Goal: Task Accomplishment & Management: Manage account settings

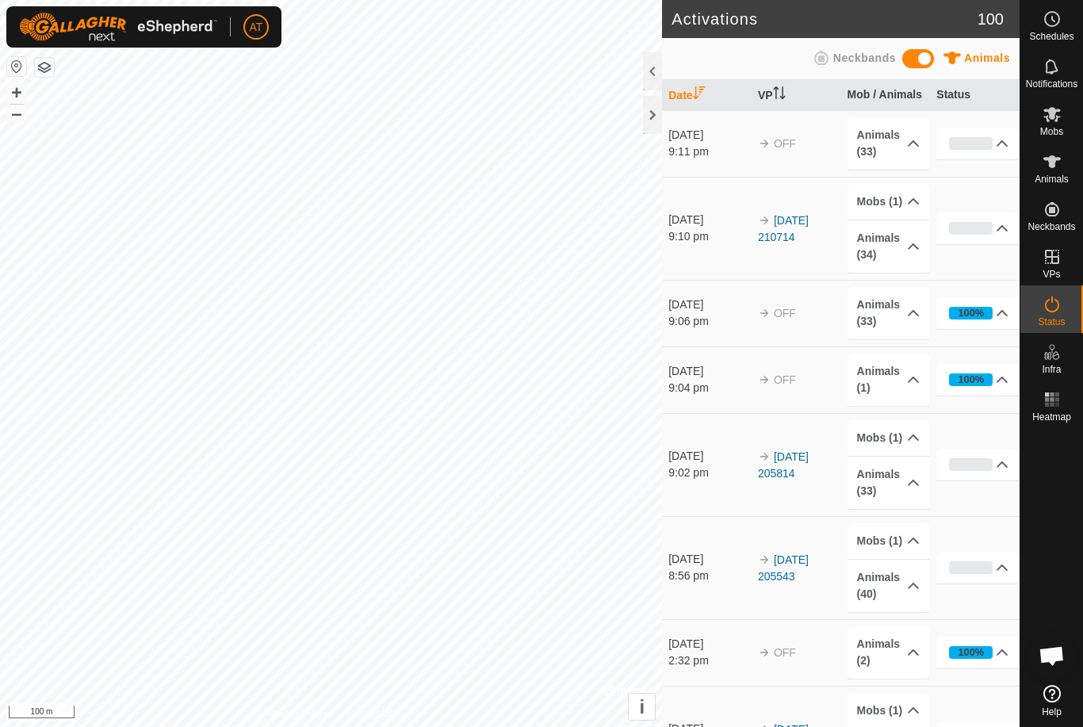
scroll to position [3791, 0]
click at [646, 116] on div at bounding box center [652, 115] width 19 height 38
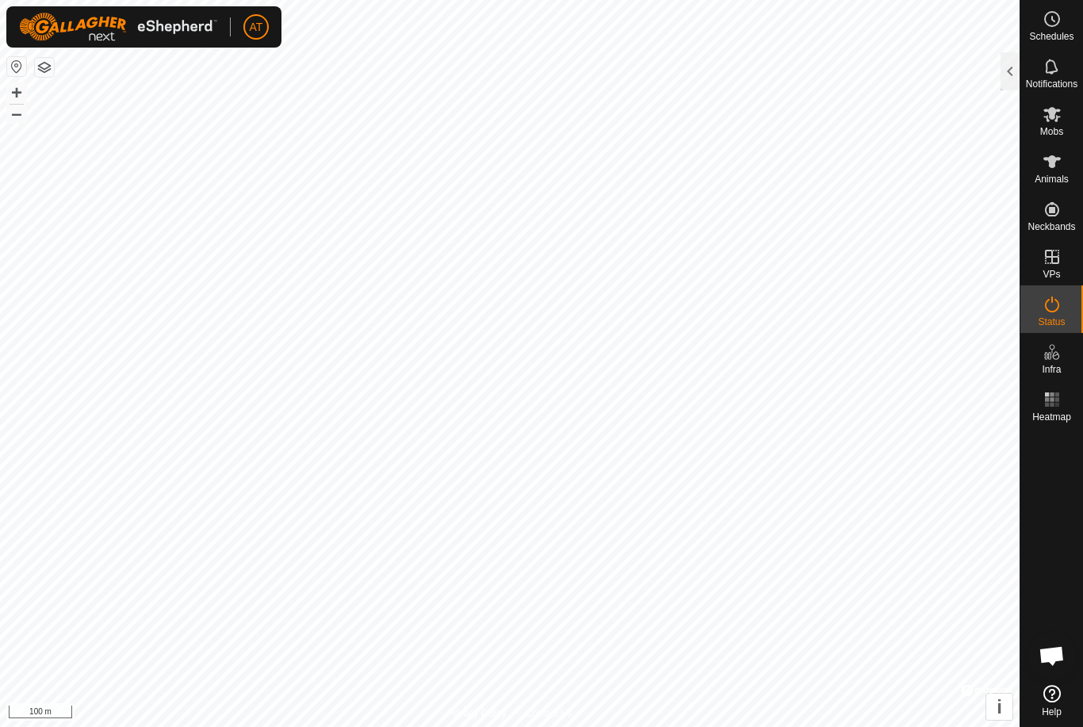
click at [1018, 68] on div at bounding box center [1009, 71] width 19 height 38
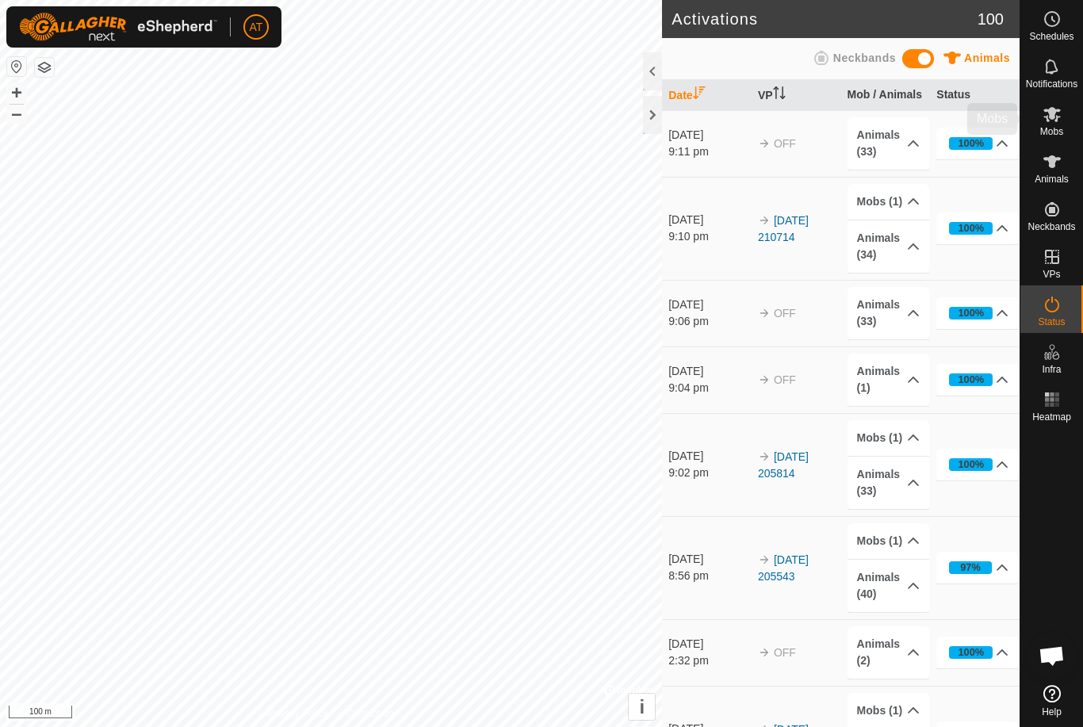
click at [1060, 120] on icon at bounding box center [1051, 114] width 19 height 19
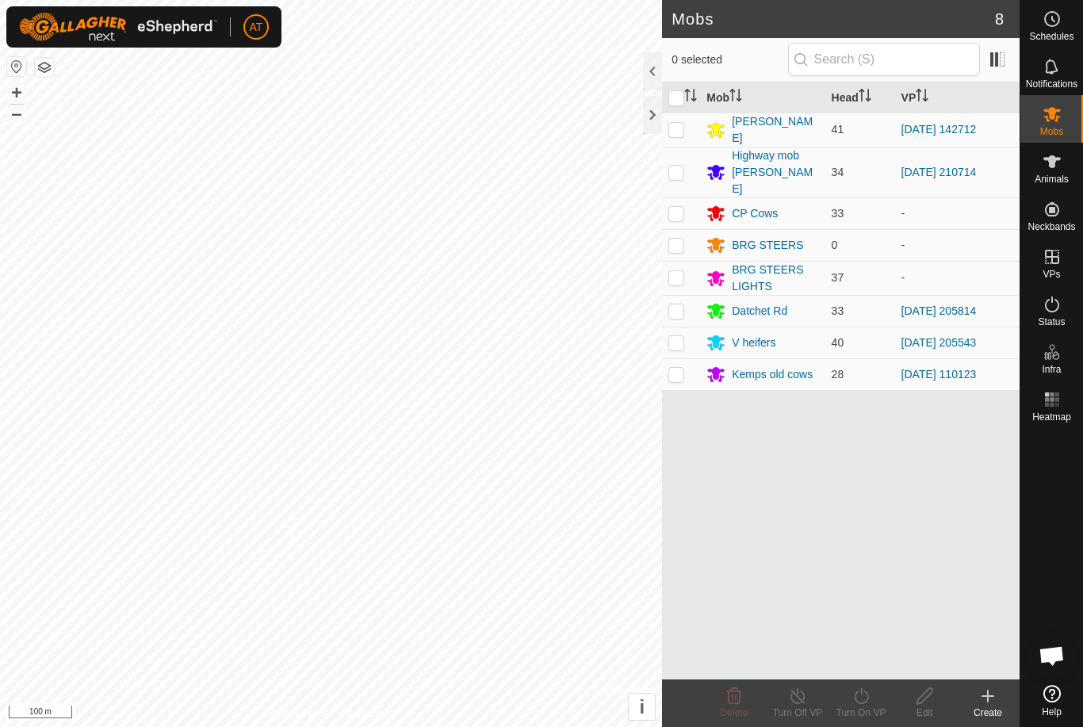
click at [678, 129] on p-checkbox at bounding box center [676, 129] width 16 height 13
checkbox input "true"
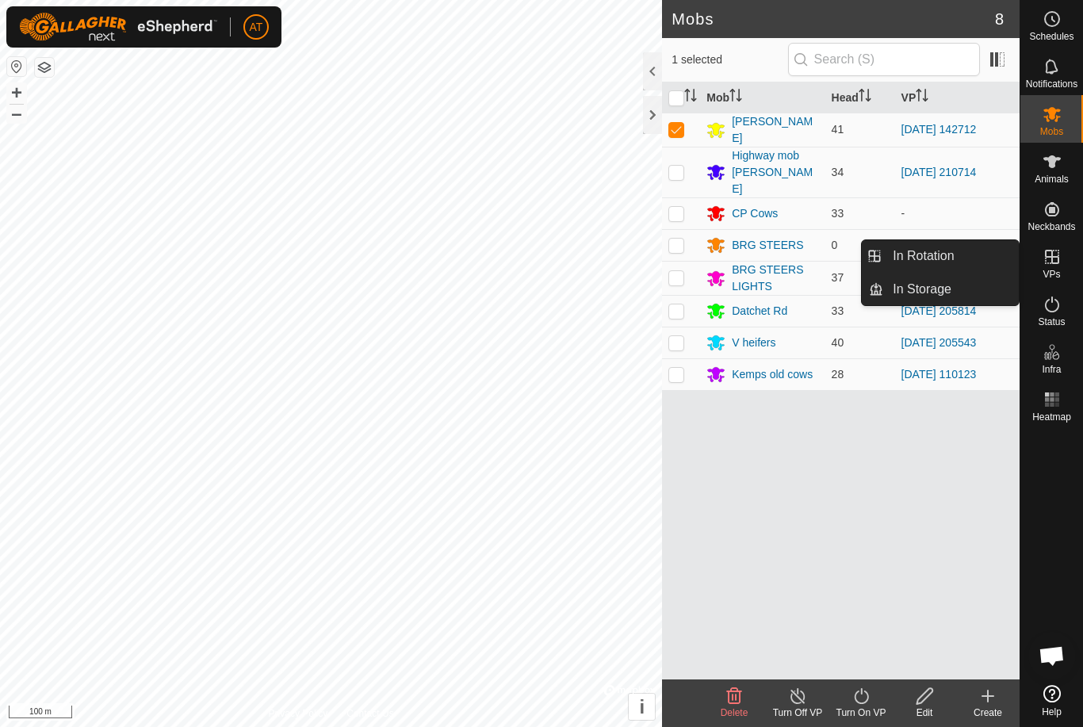
click at [976, 300] on link "In Storage" at bounding box center [951, 289] width 136 height 32
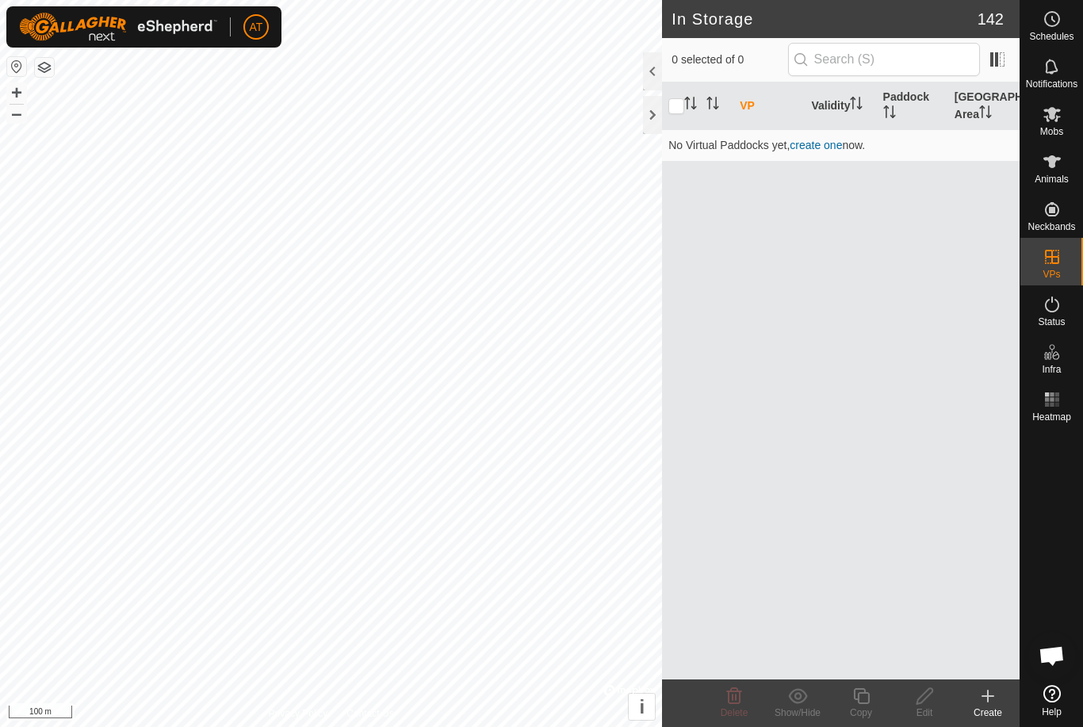
click at [992, 703] on icon at bounding box center [987, 695] width 19 height 19
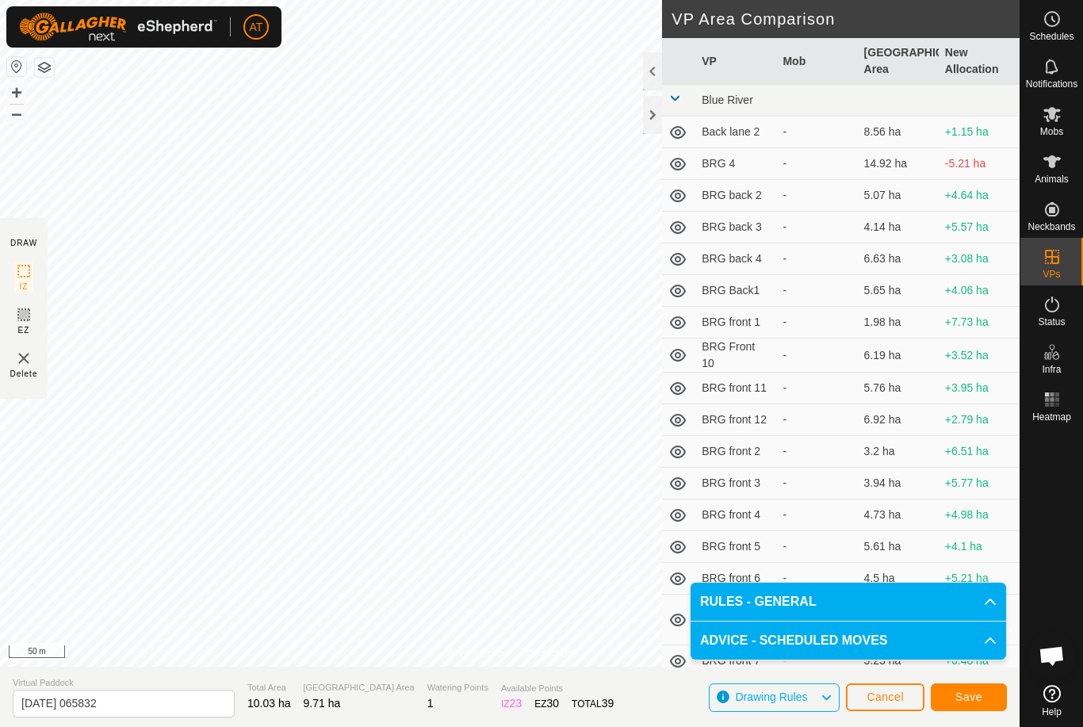
click at [962, 686] on button "Save" at bounding box center [968, 697] width 76 height 28
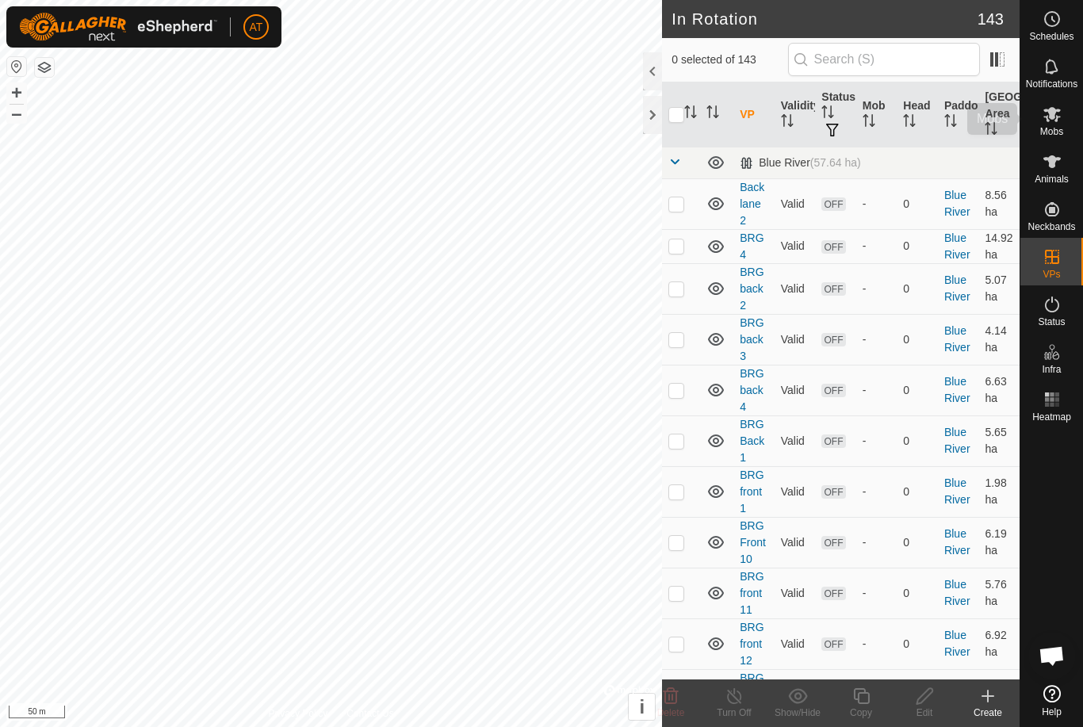
click at [1060, 119] on icon at bounding box center [1051, 114] width 19 height 19
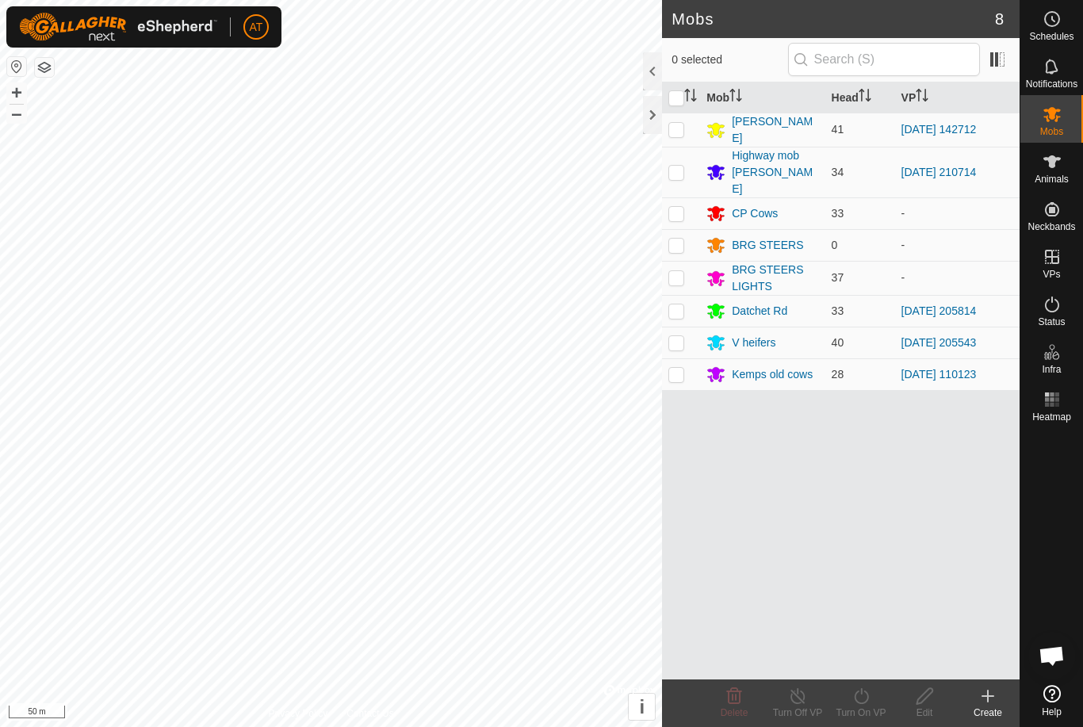
click at [682, 132] on p-checkbox at bounding box center [676, 129] width 16 height 13
checkbox input "true"
click at [861, 697] on icon at bounding box center [861, 695] width 20 height 19
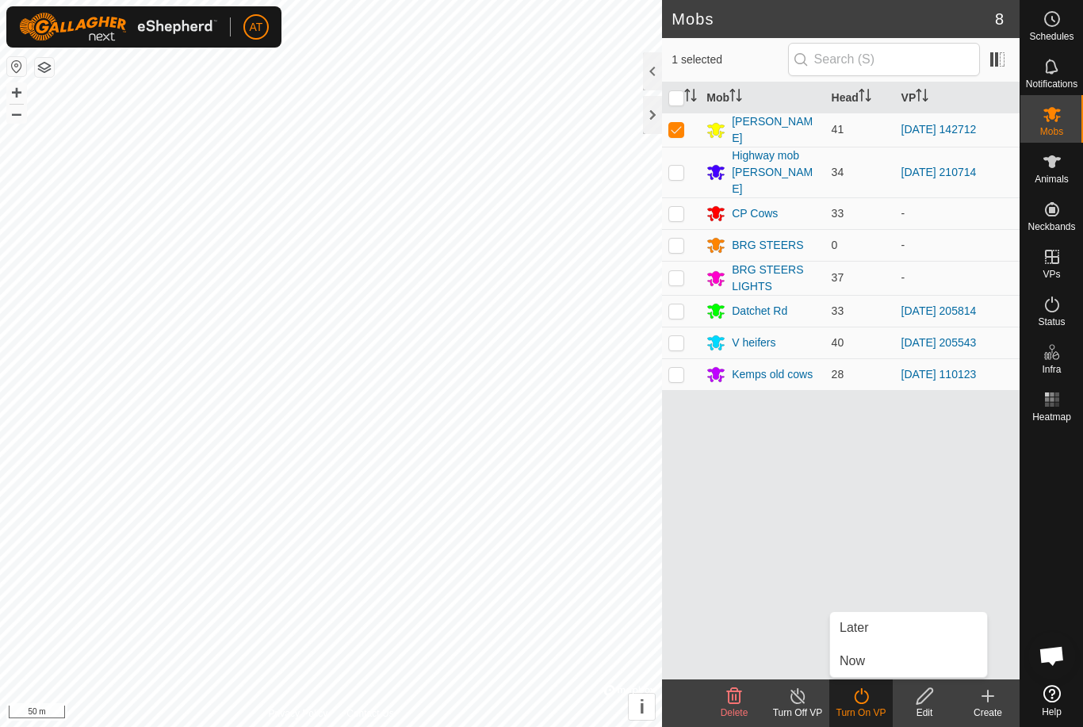
click at [866, 666] on link "Now" at bounding box center [908, 661] width 157 height 32
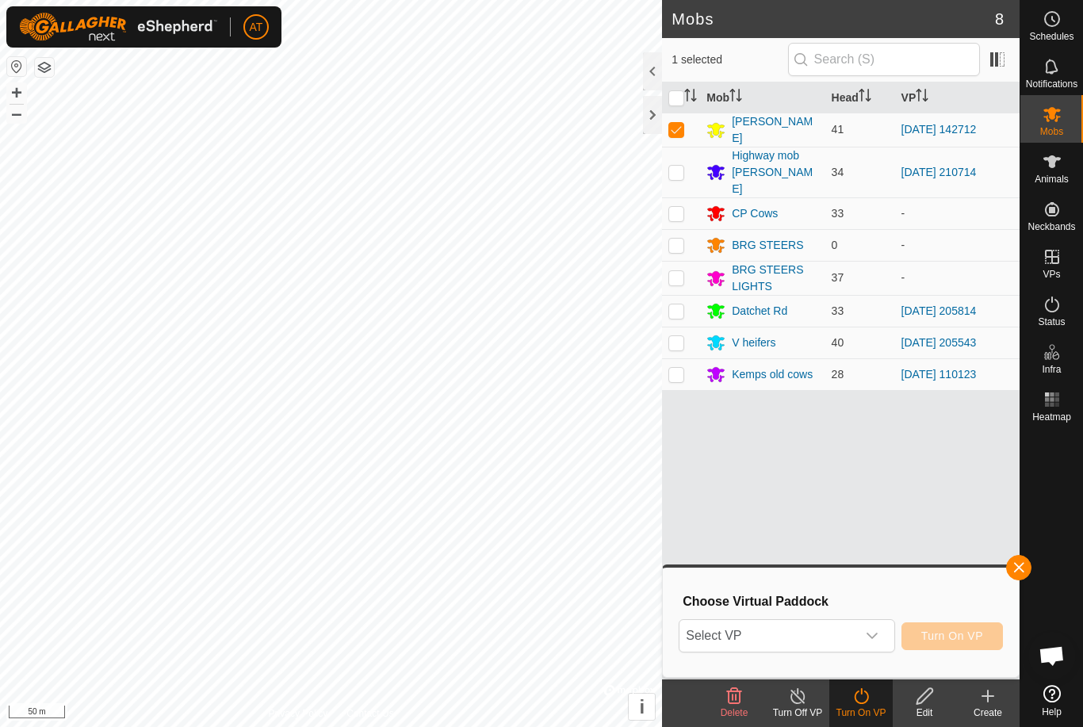
click at [821, 631] on span "Select VP" at bounding box center [767, 636] width 176 height 32
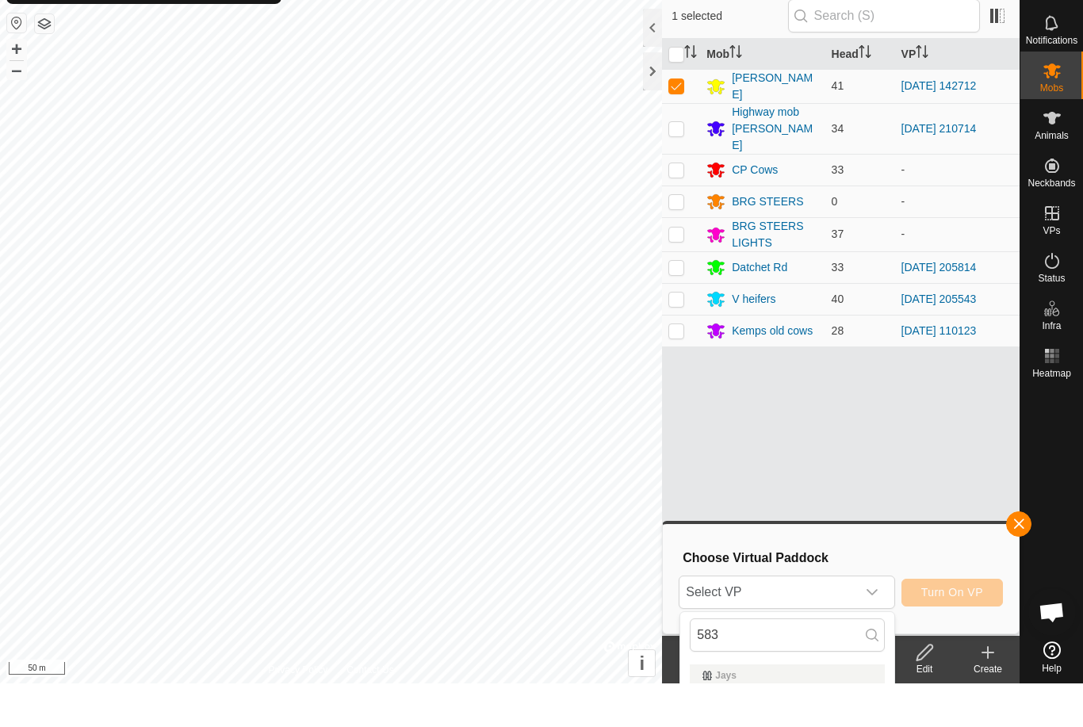
type input "5832"
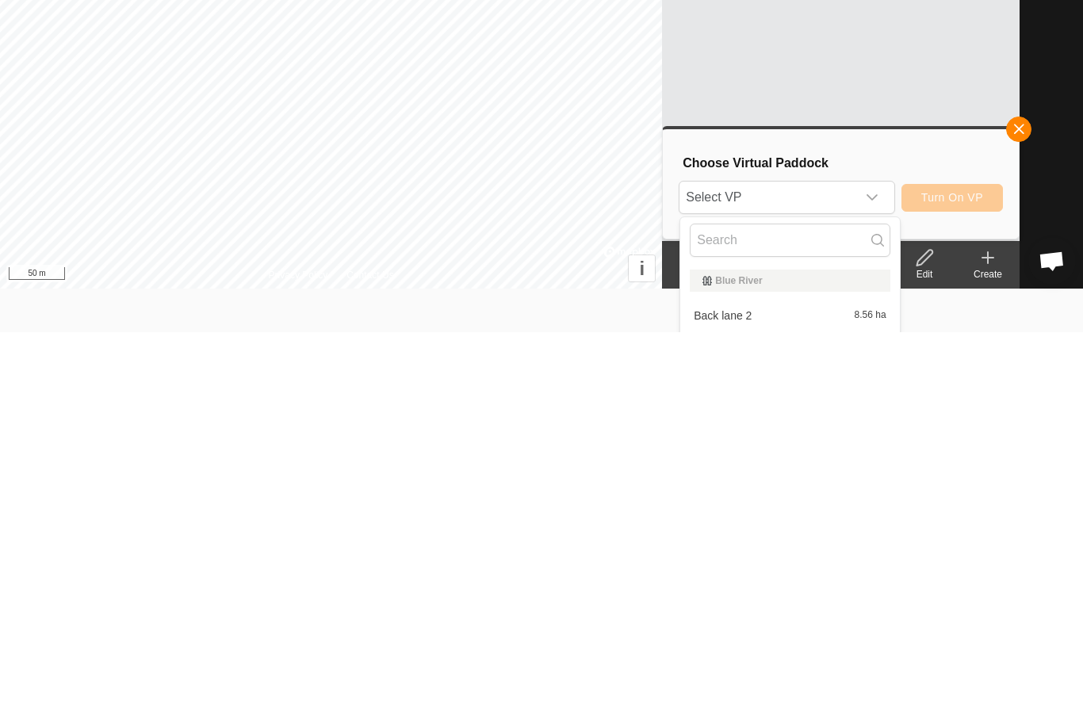
click at [781, 618] on input "text" at bounding box center [789, 634] width 200 height 33
type input "5832"
click at [773, 701] on div "2025-10-05 065832 9.71 ha" at bounding box center [786, 710] width 195 height 19
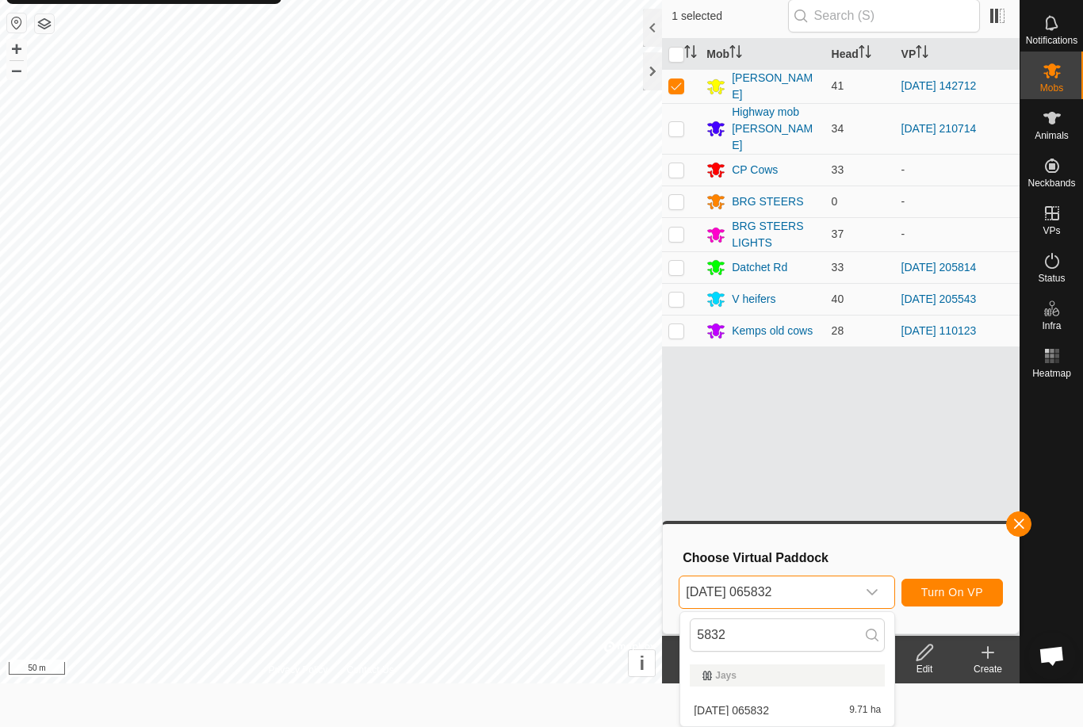
scroll to position [0, 0]
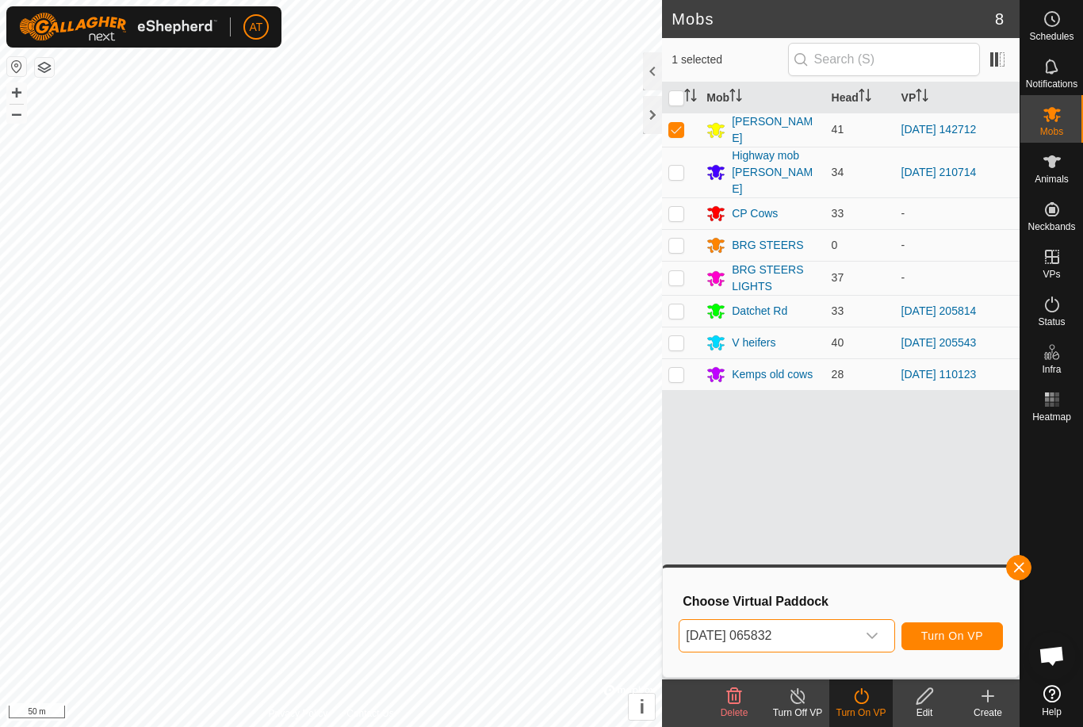
click at [960, 628] on button "Turn On VP" at bounding box center [951, 636] width 101 height 28
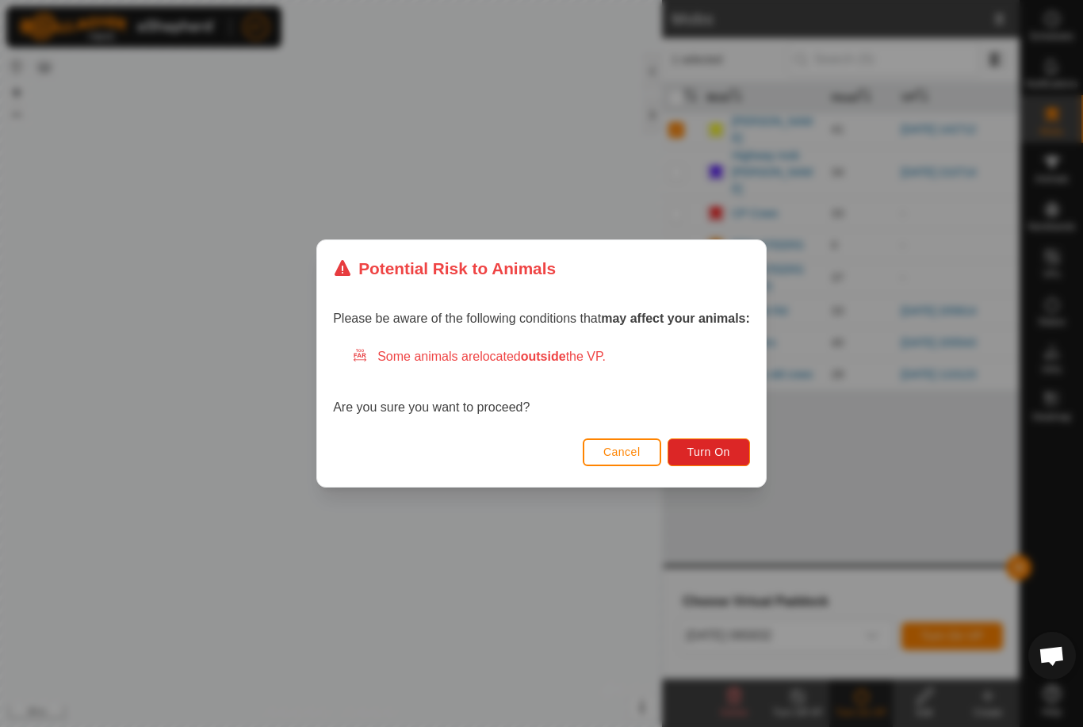
click at [722, 449] on span "Turn On" at bounding box center [708, 451] width 43 height 13
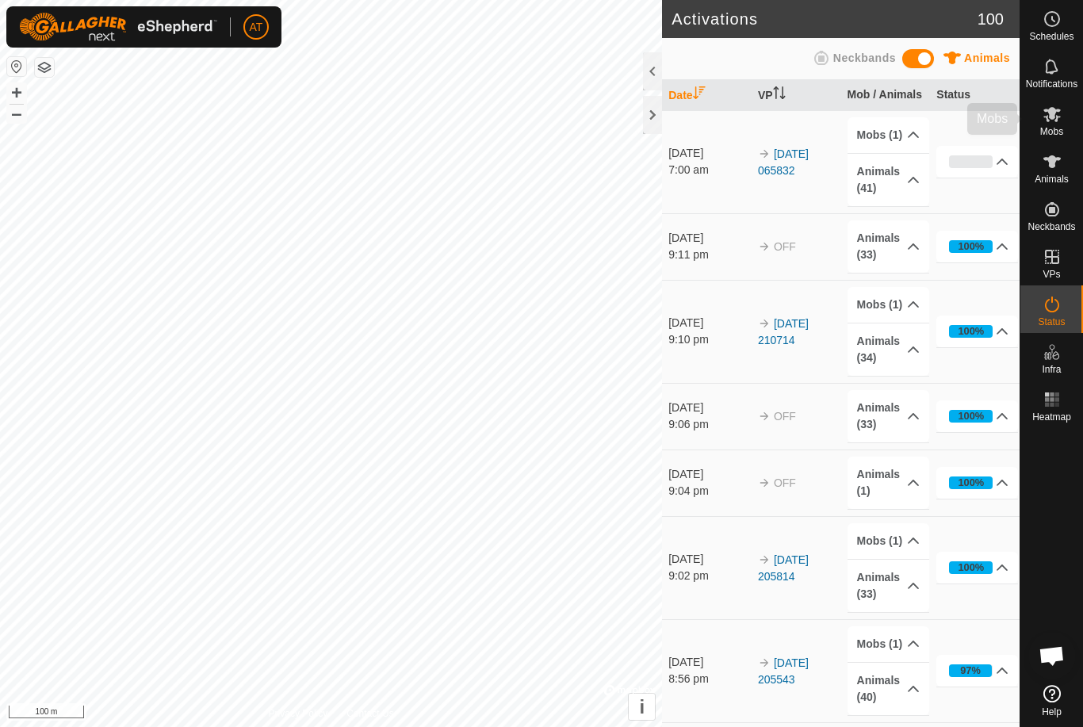
click at [1064, 109] on es-mob-svg-icon at bounding box center [1051, 113] width 29 height 25
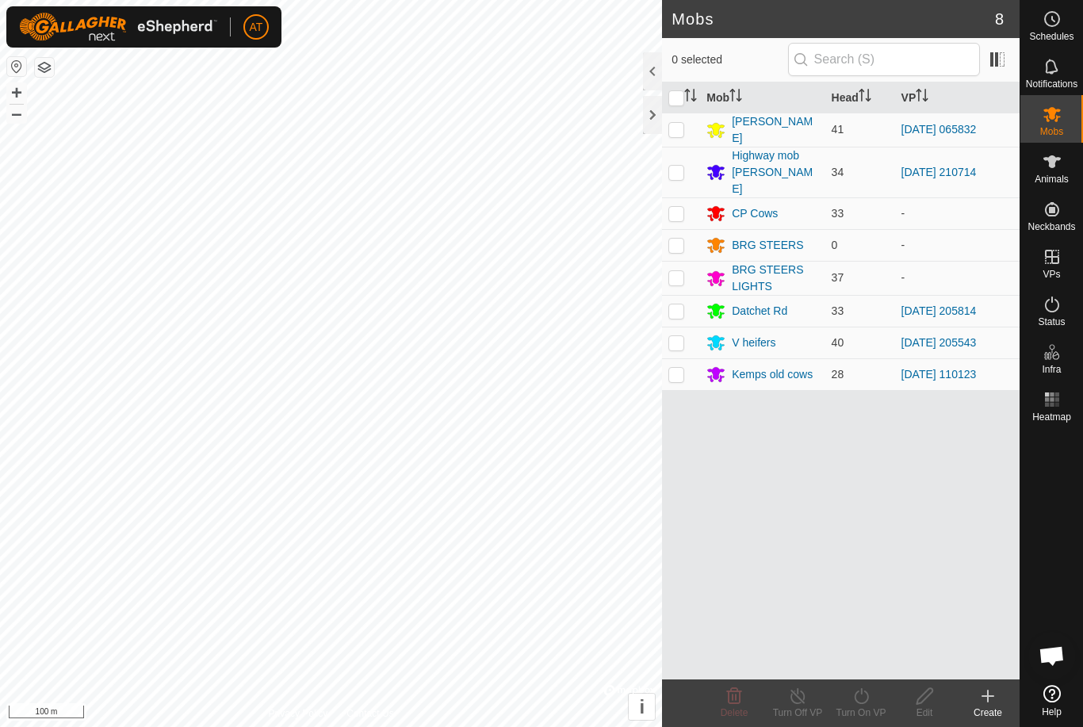
click at [683, 336] on p-checkbox at bounding box center [676, 342] width 16 height 13
checkbox input "true"
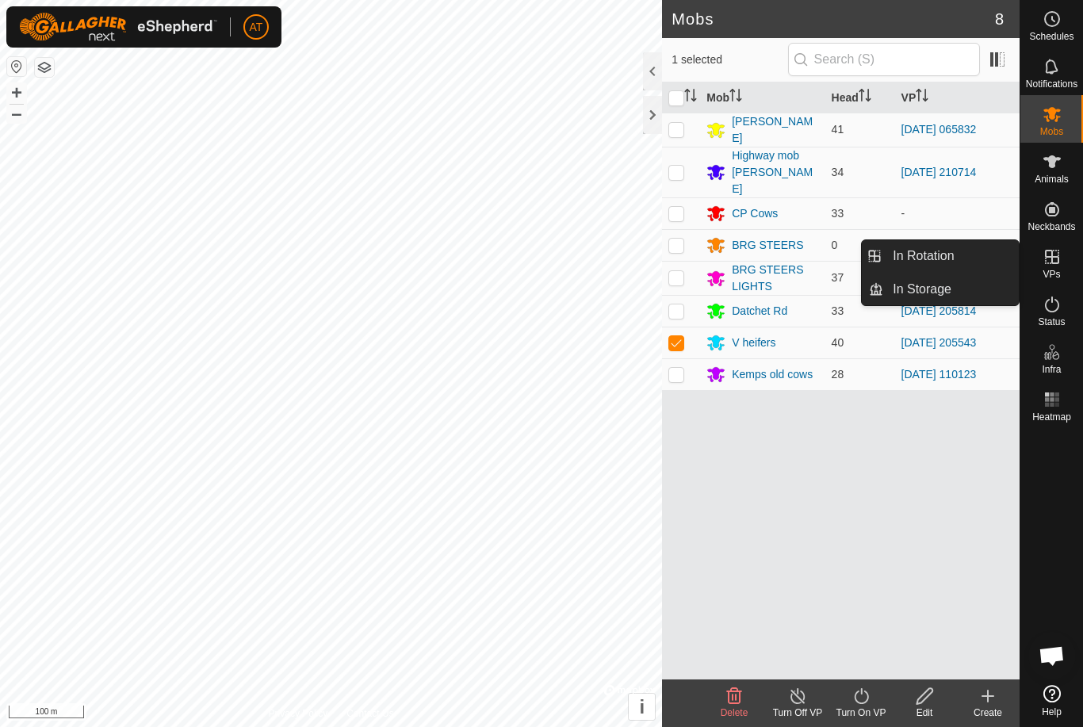
click at [961, 287] on link "In Storage" at bounding box center [951, 289] width 136 height 32
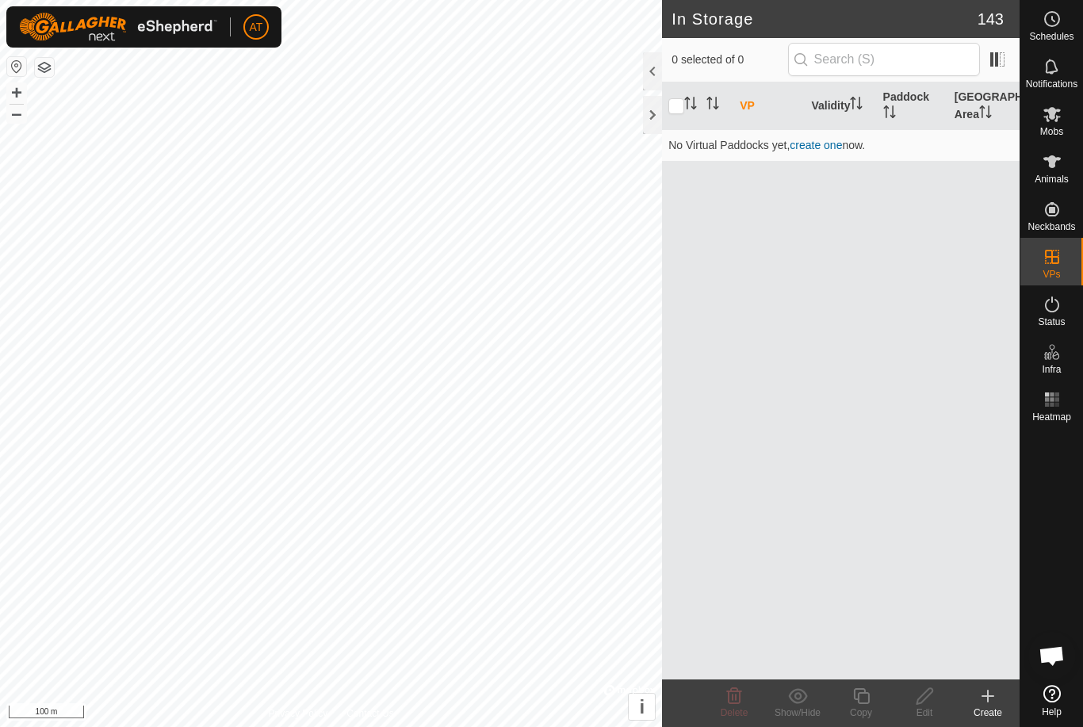
click at [989, 693] on icon at bounding box center [987, 695] width 19 height 19
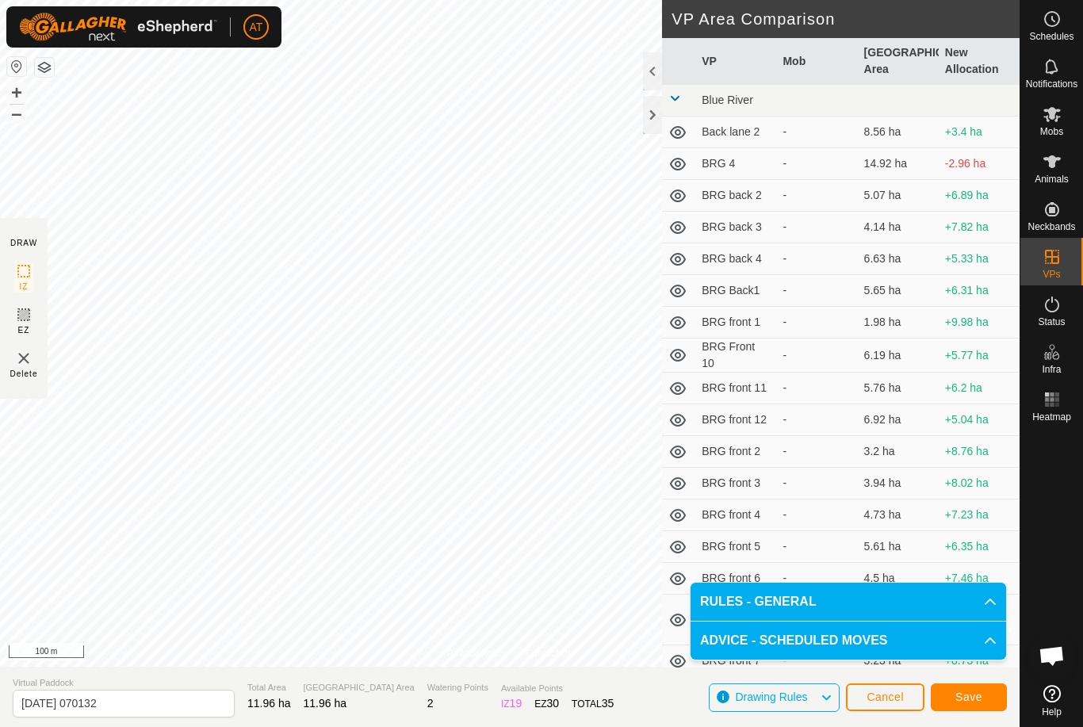
click at [984, 688] on button "Save" at bounding box center [968, 697] width 76 height 28
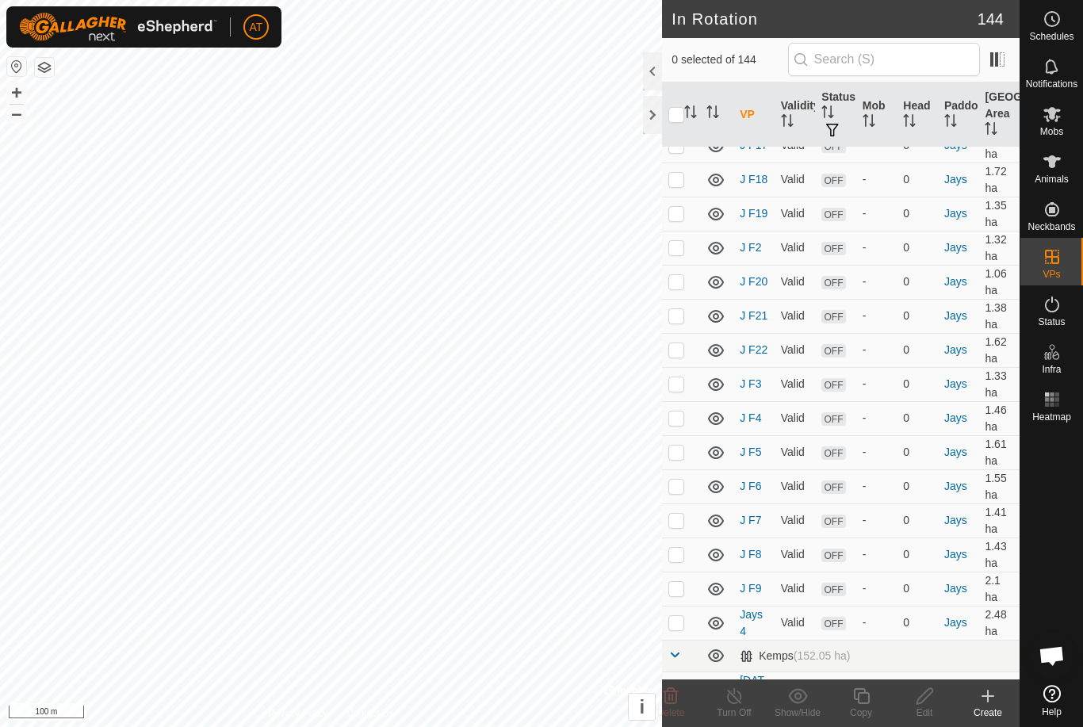
scroll to position [8111, 0]
click at [674, 697] on icon at bounding box center [670, 695] width 19 height 19
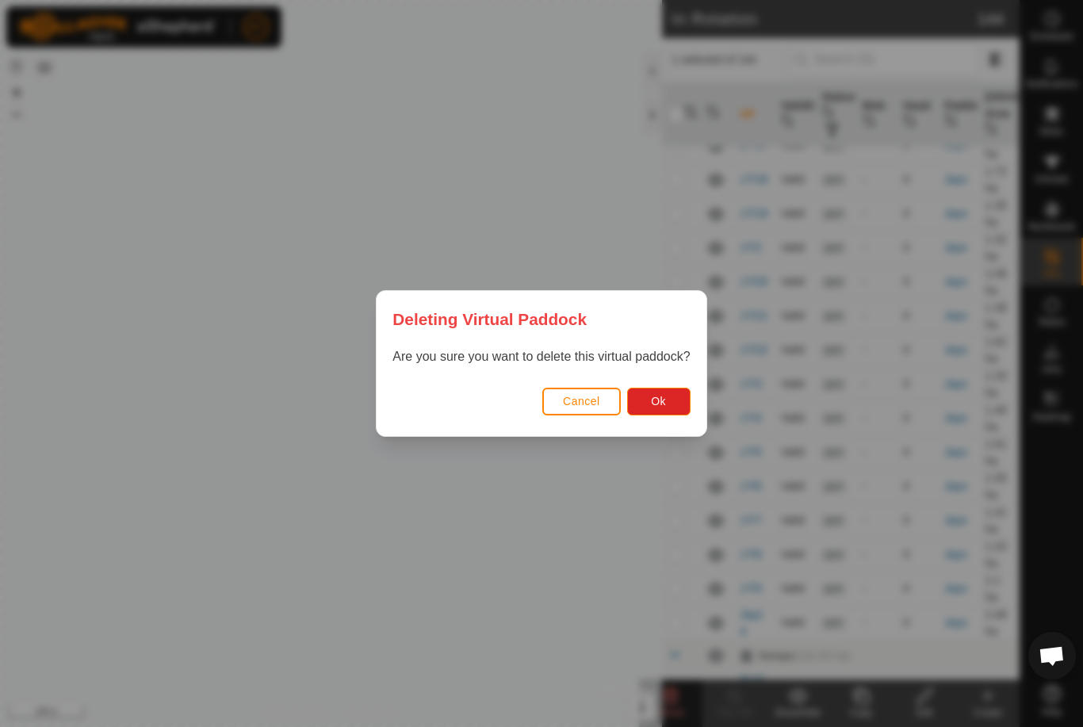
click at [667, 396] on button "Ok" at bounding box center [658, 402] width 63 height 28
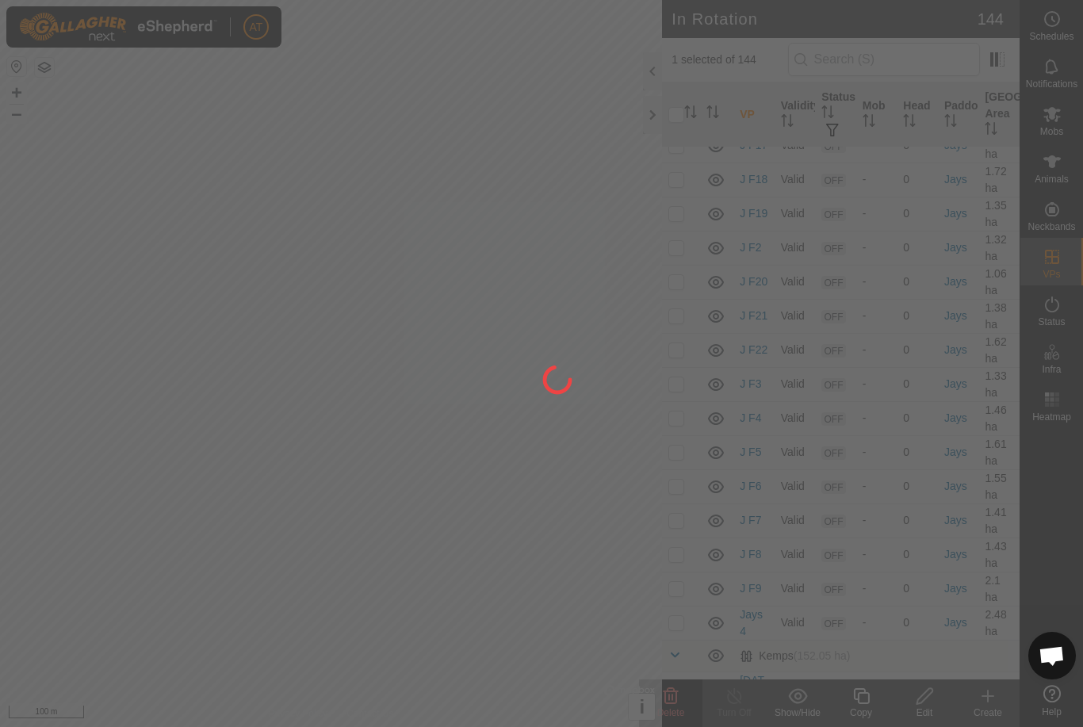
checkbox input "false"
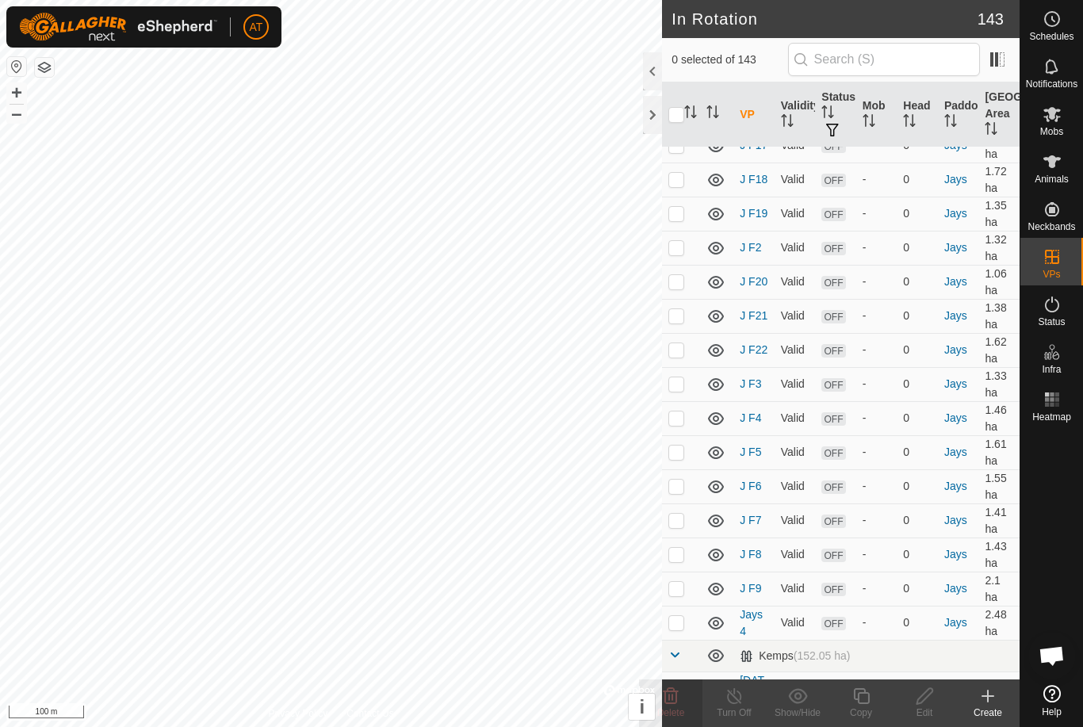
scroll to position [8027, 0]
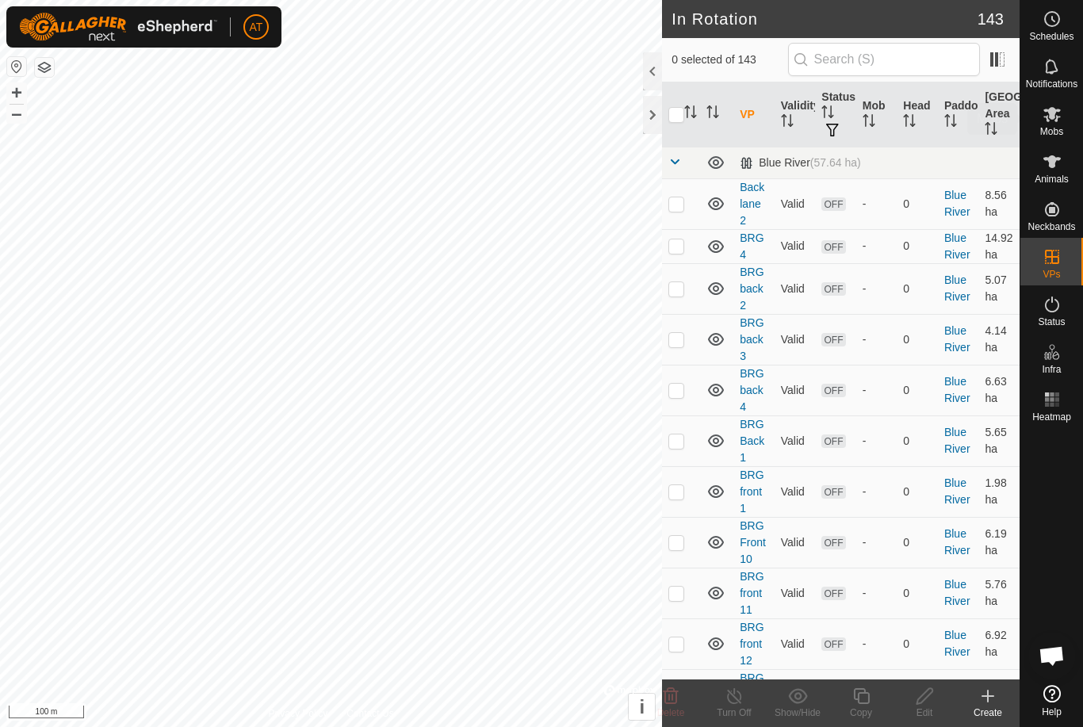
click at [1058, 117] on icon at bounding box center [1051, 114] width 17 height 15
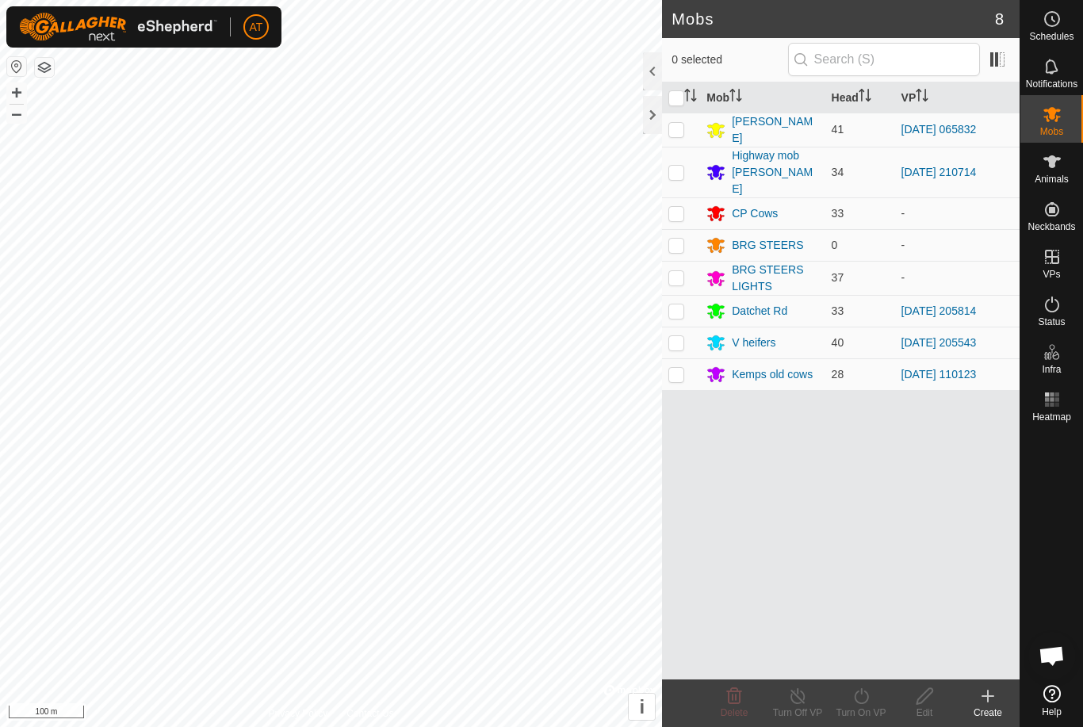
click at [677, 336] on p-checkbox at bounding box center [676, 342] width 16 height 13
checkbox input "true"
click at [997, 700] on create-svg-icon at bounding box center [987, 695] width 63 height 19
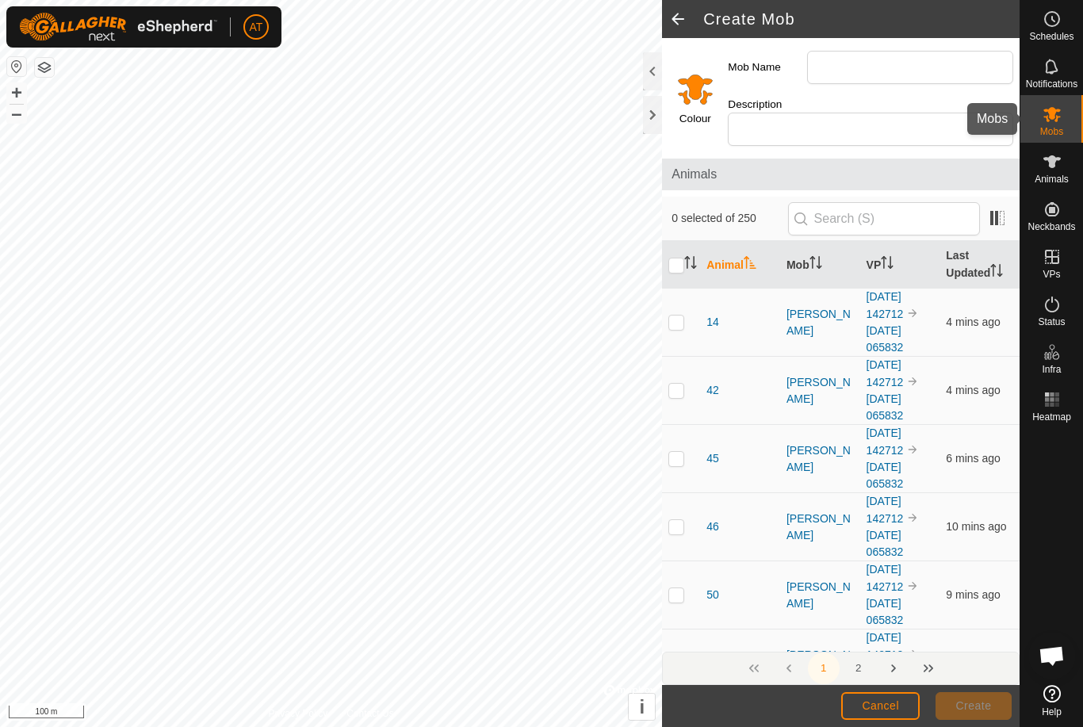
click at [1071, 129] on div "Mobs" at bounding box center [1051, 119] width 63 height 48
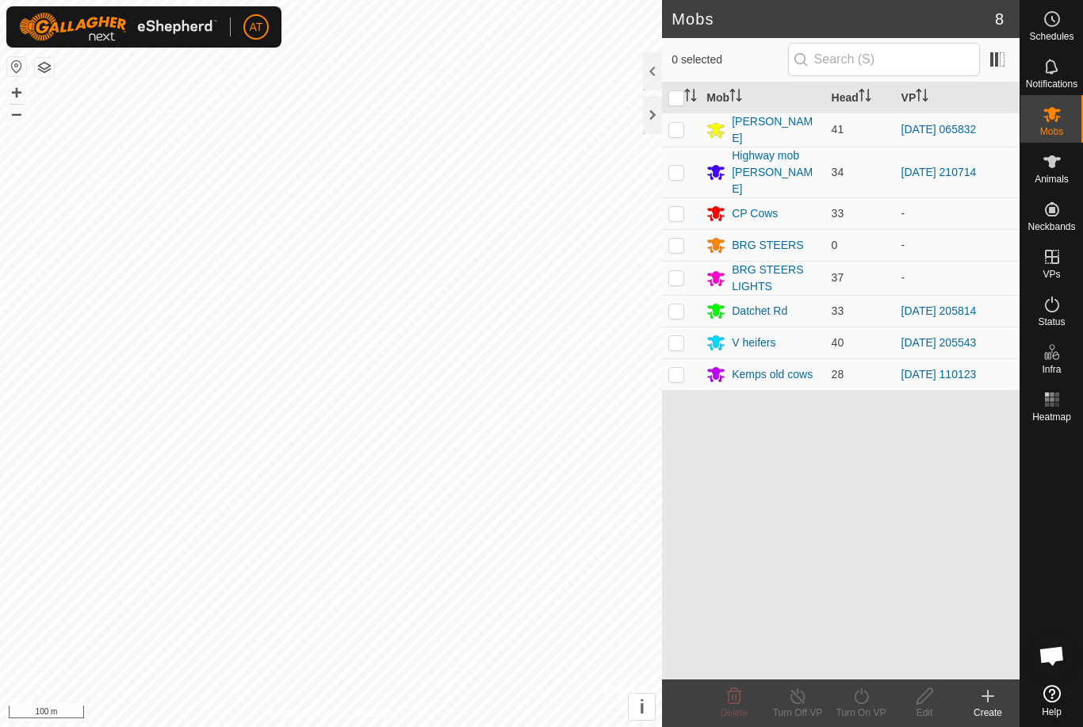
click at [679, 336] on p-checkbox at bounding box center [676, 342] width 16 height 13
checkbox input "true"
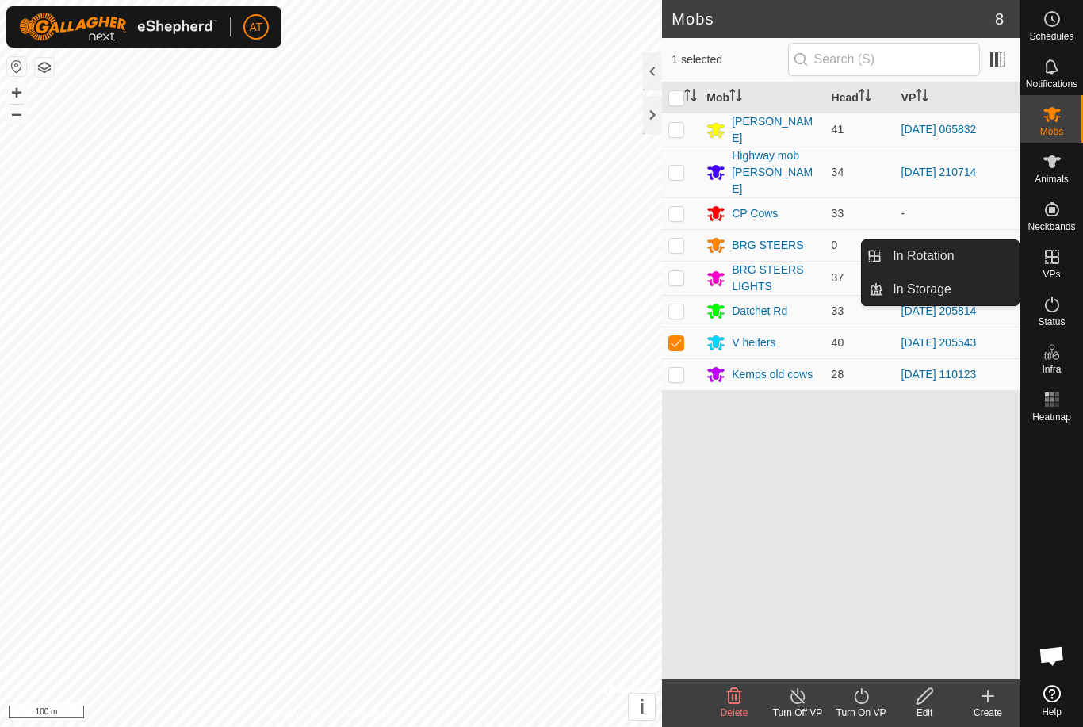
click at [974, 289] on link "In Storage" at bounding box center [951, 289] width 136 height 32
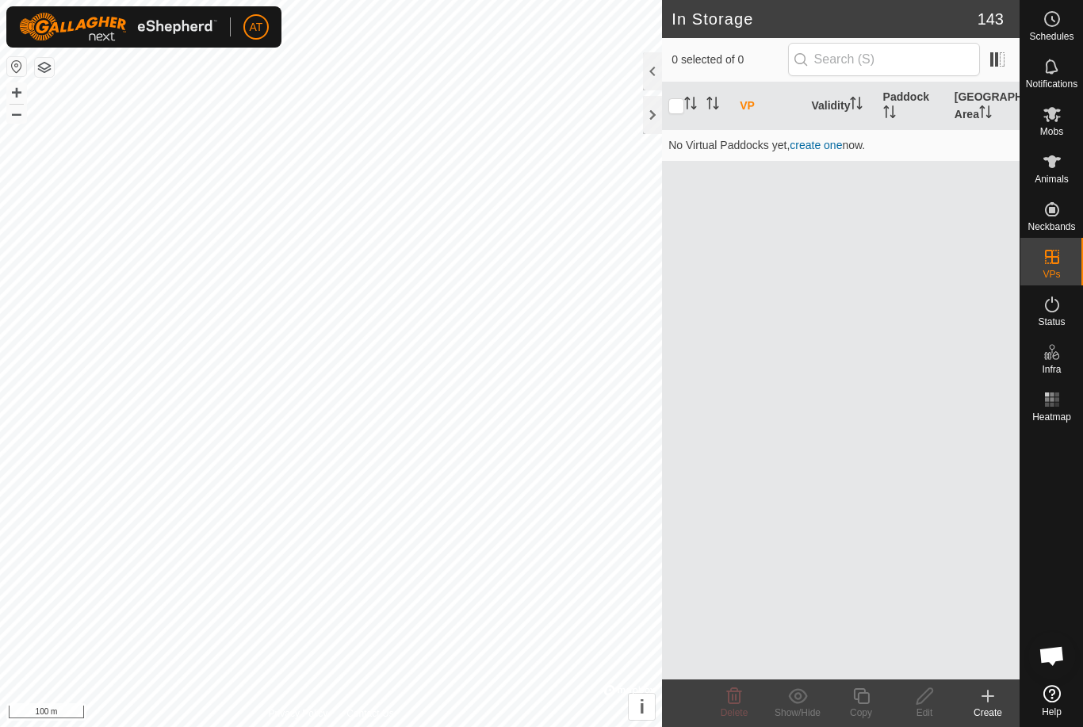
click at [995, 710] on div "Create" at bounding box center [987, 712] width 63 height 14
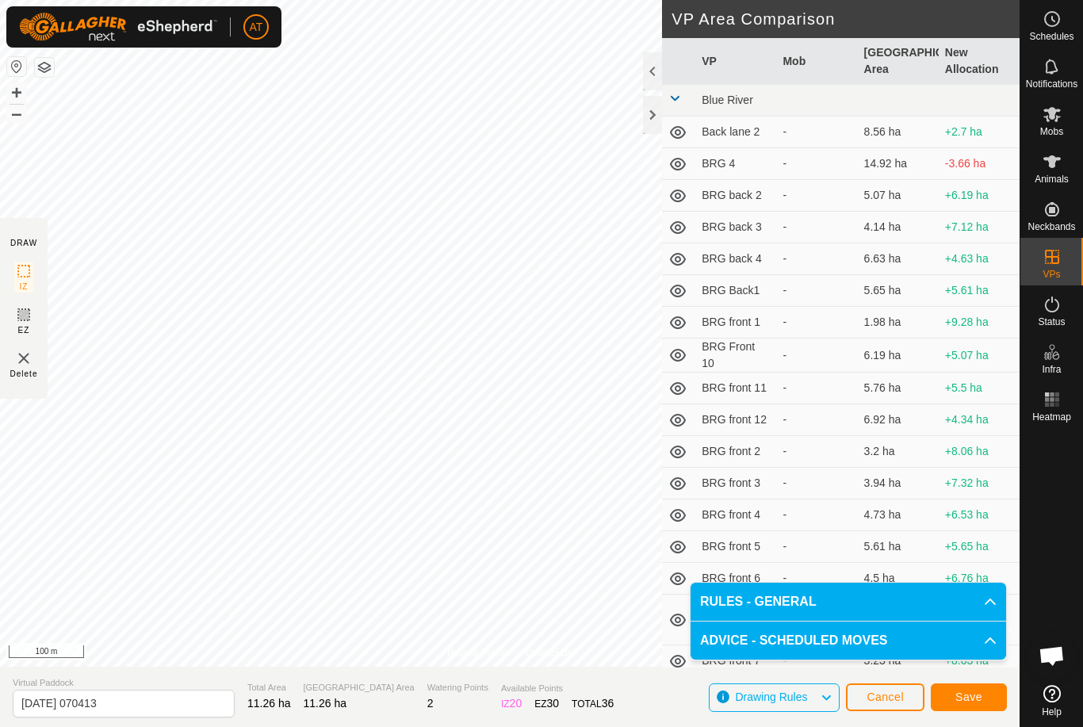
click at [1006, 682] on div "Save" at bounding box center [968, 697] width 76 height 38
click at [968, 689] on button "Save" at bounding box center [968, 697] width 76 height 28
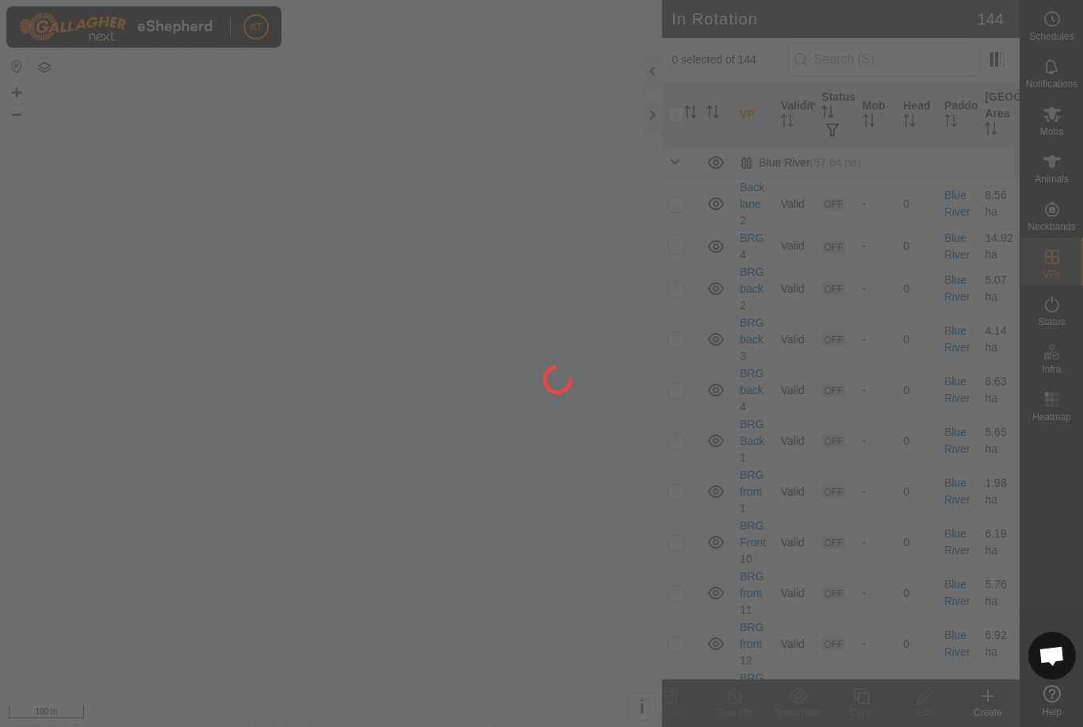
click at [1052, 126] on div at bounding box center [541, 363] width 1083 height 727
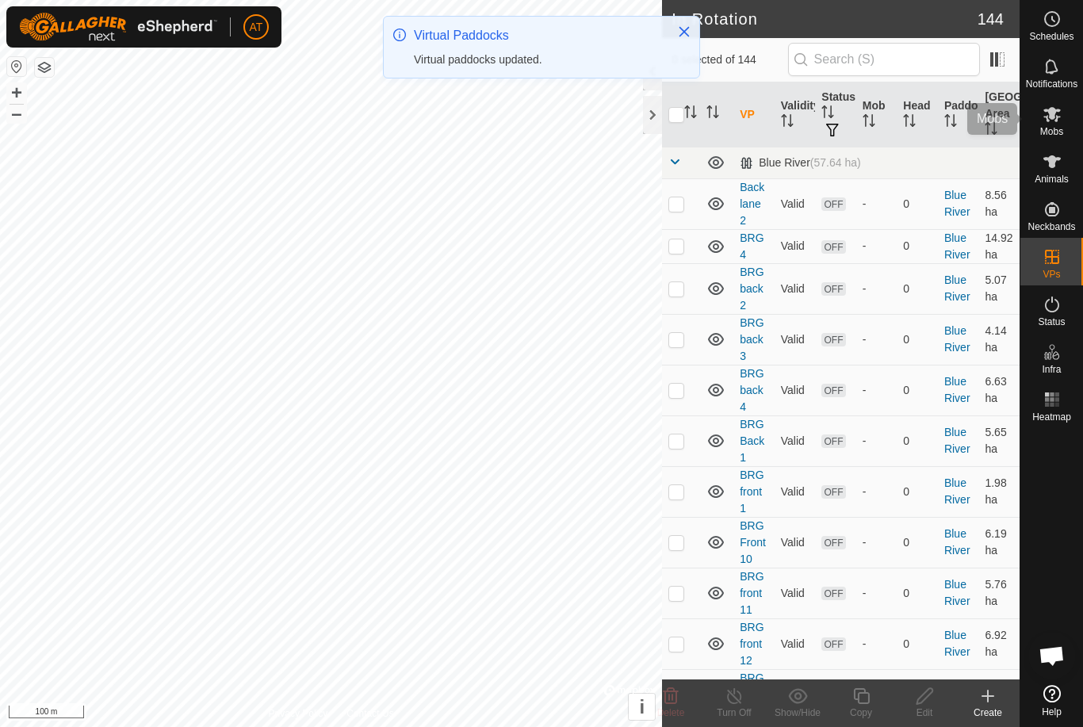
click at [1051, 128] on span "Mobs" at bounding box center [1051, 132] width 23 height 10
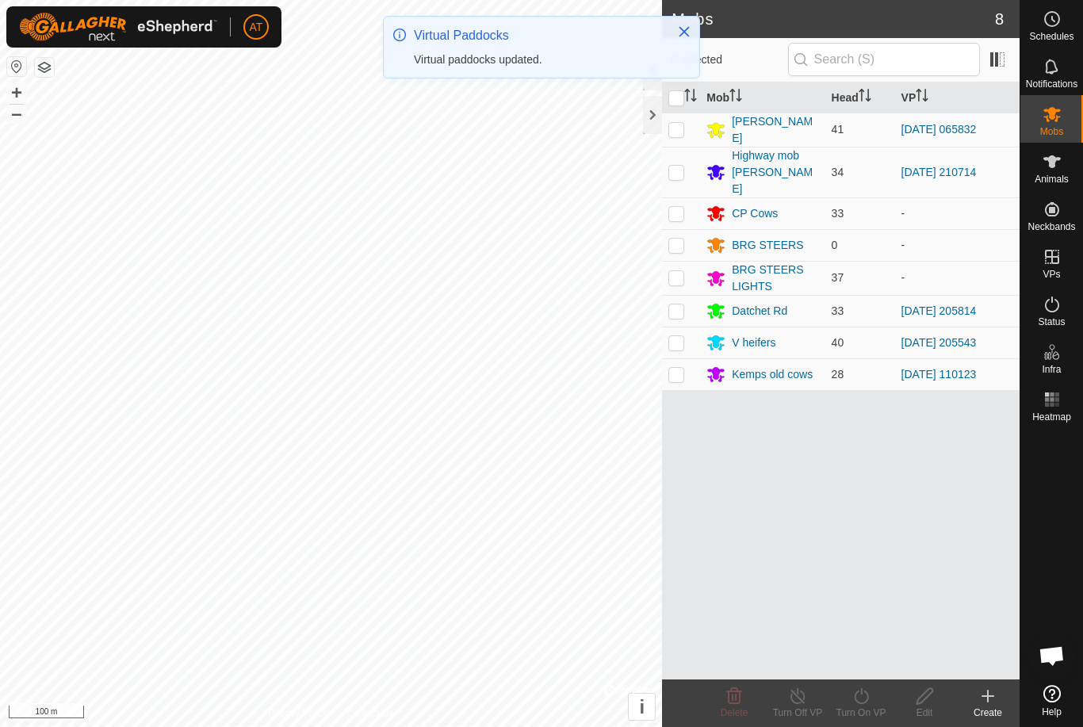
click at [684, 336] on p-checkbox at bounding box center [676, 342] width 16 height 13
checkbox input "true"
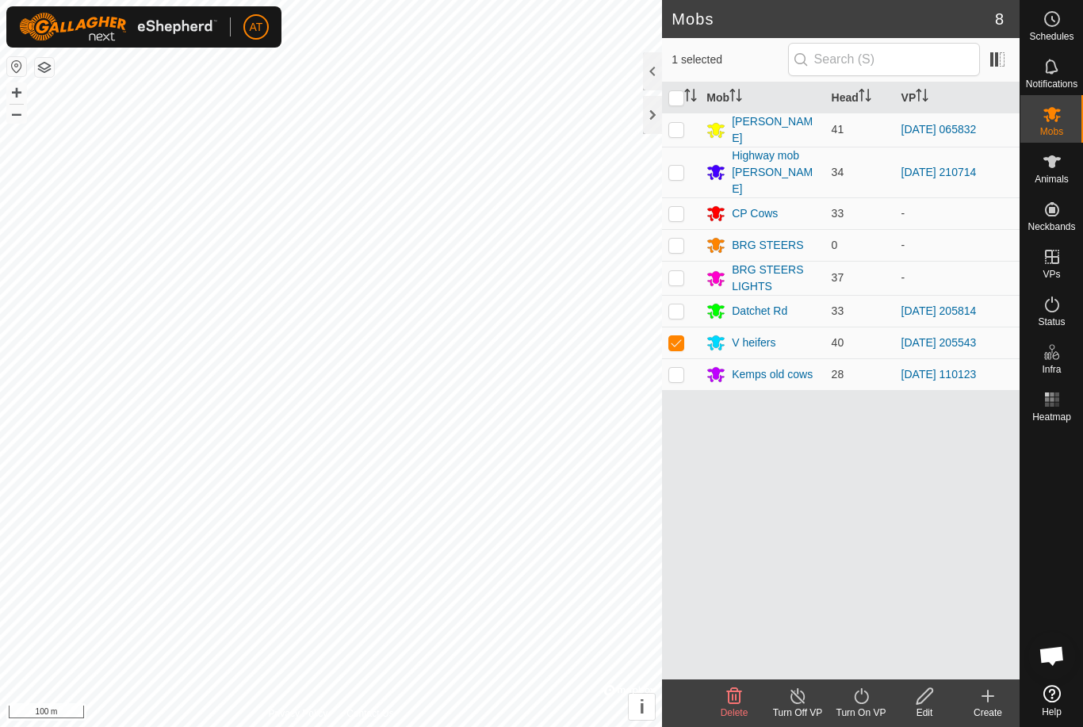
click at [869, 700] on icon at bounding box center [861, 695] width 20 height 19
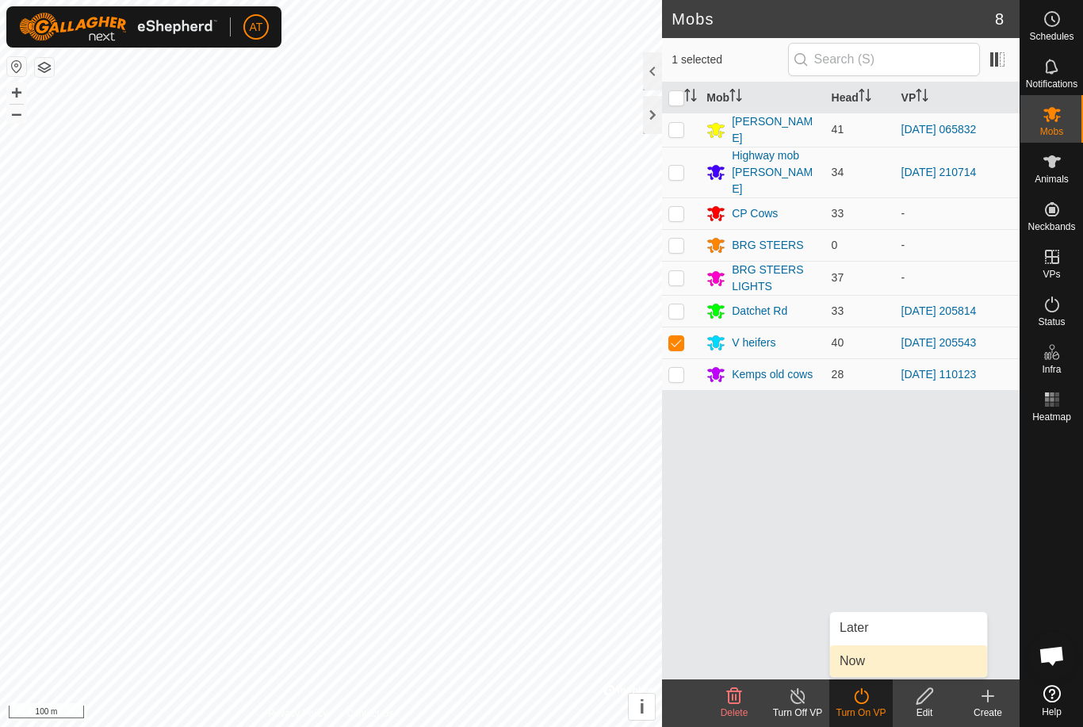
click at [873, 668] on link "Now" at bounding box center [908, 661] width 157 height 32
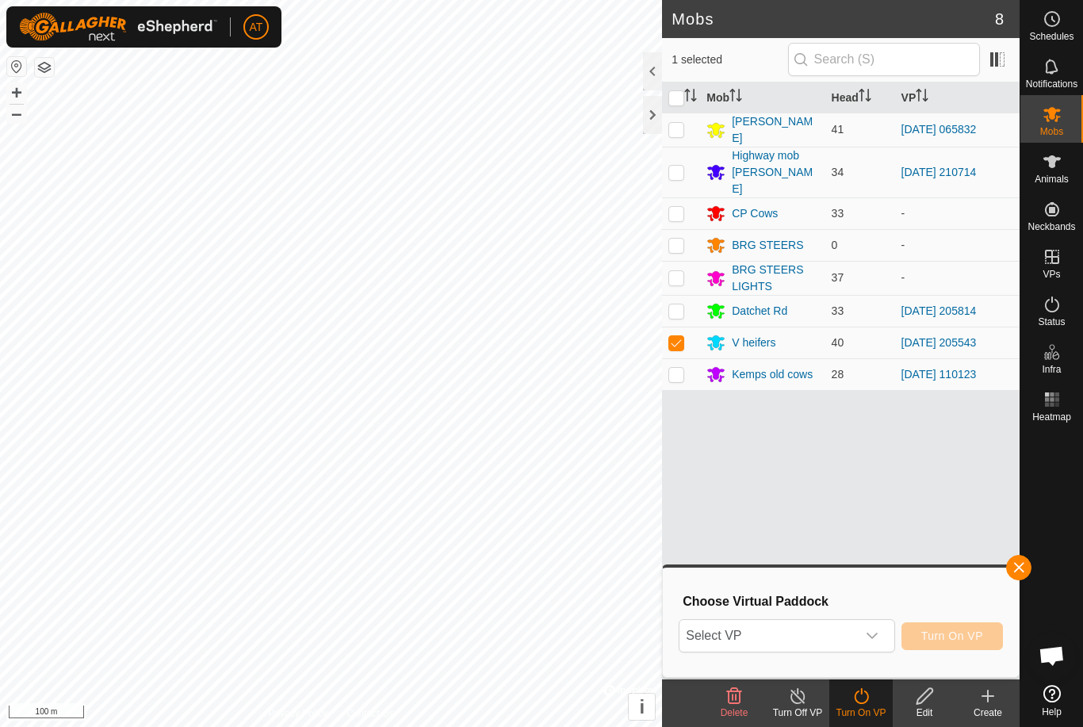
click at [796, 634] on span "Select VP" at bounding box center [767, 636] width 176 height 32
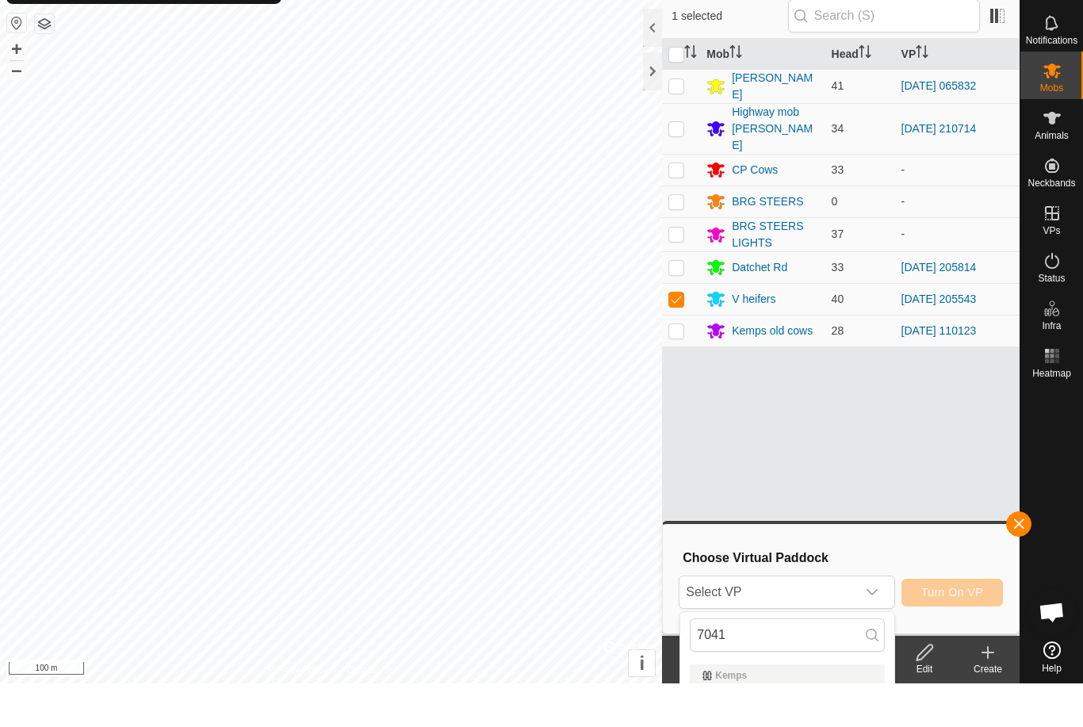
scroll to position [44, 0]
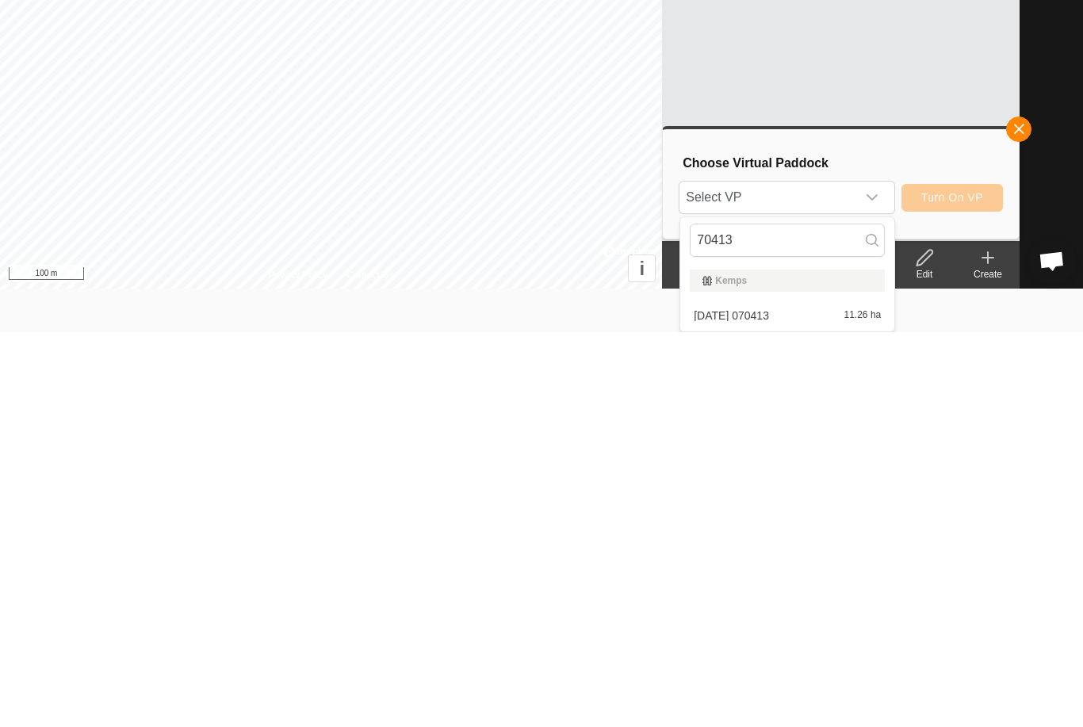
type input "70413"
click at [766, 701] on div "2025-10-05 070413 11.26 ha" at bounding box center [786, 710] width 195 height 19
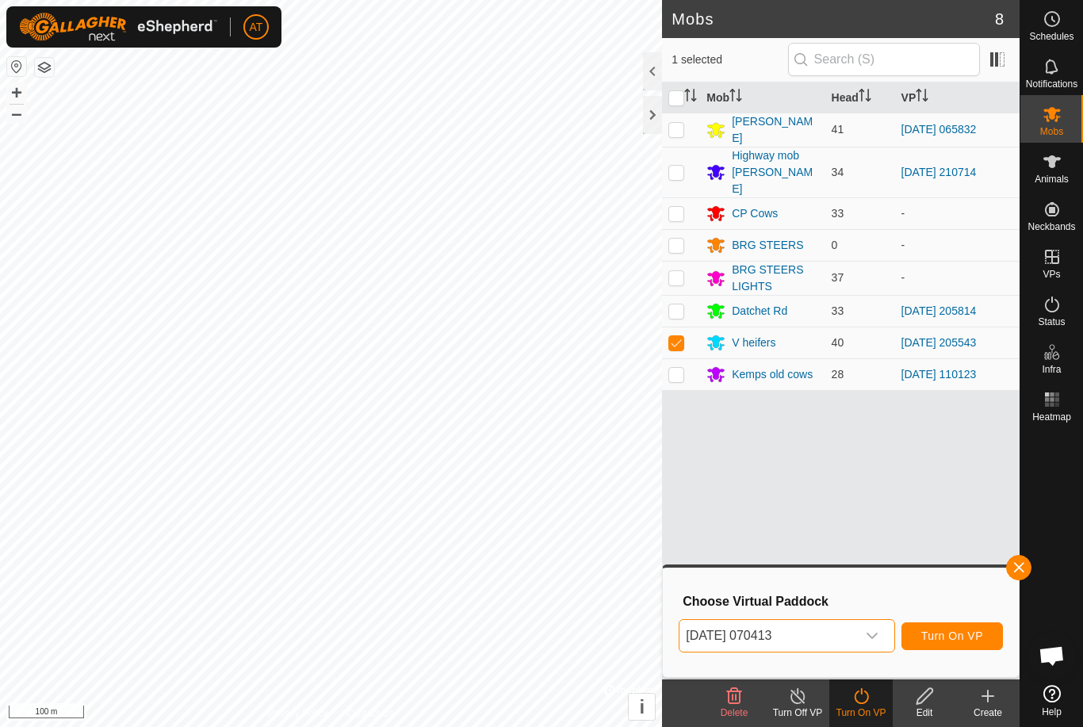
click at [968, 633] on span "Turn On VP" at bounding box center [952, 635] width 62 height 13
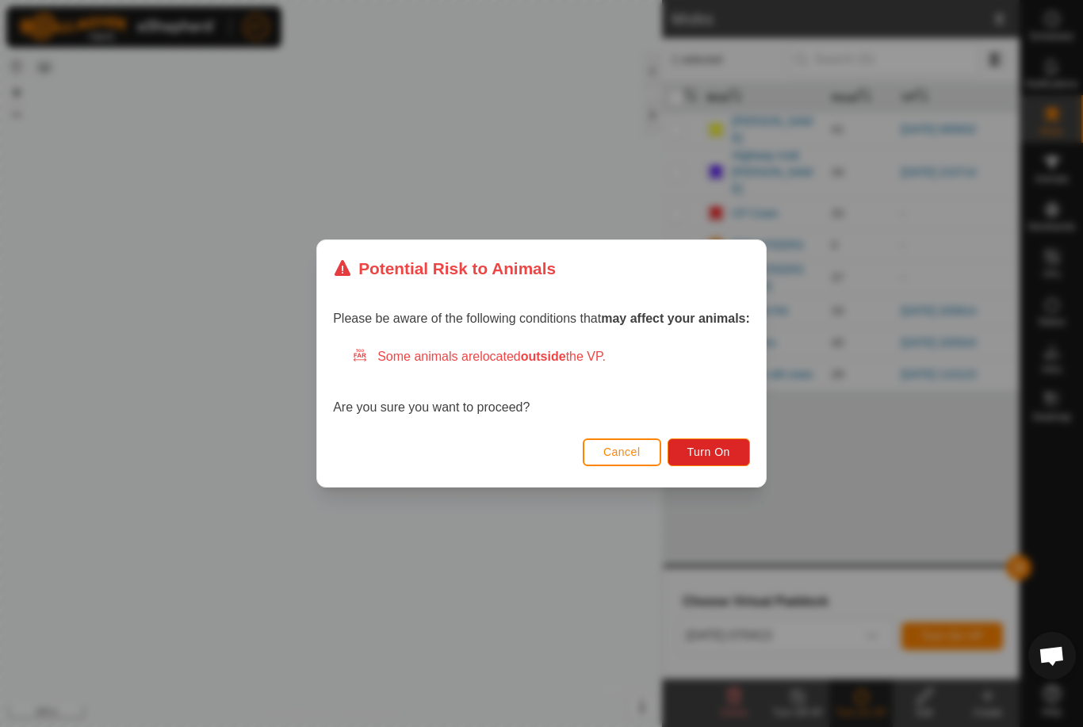
click at [712, 453] on span "Turn On" at bounding box center [708, 451] width 43 height 13
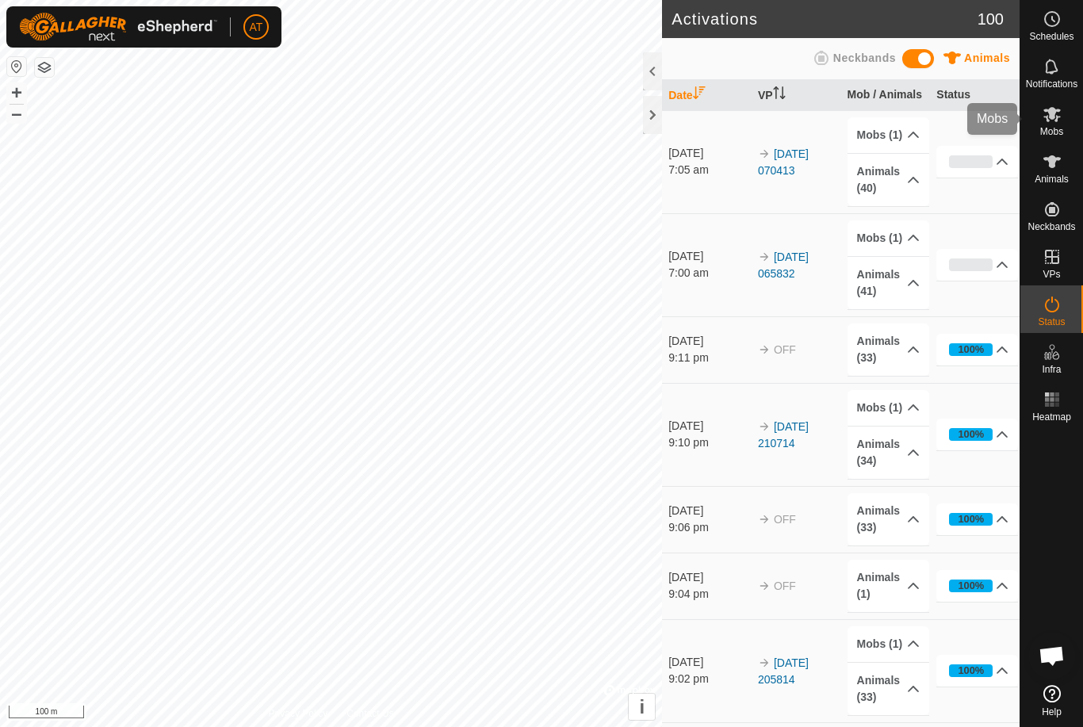
click at [1060, 118] on icon at bounding box center [1051, 114] width 19 height 19
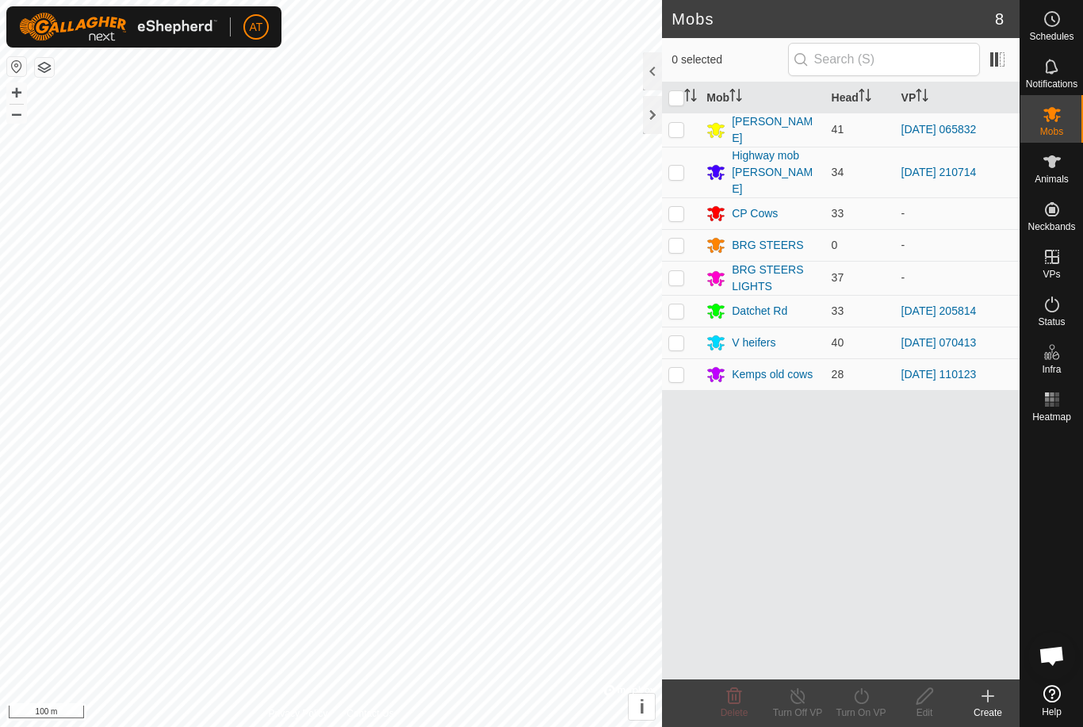
click at [686, 327] on td at bounding box center [681, 343] width 38 height 32
checkbox input "true"
click at [991, 703] on icon at bounding box center [987, 695] width 19 height 19
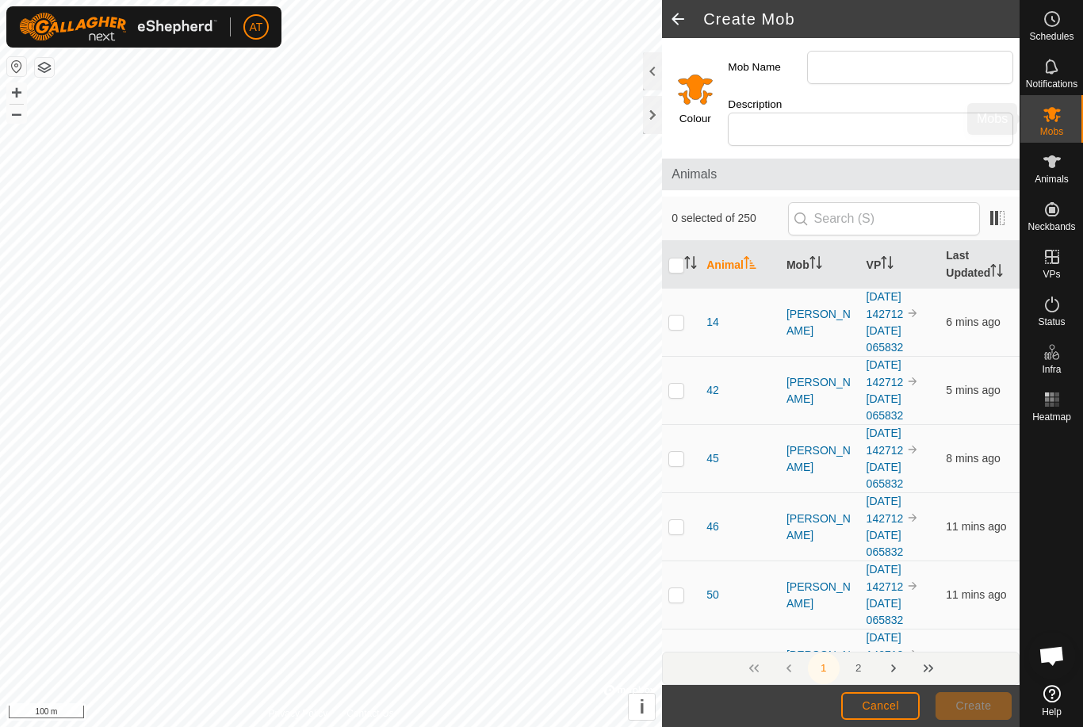
click at [1059, 116] on icon at bounding box center [1051, 114] width 19 height 19
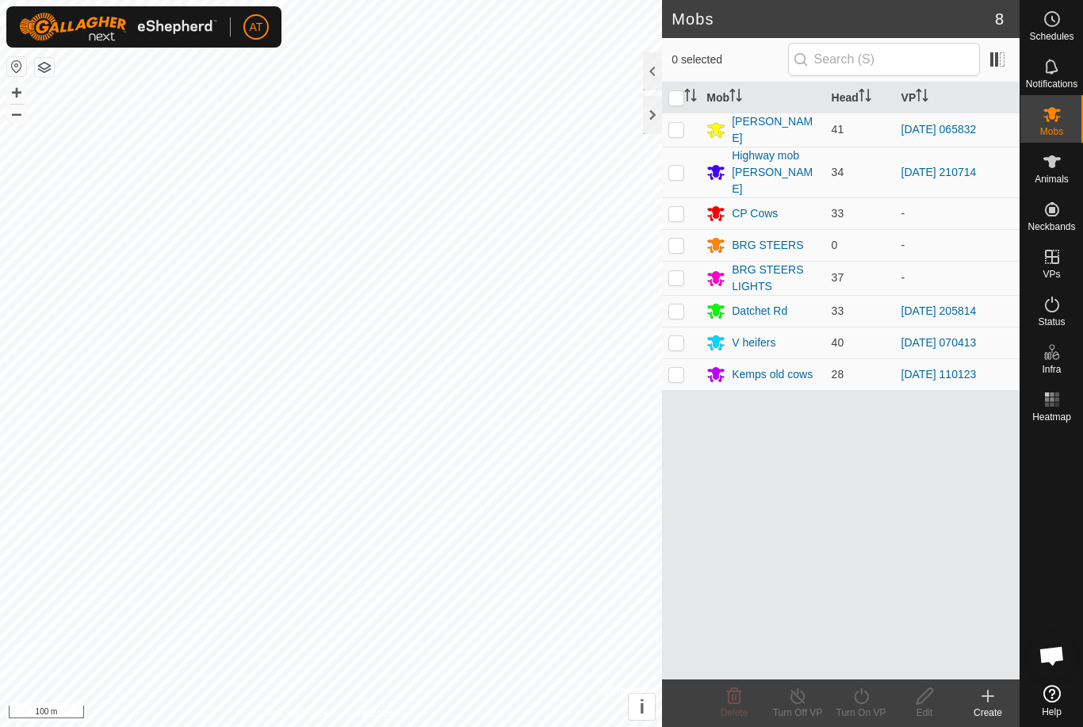
click at [682, 336] on p-checkbox at bounding box center [676, 342] width 16 height 13
checkbox input "true"
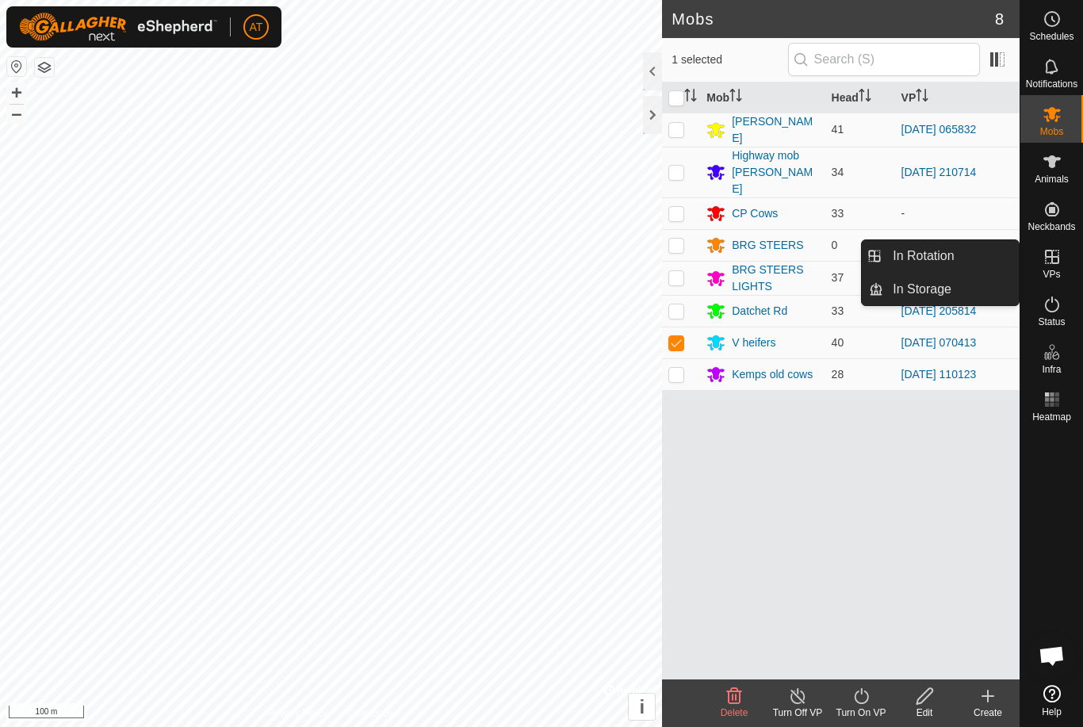
click at [977, 292] on link "In Storage" at bounding box center [951, 289] width 136 height 32
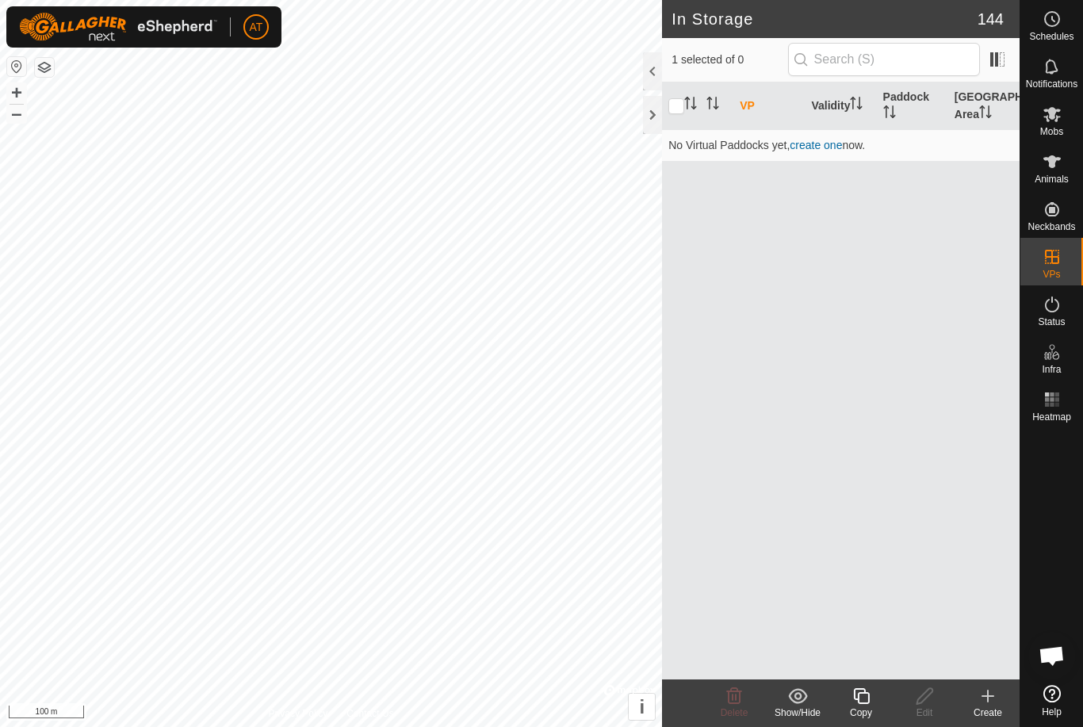
click at [996, 689] on icon at bounding box center [987, 695] width 19 height 19
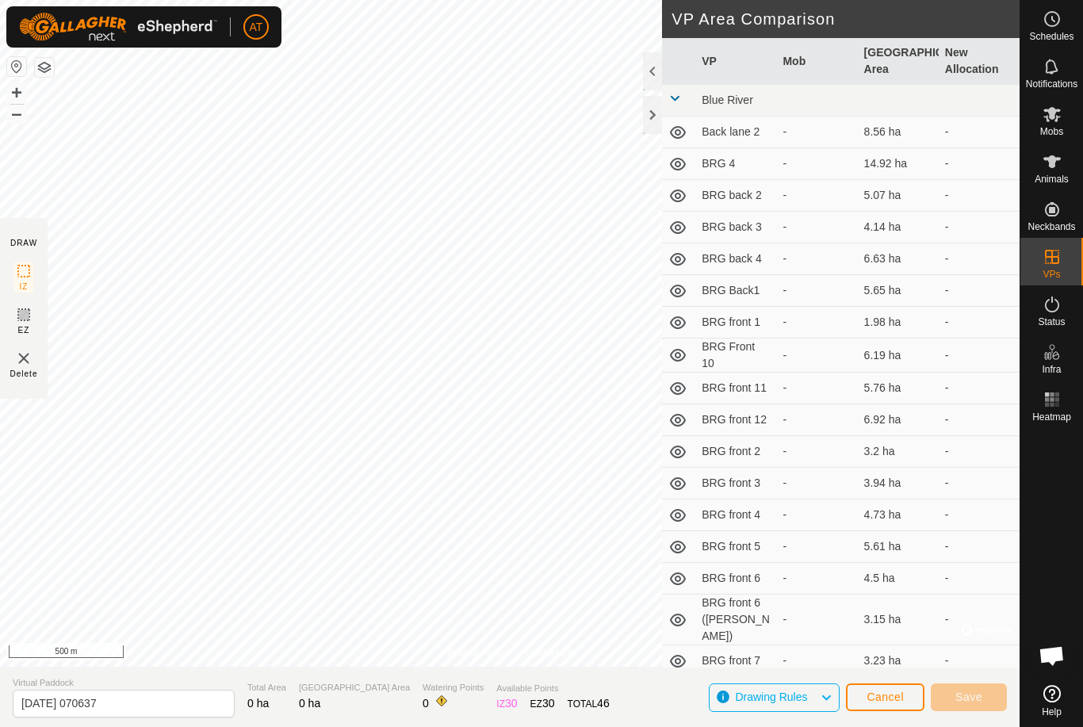
click at [659, 109] on div at bounding box center [652, 115] width 19 height 38
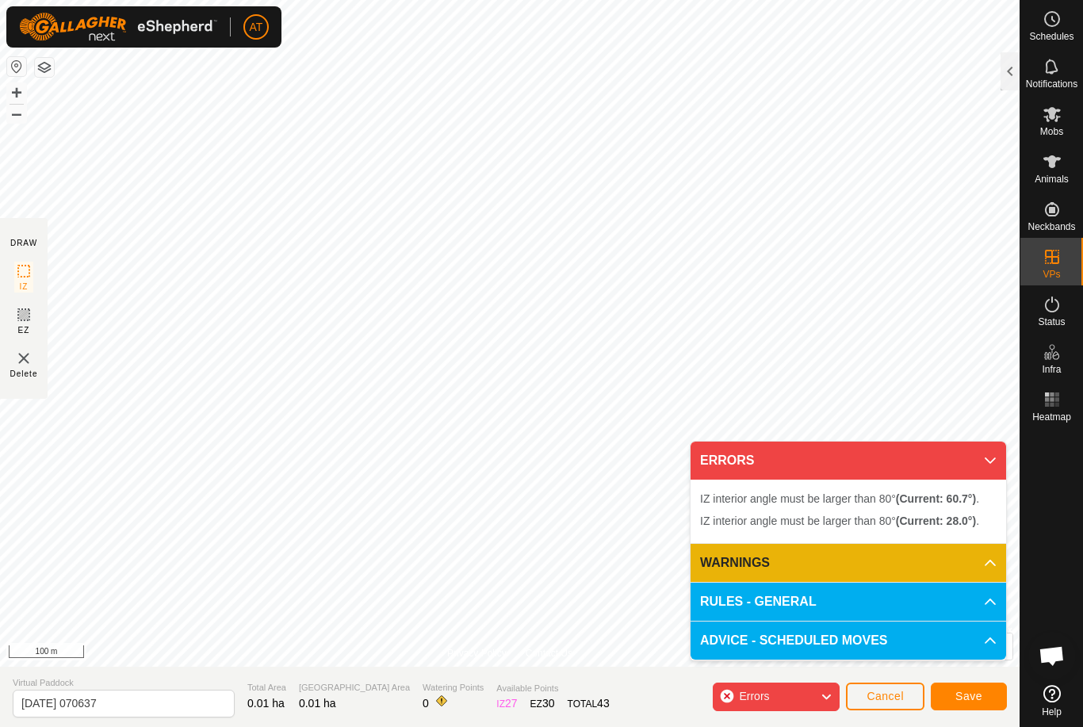
click at [899, 696] on span "Cancel" at bounding box center [884, 695] width 37 height 13
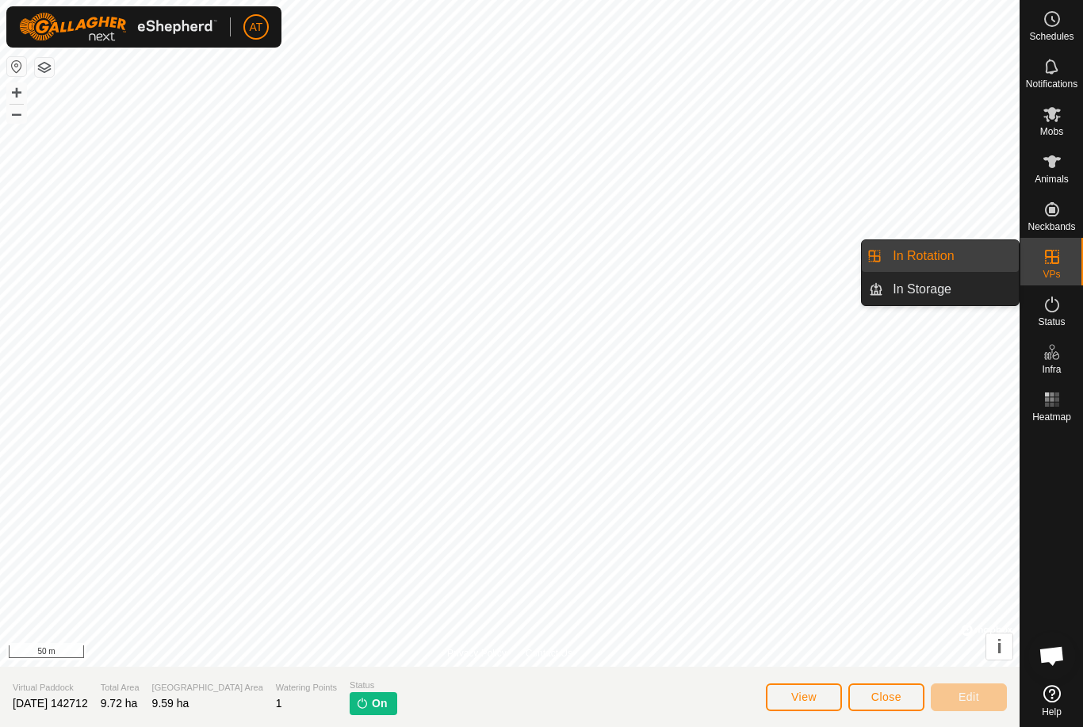
click at [976, 256] on link "In Rotation" at bounding box center [951, 256] width 136 height 32
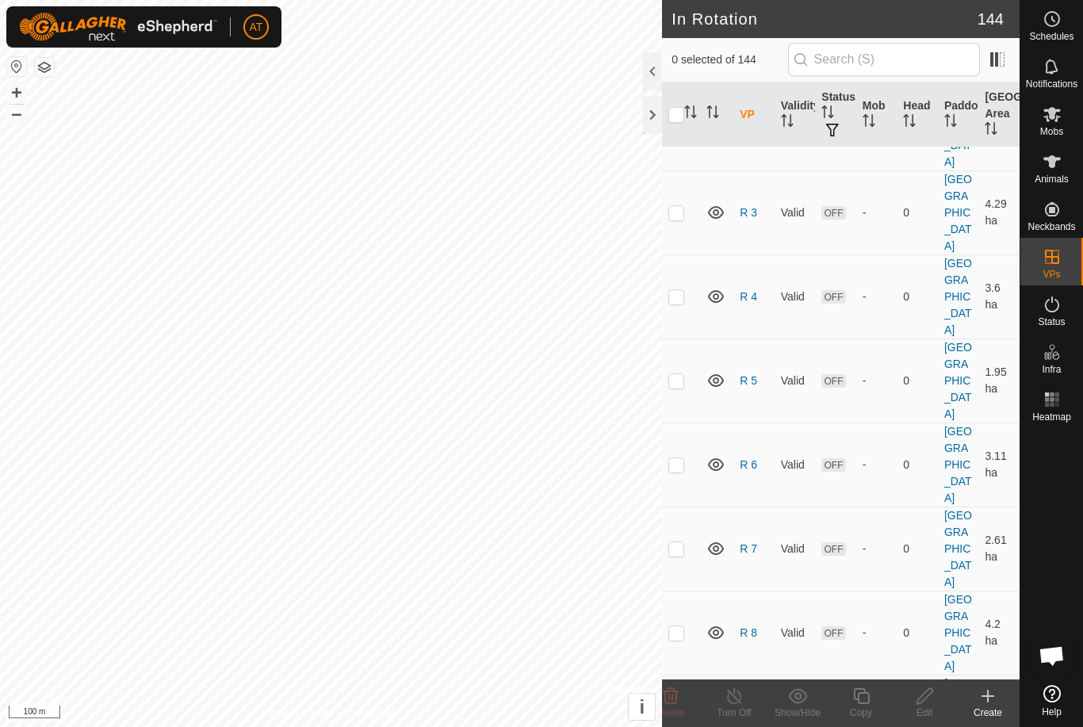
scroll to position [6194, 0]
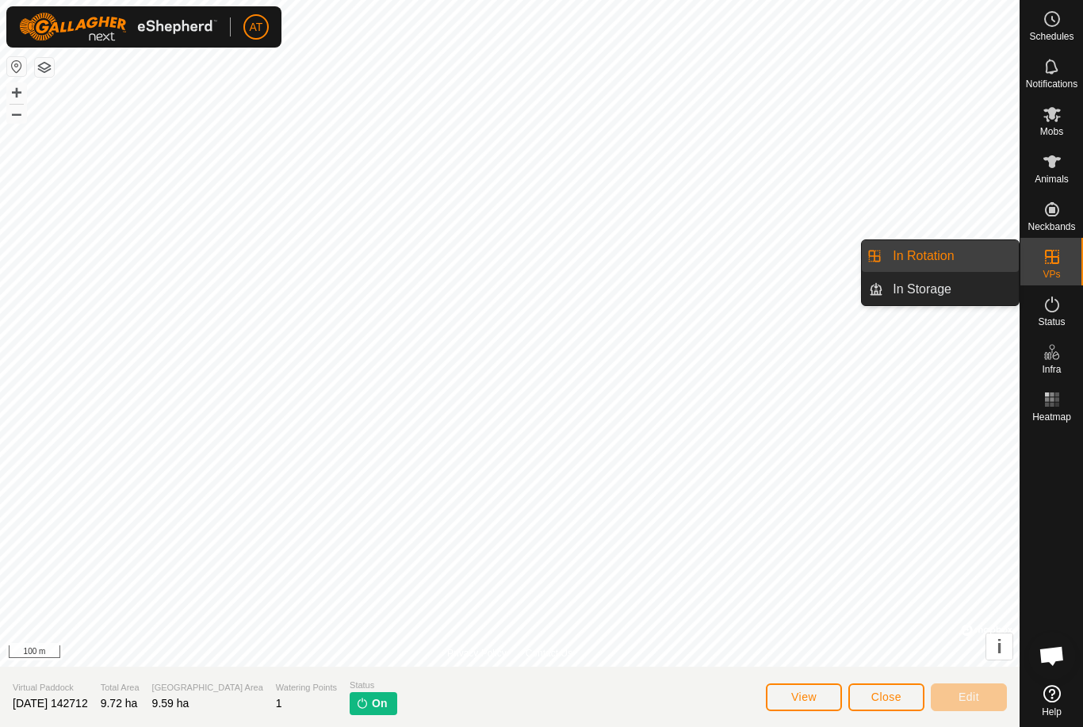
click at [962, 259] on link "In Rotation" at bounding box center [951, 256] width 136 height 32
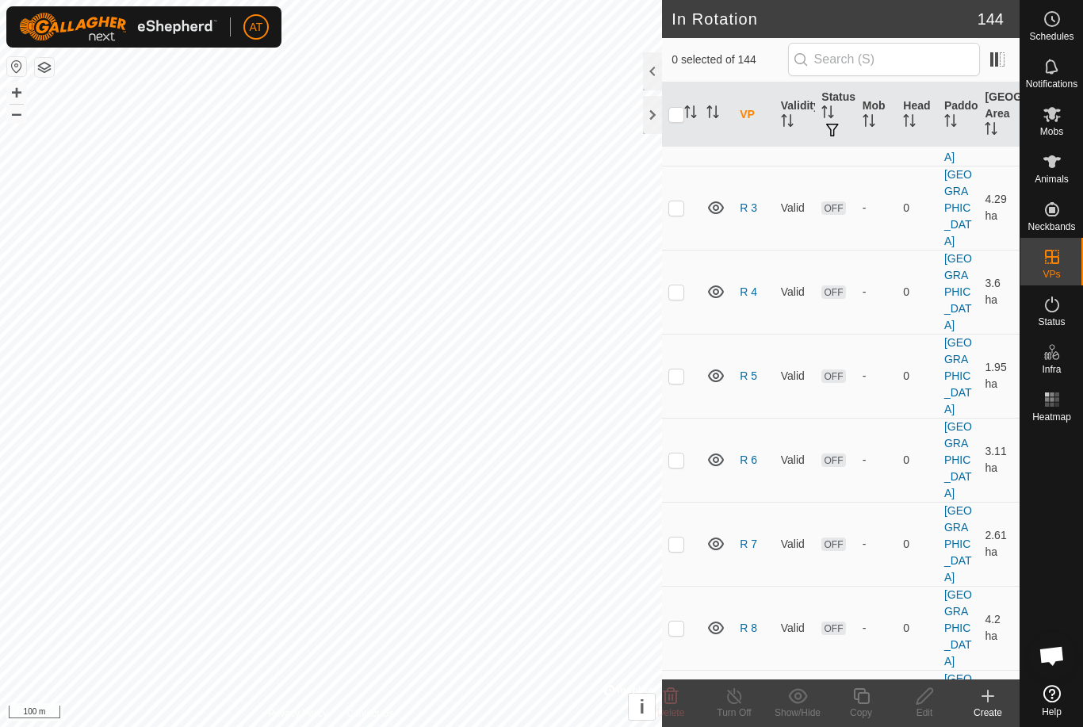
scroll to position [6200, 0]
checkbox input "true"
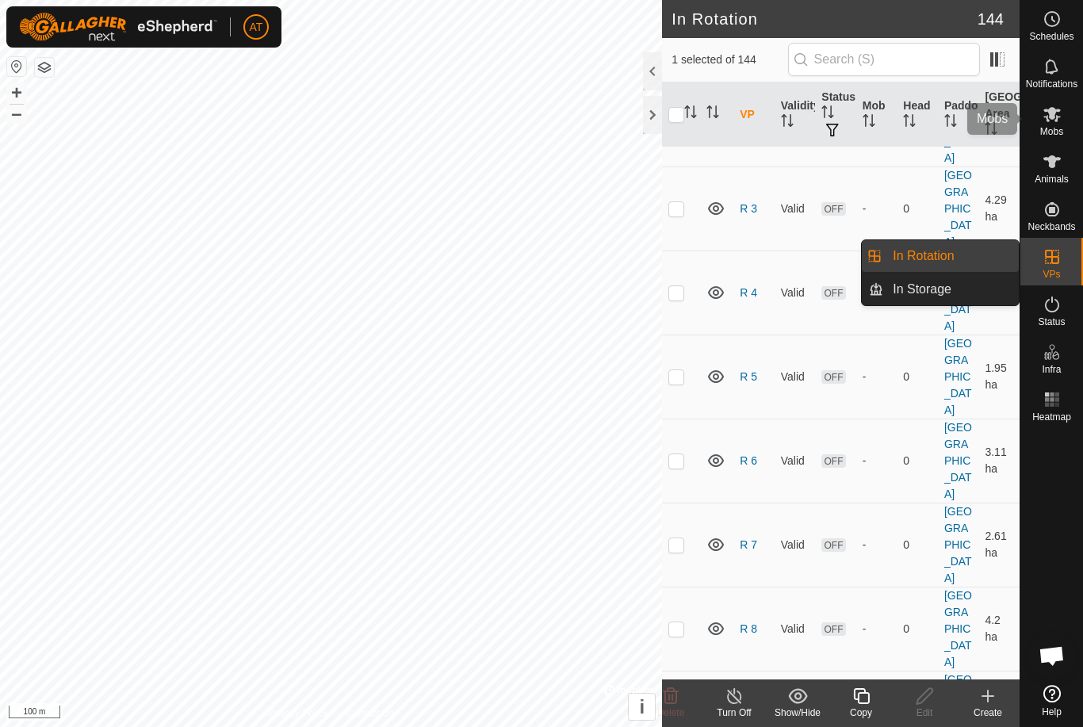
click at [1056, 118] on icon at bounding box center [1051, 114] width 17 height 15
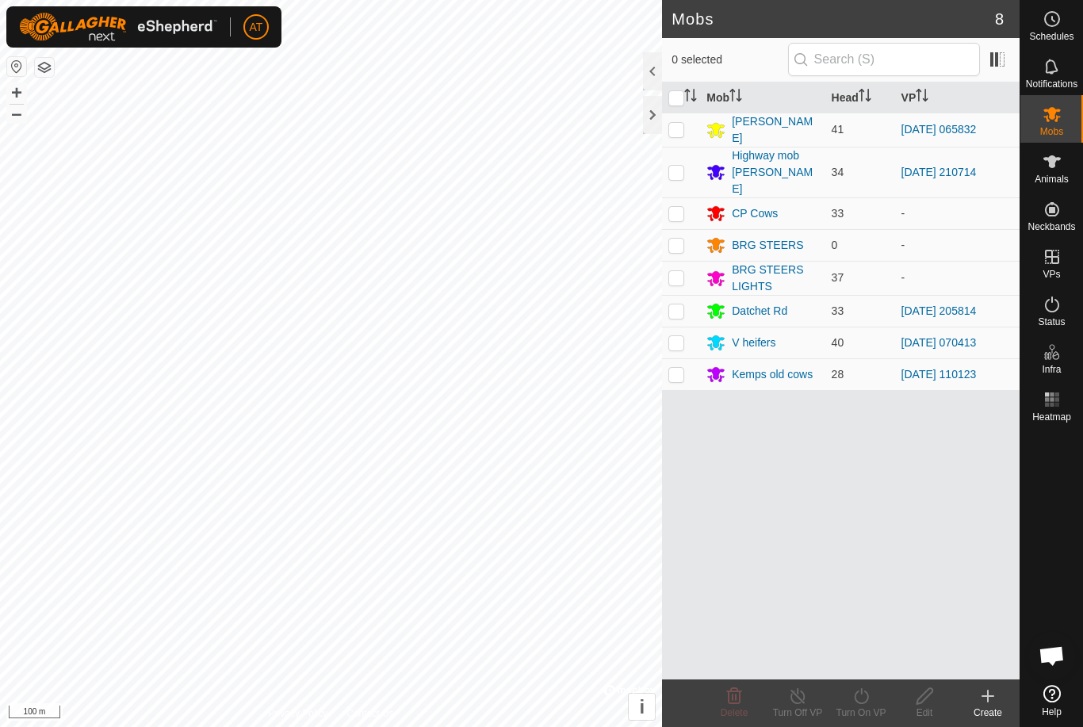
click at [676, 128] on p-checkbox at bounding box center [676, 129] width 16 height 13
checkbox input "true"
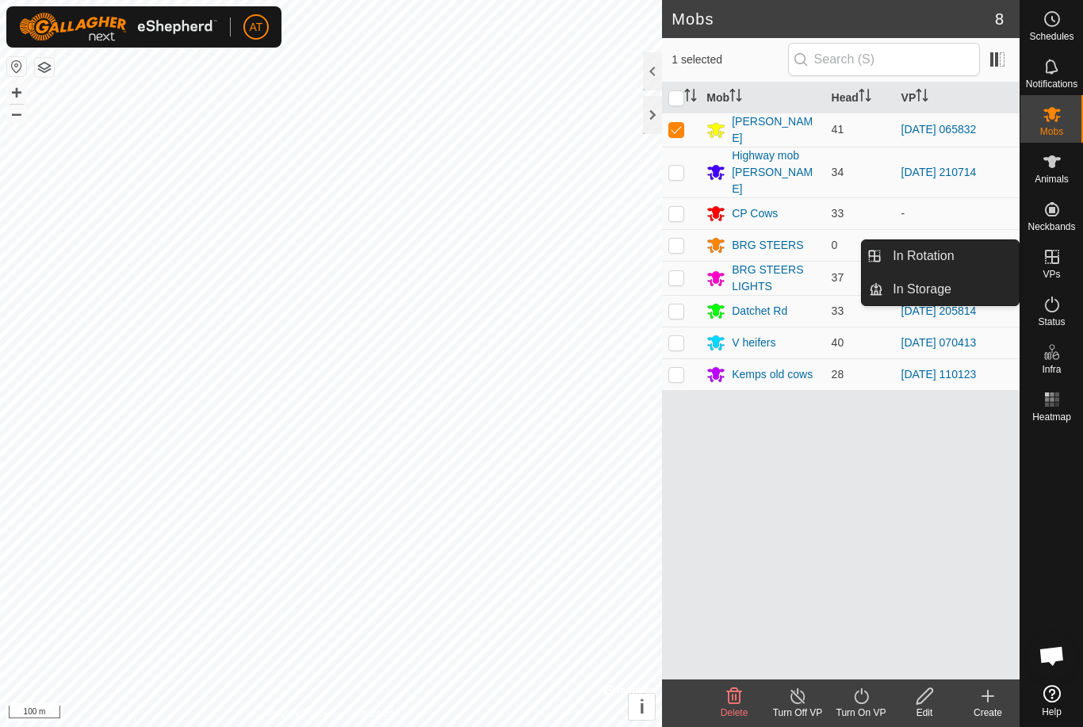
click at [979, 259] on link "In Rotation" at bounding box center [951, 256] width 136 height 32
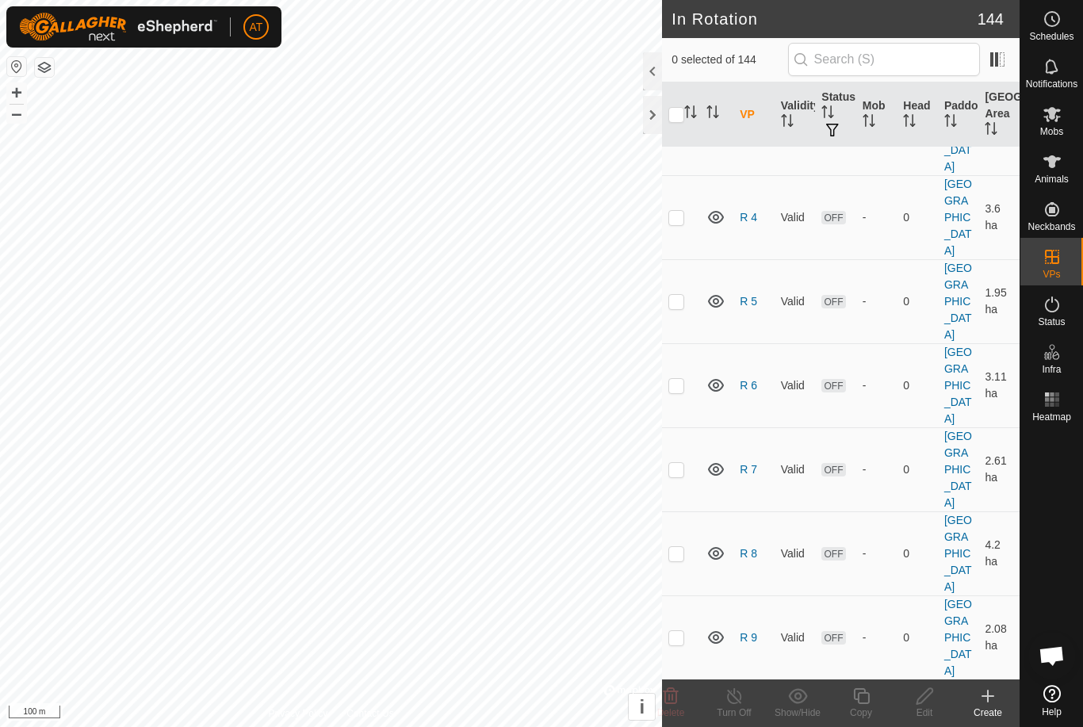
scroll to position [6274, 0]
checkbox input "true"
click at [729, 703] on icon at bounding box center [734, 695] width 20 height 19
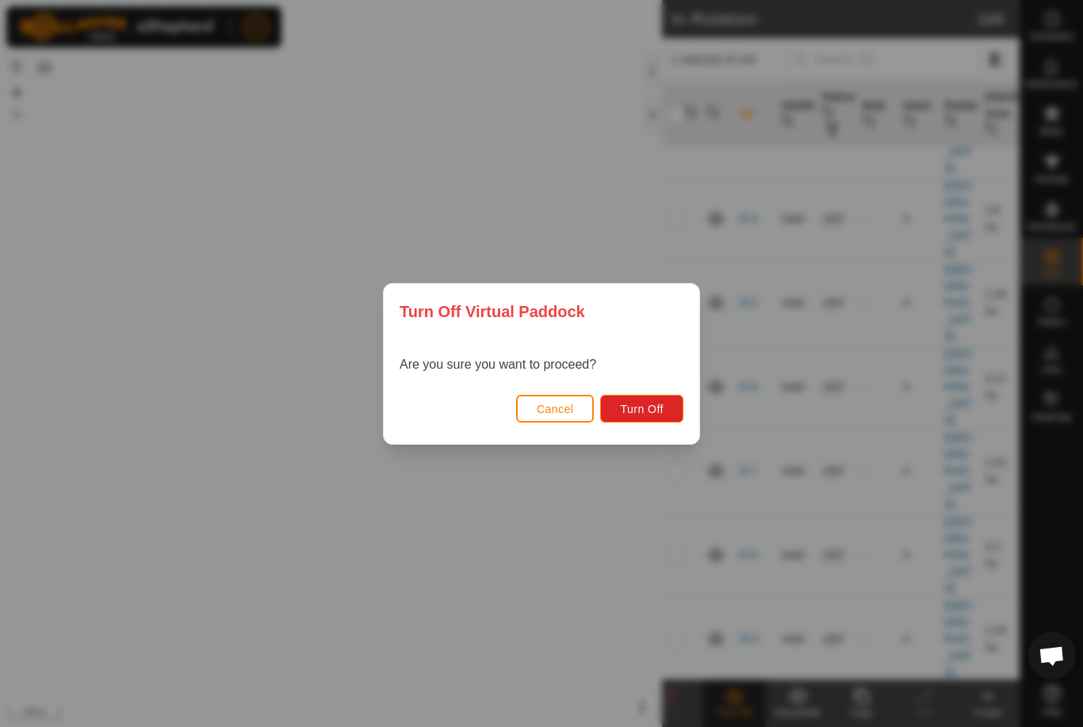
click at [650, 412] on span "Turn Off" at bounding box center [642, 409] width 44 height 13
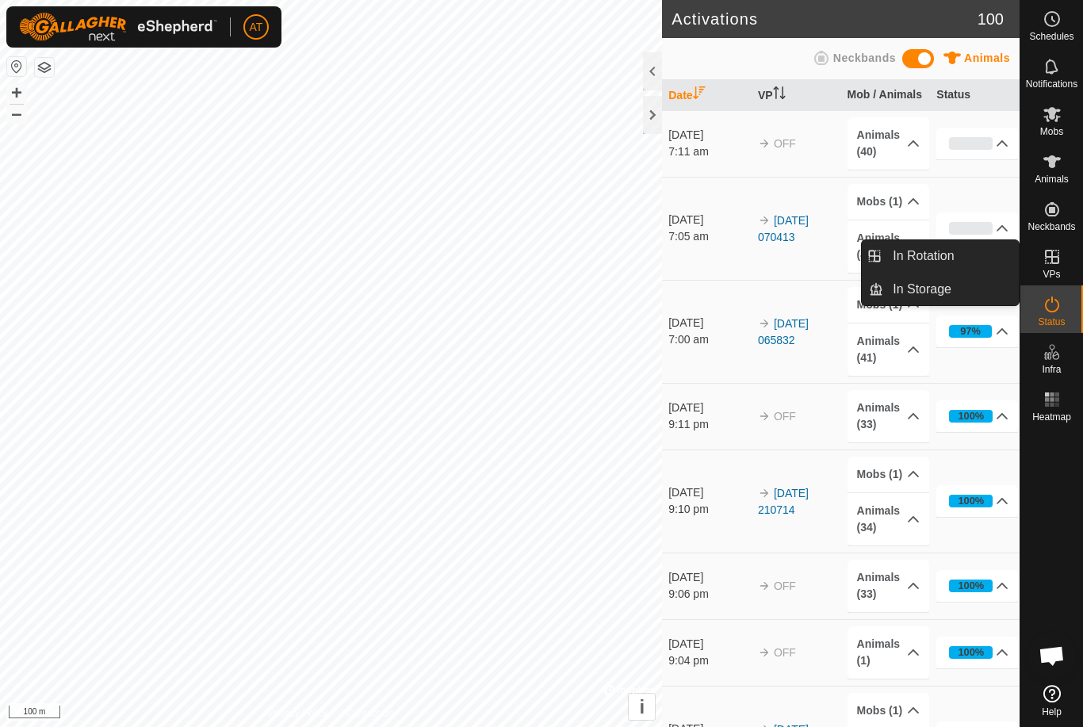
click at [964, 250] on link "In Rotation" at bounding box center [951, 256] width 136 height 32
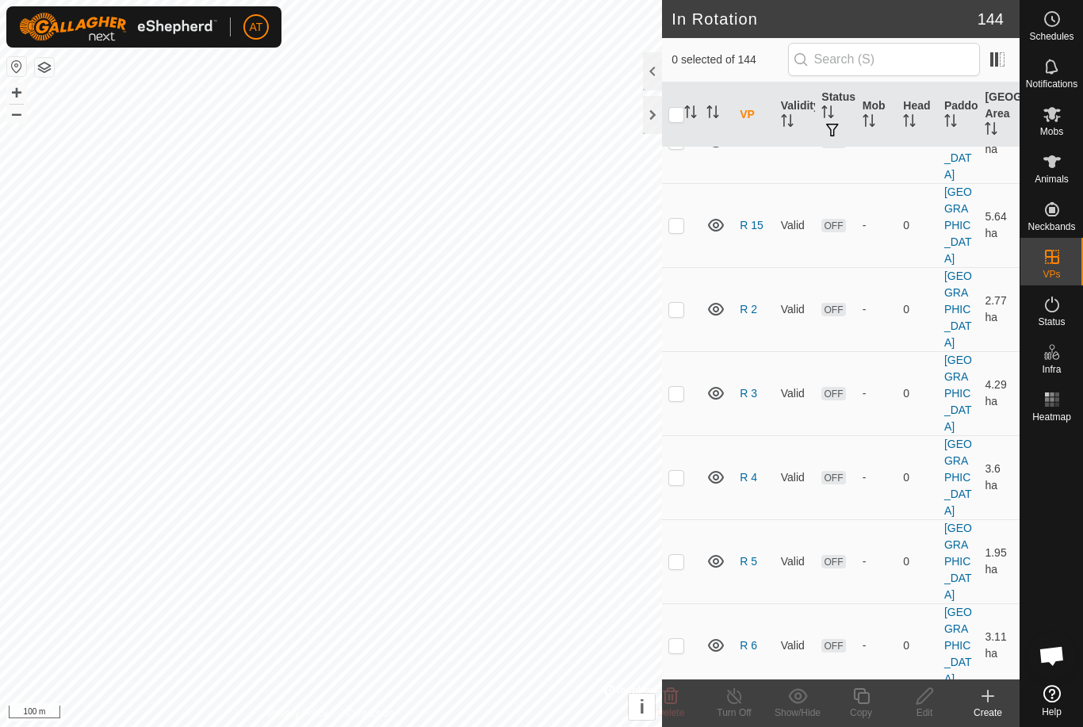
scroll to position [6209, 0]
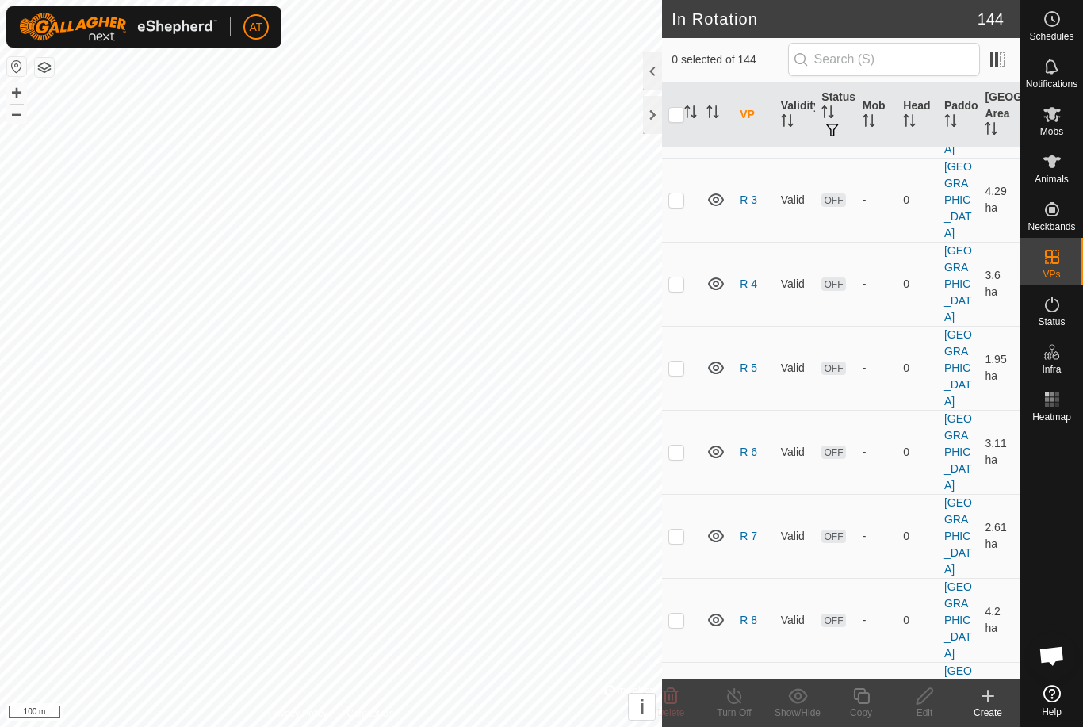
checkbox input "true"
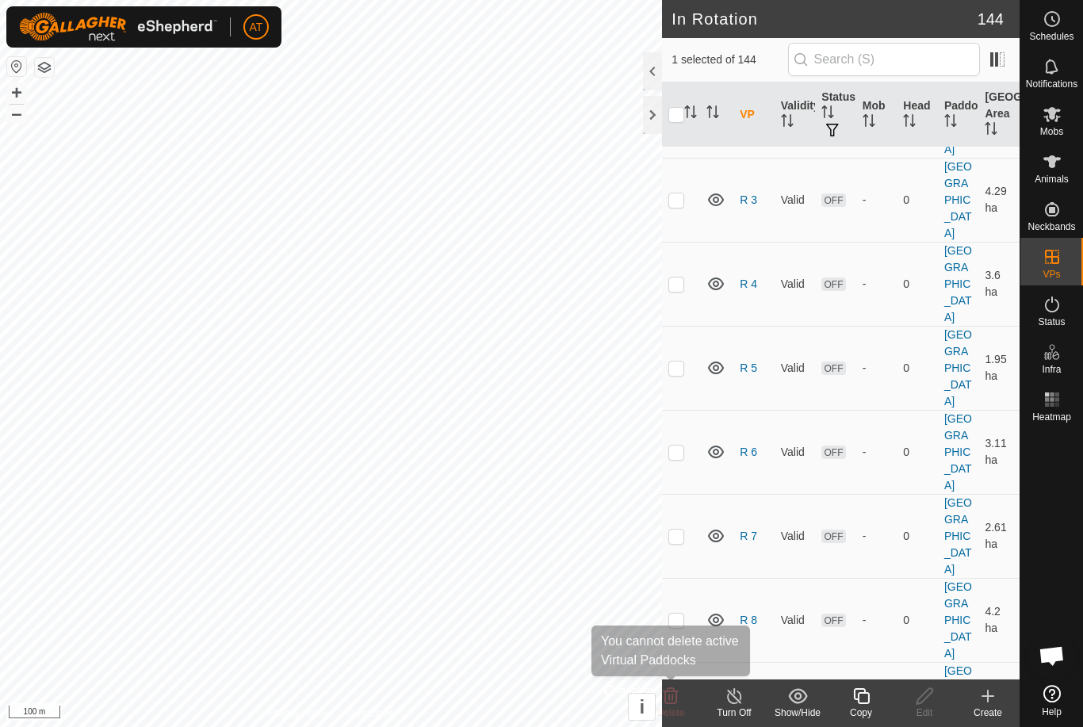
click at [670, 698] on icon at bounding box center [670, 695] width 19 height 19
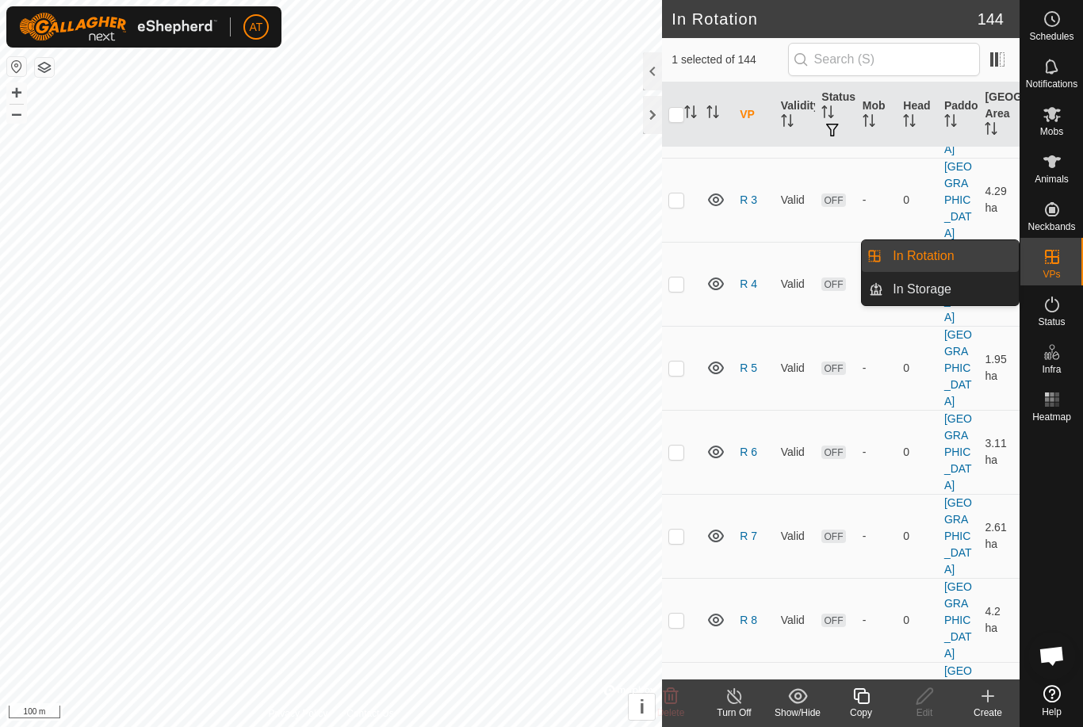
click at [991, 292] on link "In Storage" at bounding box center [951, 289] width 136 height 32
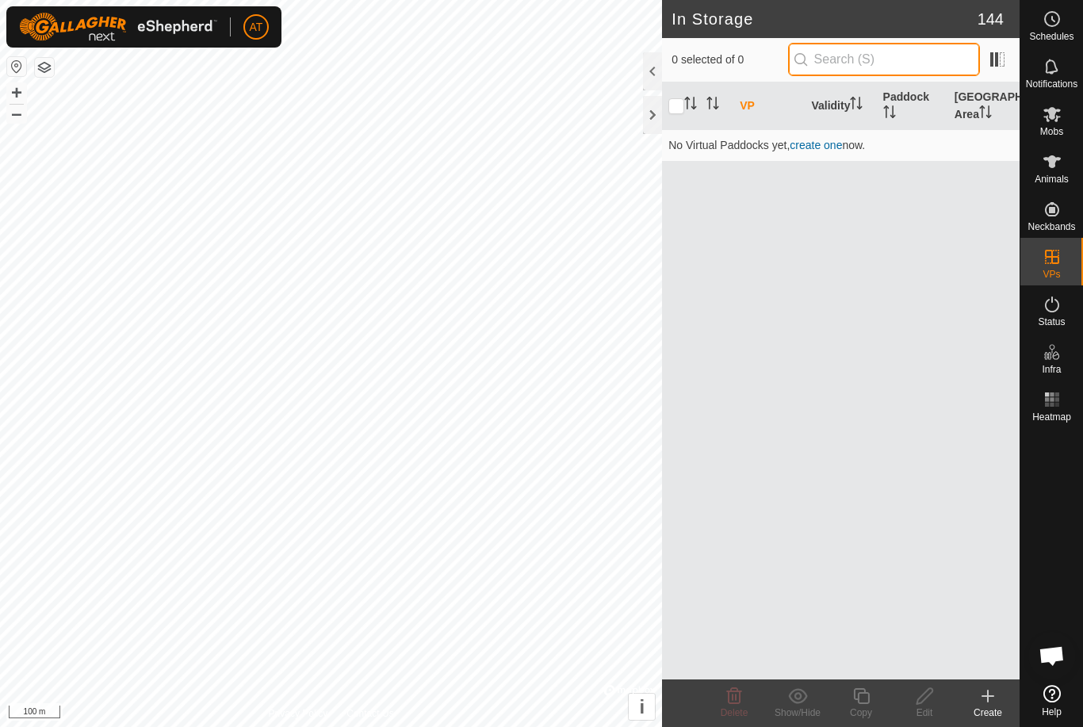
click at [914, 52] on input "text" at bounding box center [884, 59] width 192 height 33
type input "2712"
click at [1065, 112] on es-mob-svg-icon at bounding box center [1051, 113] width 29 height 25
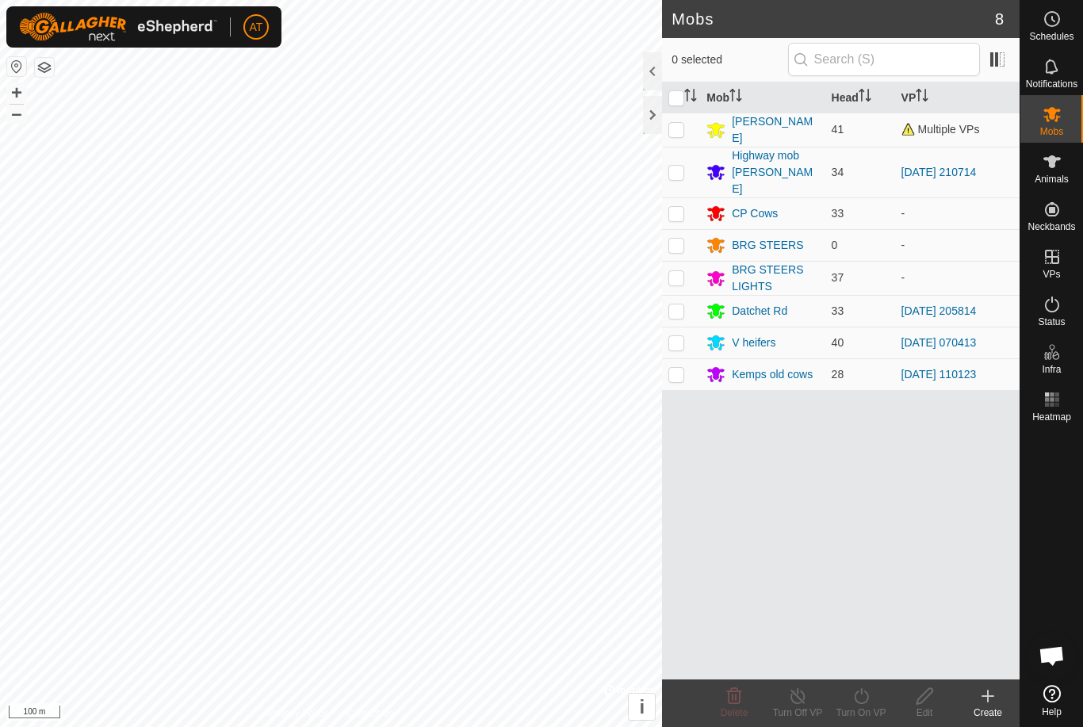
click at [673, 127] on p-checkbox at bounding box center [676, 129] width 16 height 13
checkbox input "true"
click at [961, 128] on span "Multiple VPs" at bounding box center [940, 129] width 78 height 13
click at [746, 126] on div "[PERSON_NAME]" at bounding box center [774, 129] width 86 height 33
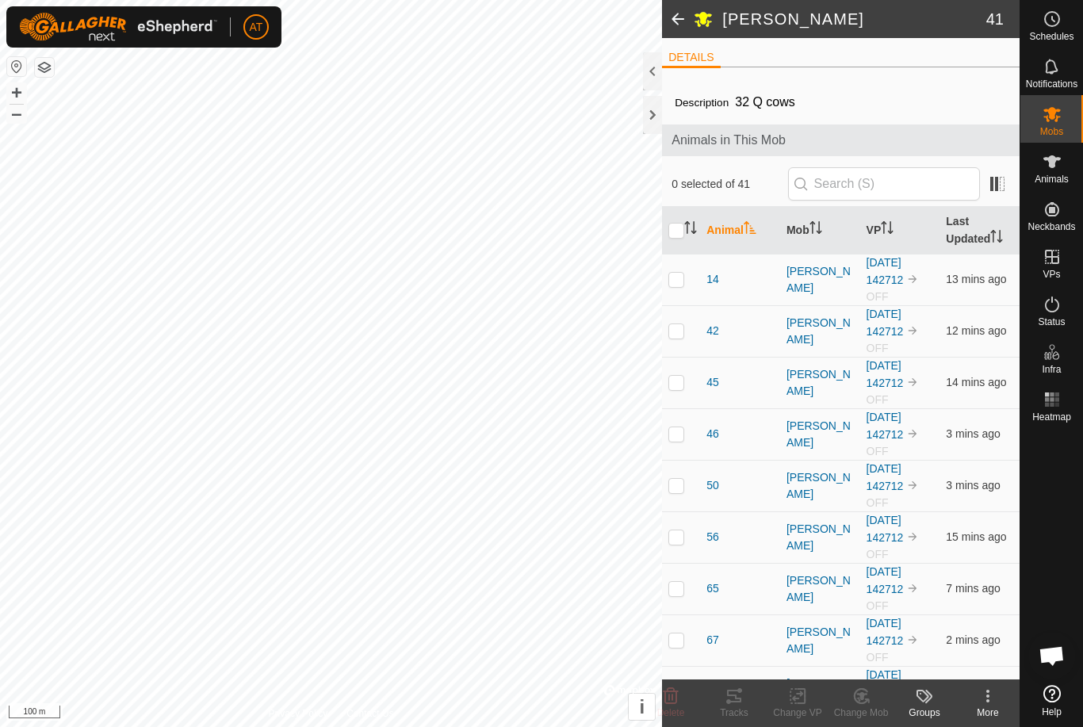
click at [676, 272] on td at bounding box center [681, 280] width 38 height 52
click at [674, 701] on icon at bounding box center [670, 695] width 19 height 19
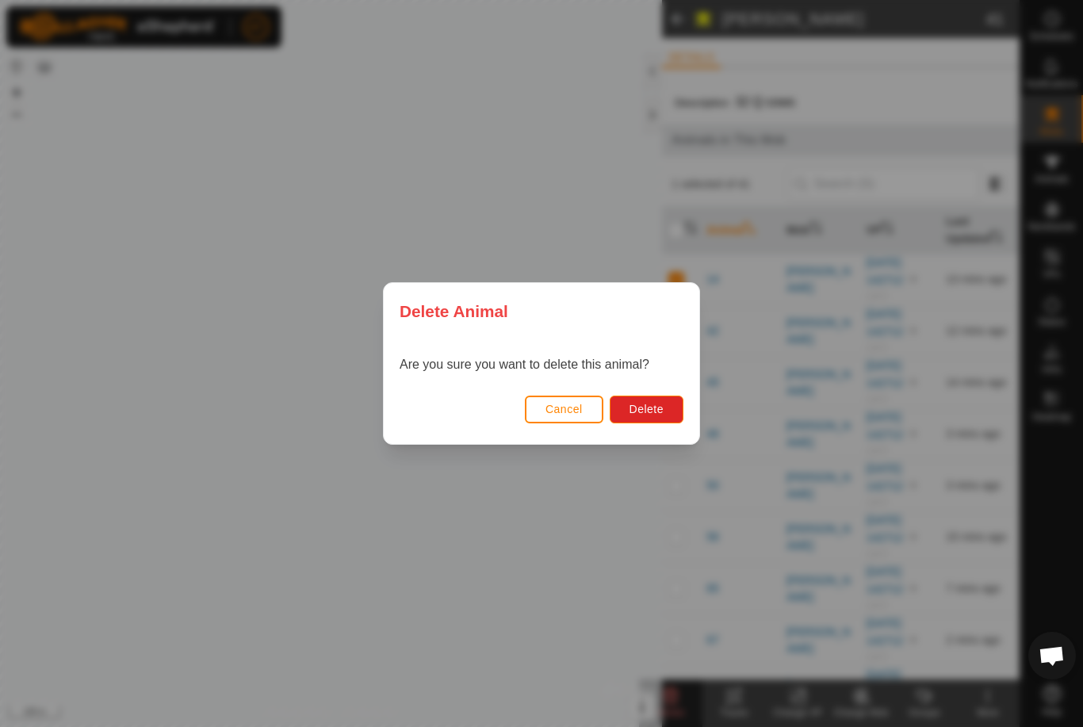
click at [567, 414] on span "Cancel" at bounding box center [563, 409] width 37 height 13
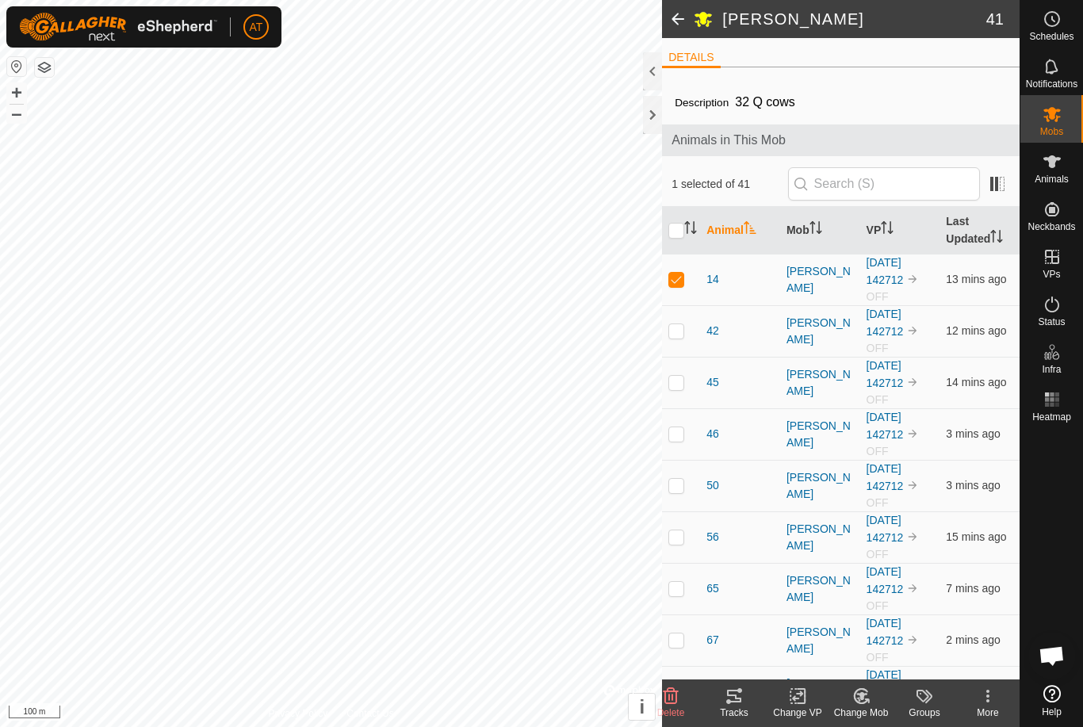
click at [676, 277] on p-checkbox at bounding box center [676, 279] width 16 height 13
checkbox input "false"
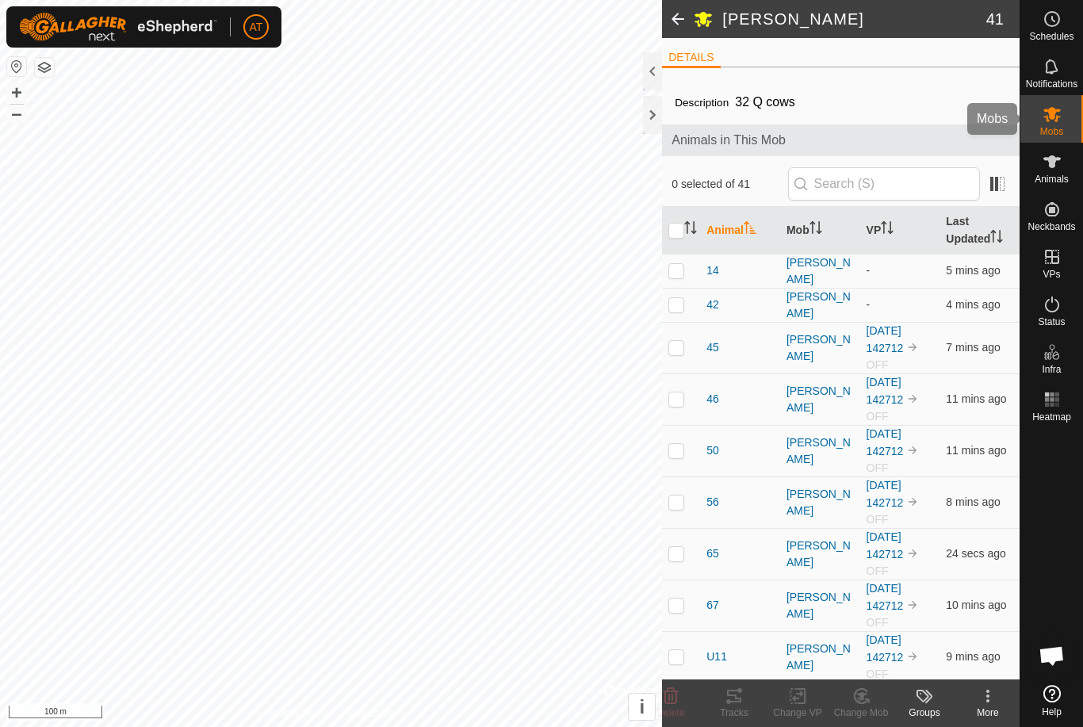
click at [1056, 117] on icon at bounding box center [1051, 114] width 17 height 15
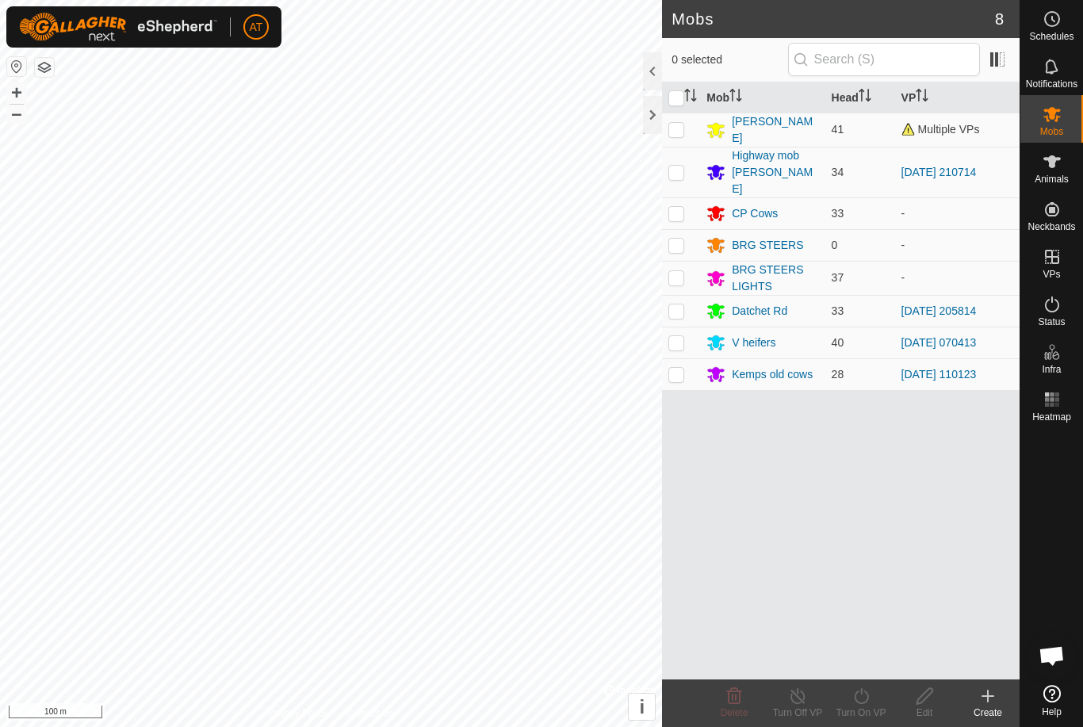
click at [678, 300] on td at bounding box center [681, 311] width 38 height 32
checkbox input "true"
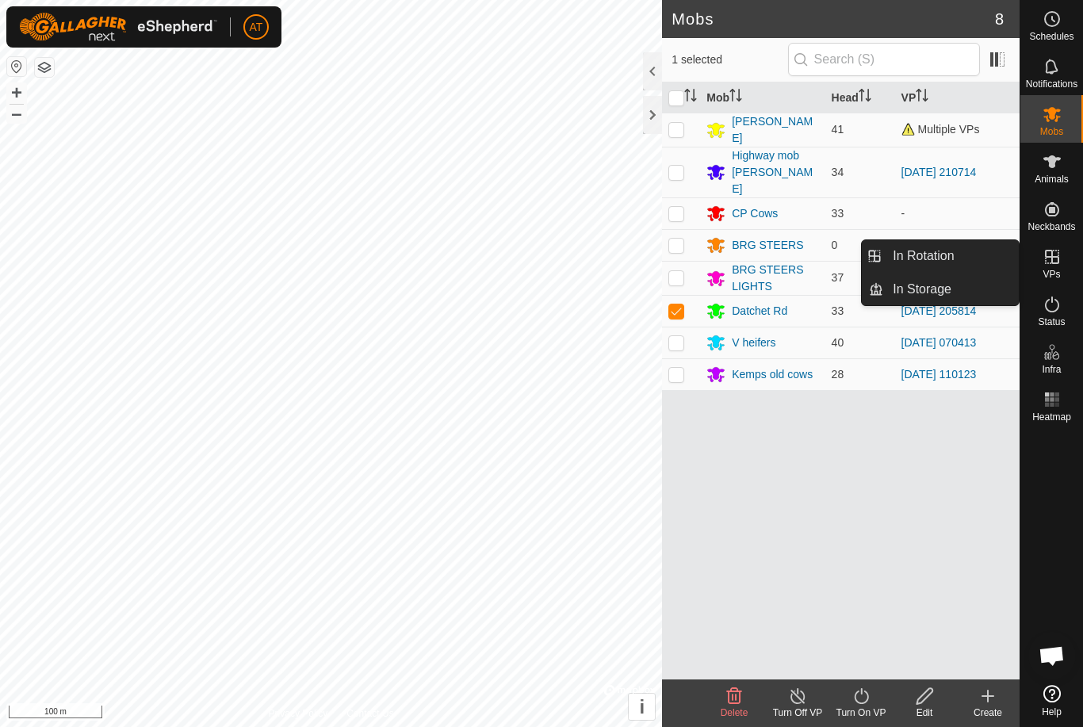
click at [937, 296] on span "In Storage" at bounding box center [921, 289] width 59 height 19
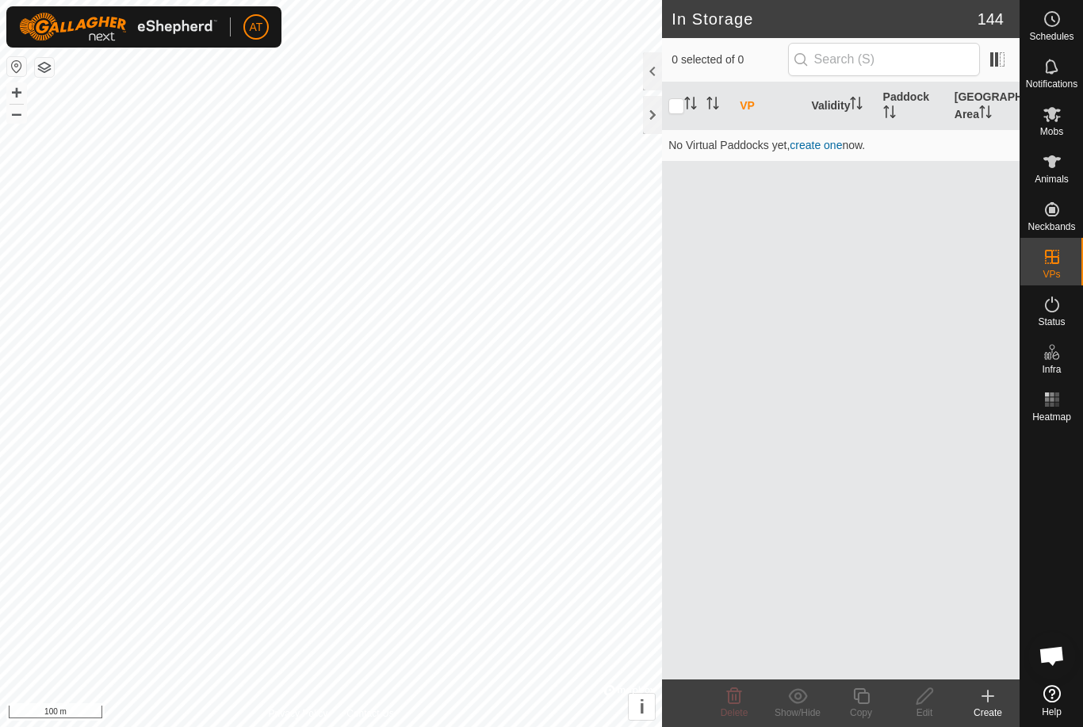
click at [997, 687] on create-svg-icon at bounding box center [987, 695] width 63 height 19
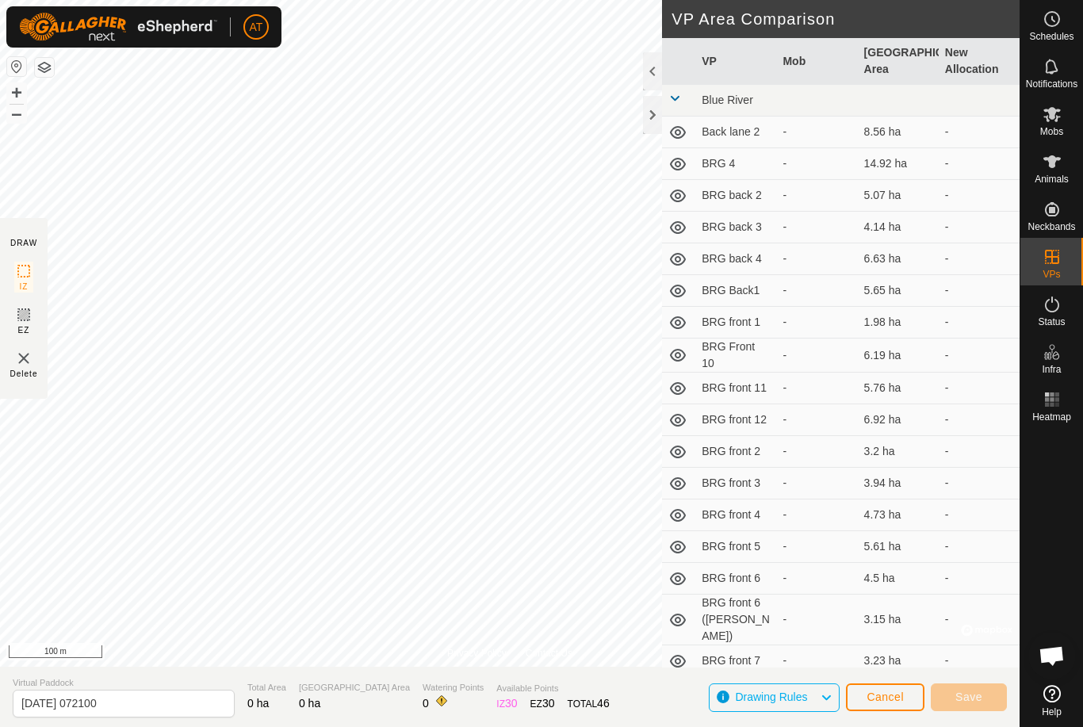
click at [645, 128] on div at bounding box center [652, 115] width 19 height 38
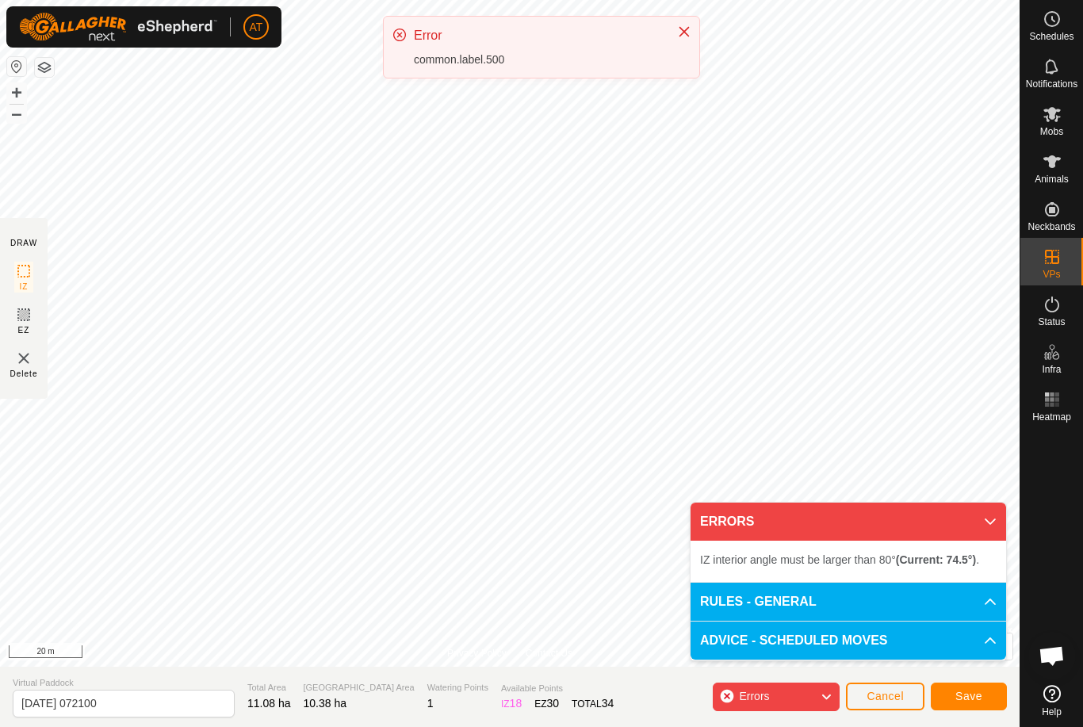
click at [636, 28] on div "Error" at bounding box center [537, 35] width 247 height 19
click at [685, 31] on icon "Close" at bounding box center [684, 32] width 10 height 10
click at [694, 23] on div "Error common.label.500" at bounding box center [541, 47] width 315 height 61
click at [690, 35] on button "Close" at bounding box center [684, 32] width 22 height 22
click at [880, 699] on span "Cancel" at bounding box center [884, 695] width 37 height 13
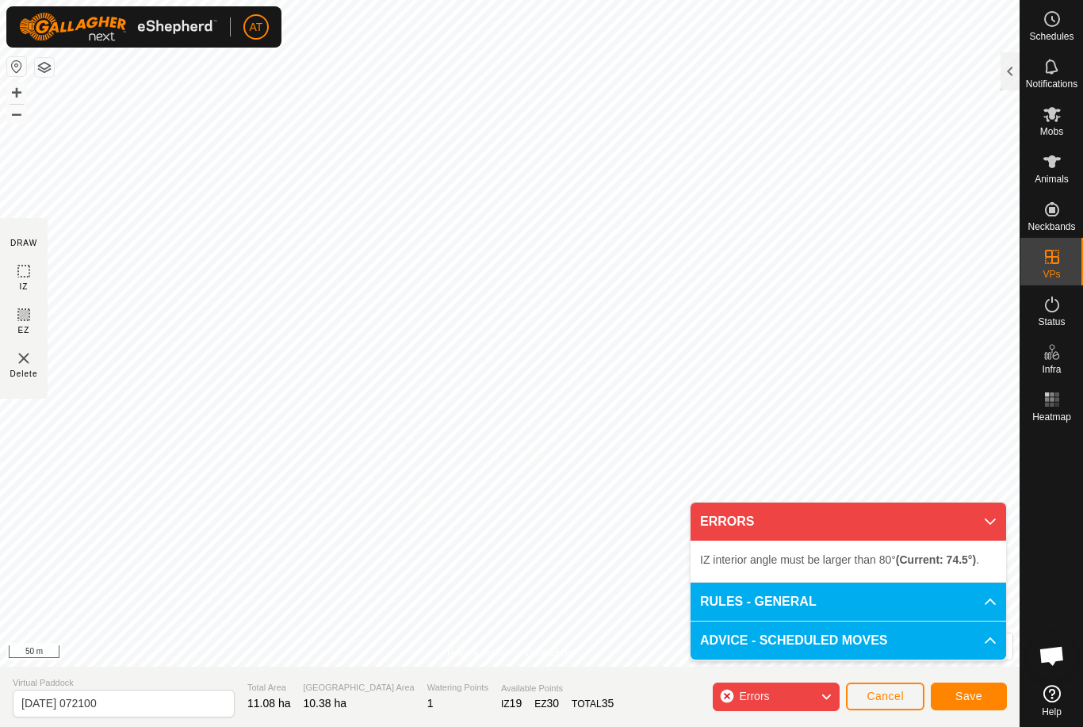
click at [887, 692] on span "Cancel" at bounding box center [884, 695] width 37 height 13
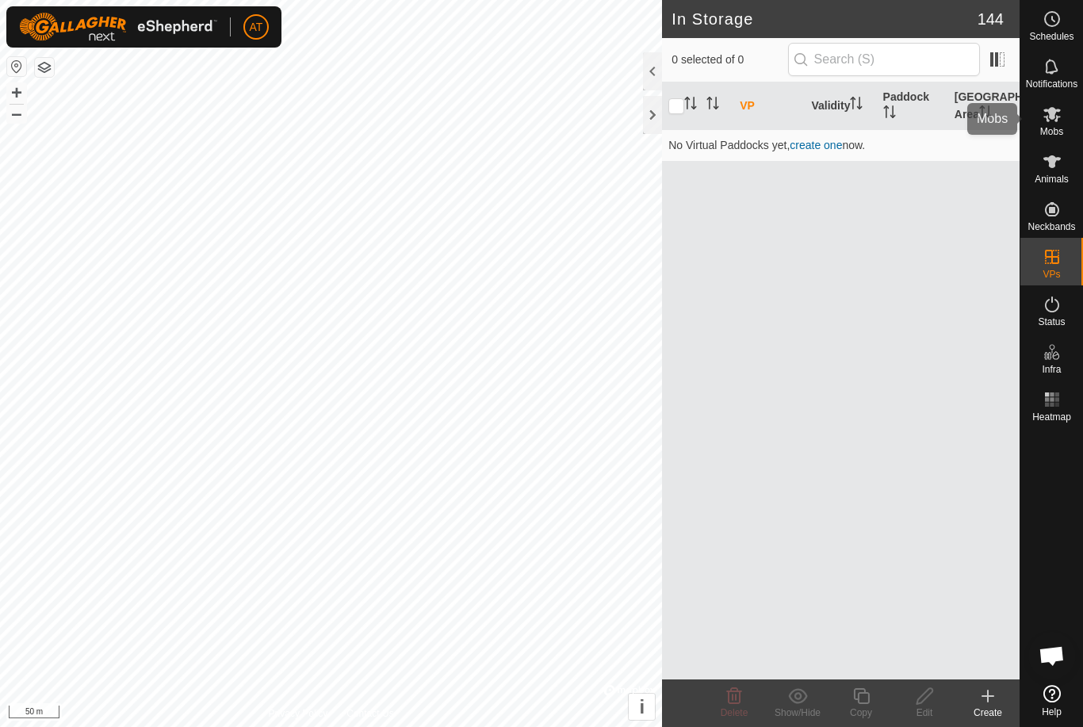
click at [1056, 116] on icon at bounding box center [1051, 114] width 17 height 15
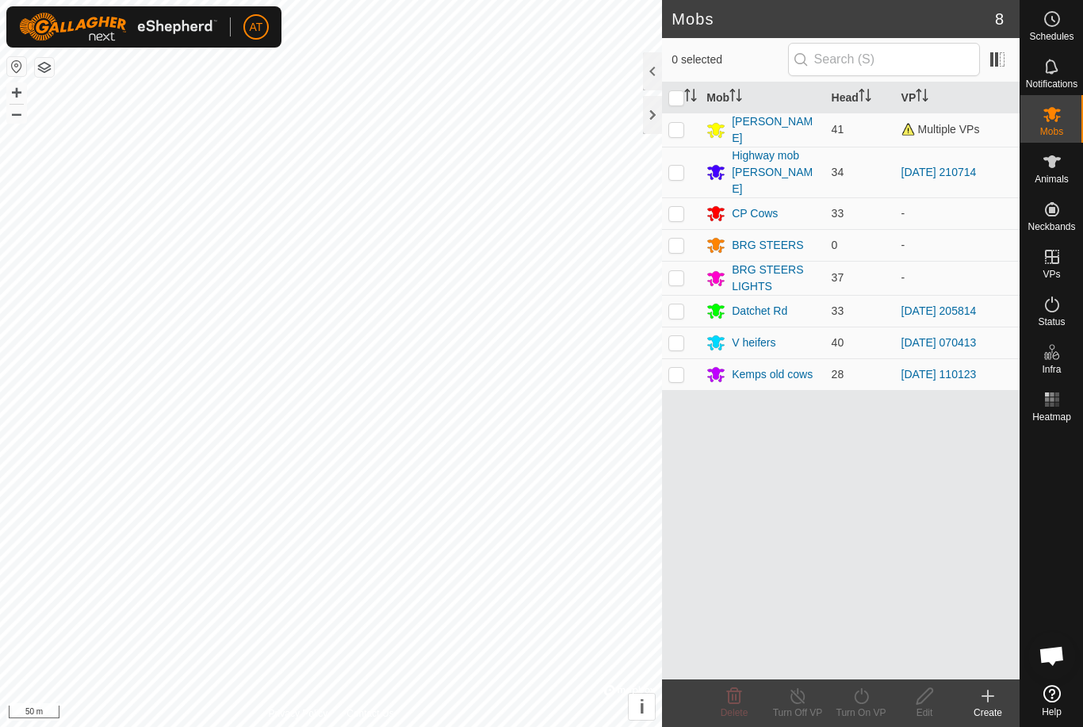
click at [674, 304] on p-checkbox at bounding box center [676, 310] width 16 height 13
checkbox input "true"
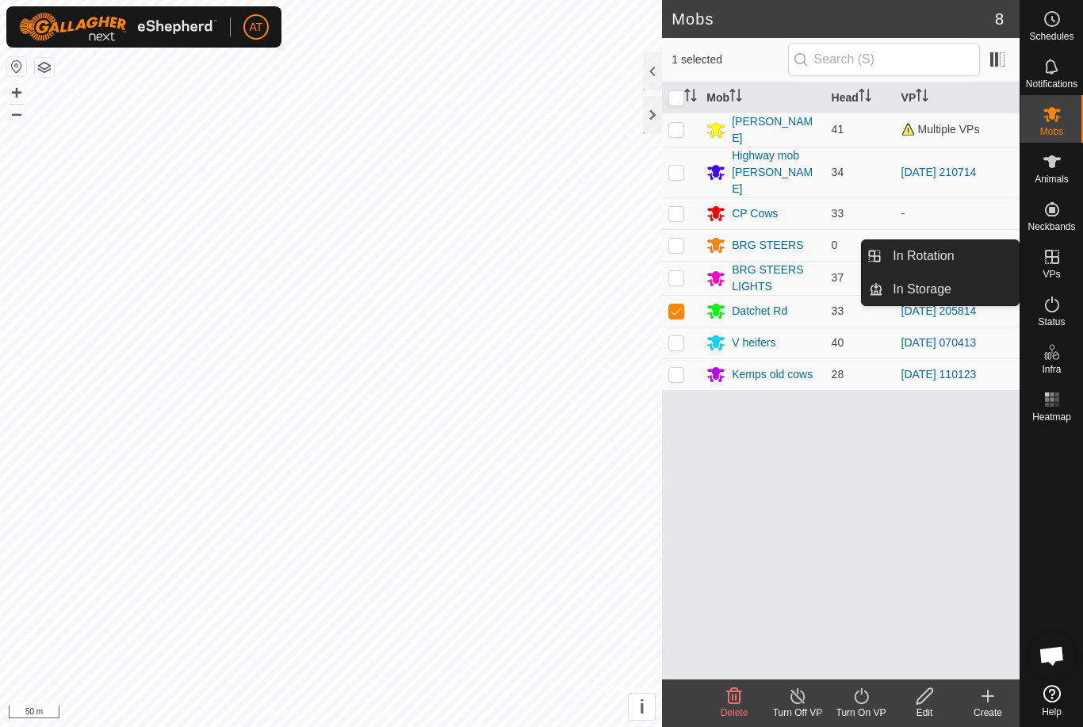
click at [940, 295] on span "In Storage" at bounding box center [921, 289] width 59 height 19
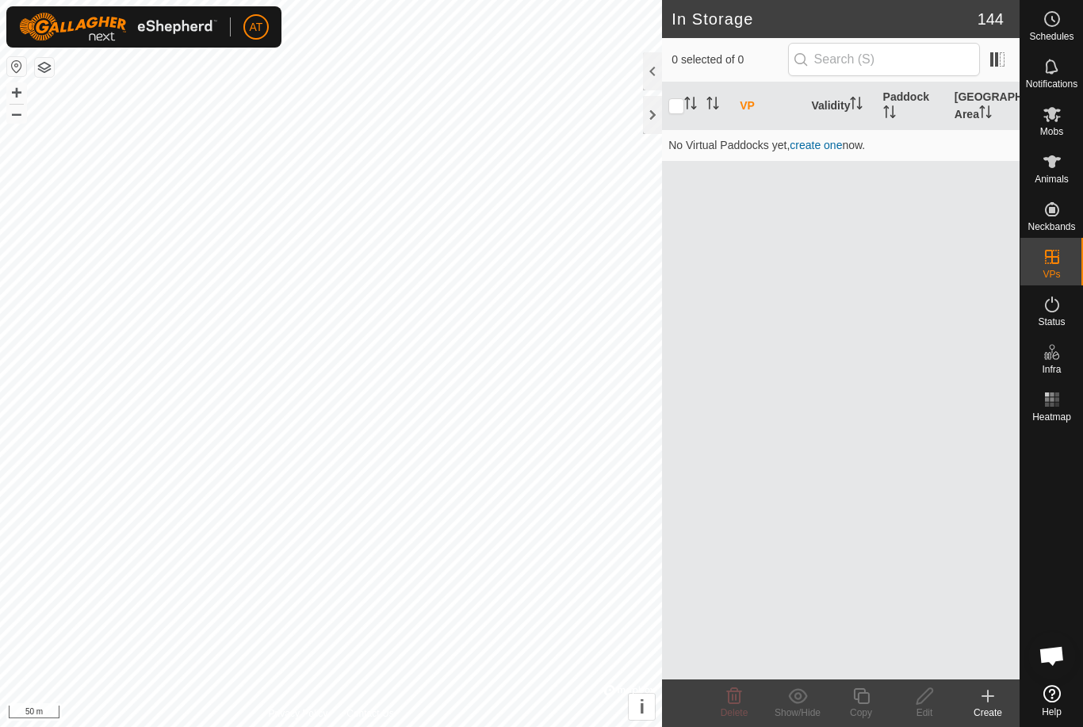
click at [992, 700] on icon at bounding box center [987, 695] width 19 height 19
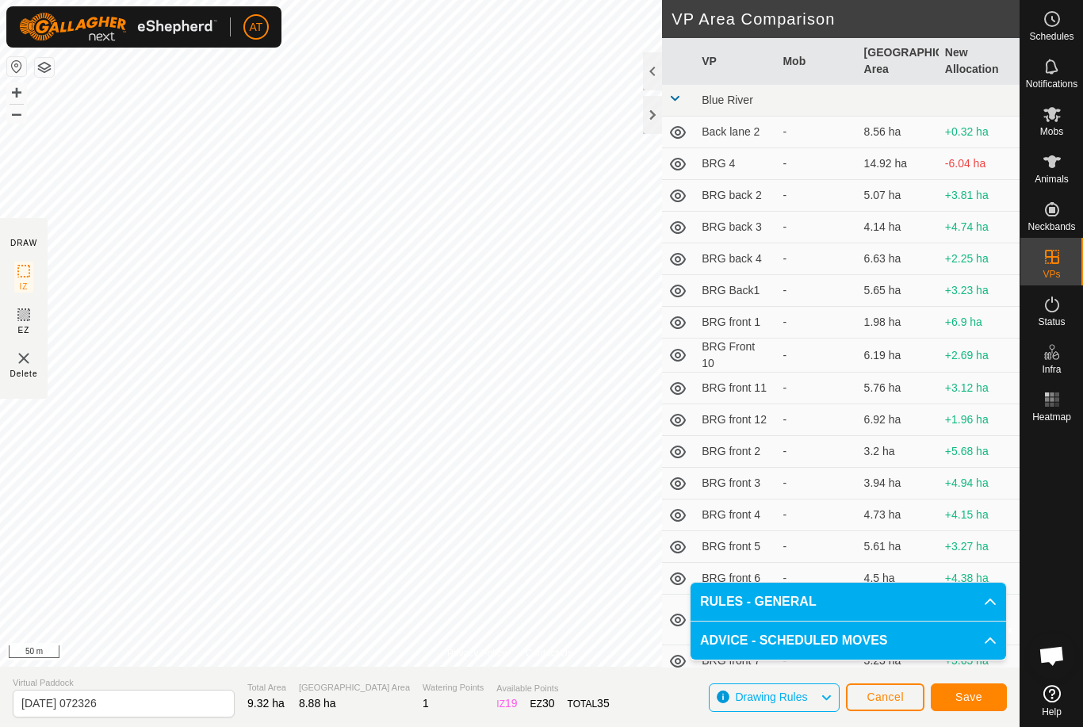
click at [977, 696] on span "Save" at bounding box center [968, 696] width 27 height 13
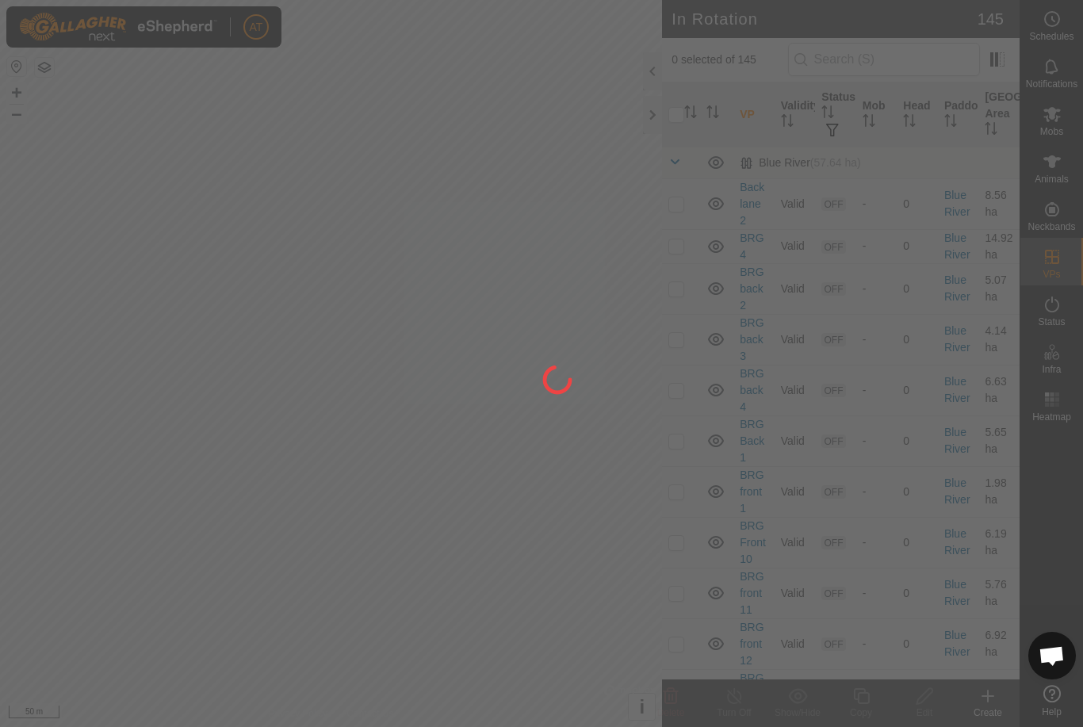
click at [1057, 114] on div at bounding box center [541, 363] width 1083 height 727
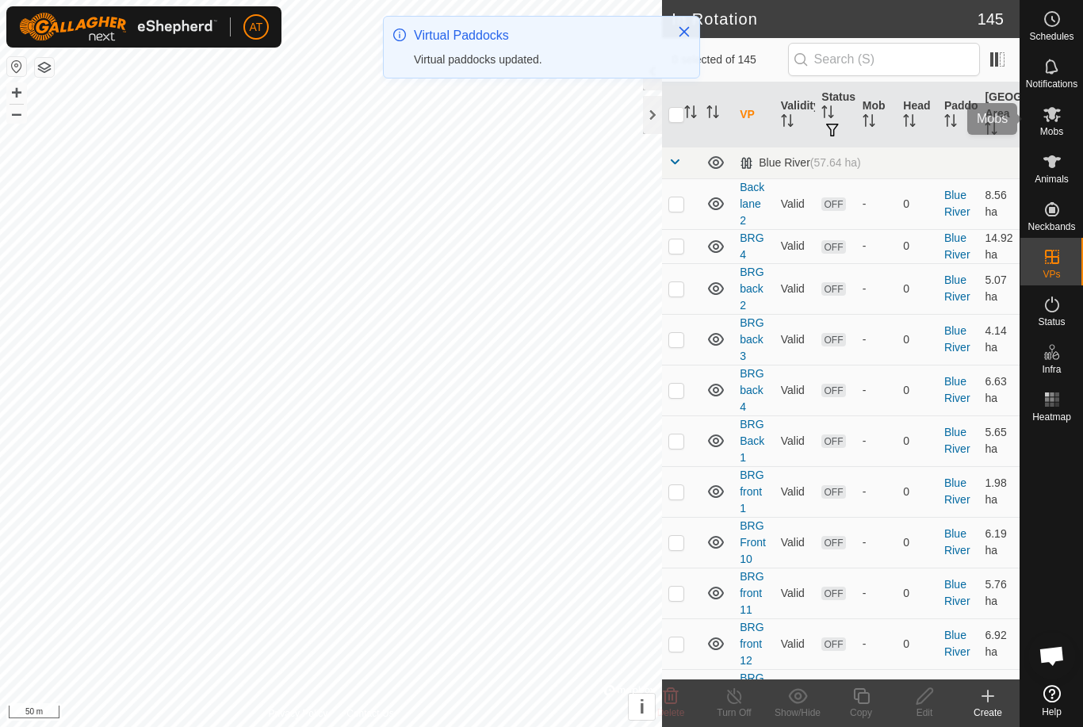
click at [1058, 113] on icon at bounding box center [1051, 114] width 19 height 19
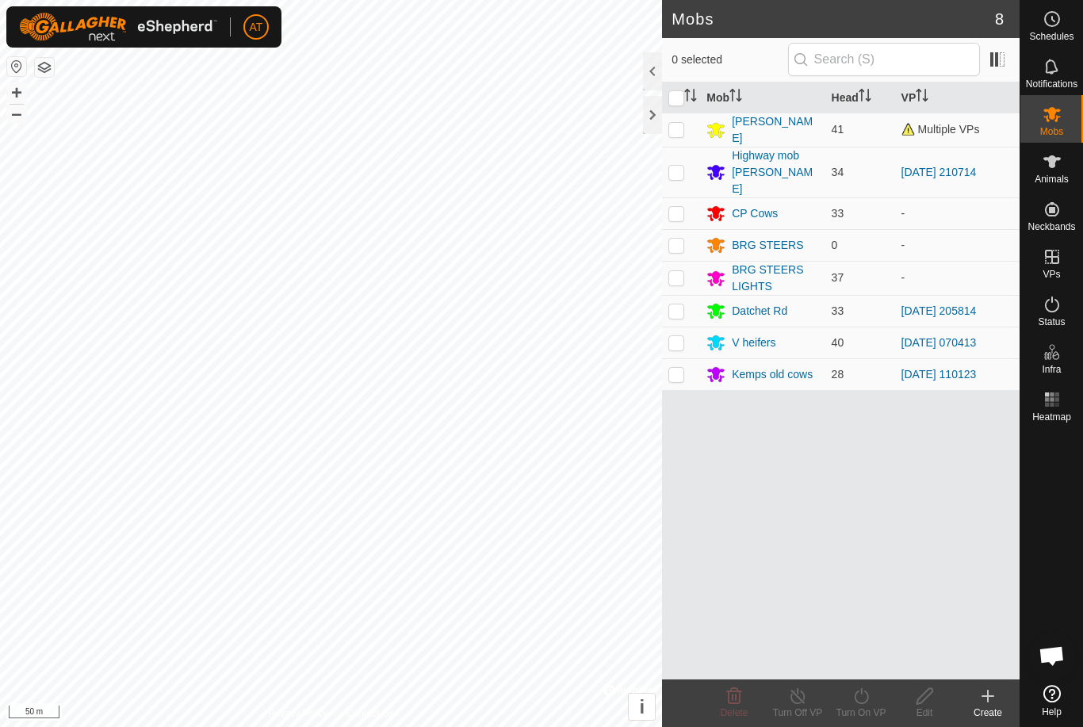
click at [678, 304] on p-checkbox at bounding box center [676, 310] width 16 height 13
checkbox input "true"
click at [871, 701] on turn-on-svg-icon at bounding box center [860, 695] width 63 height 19
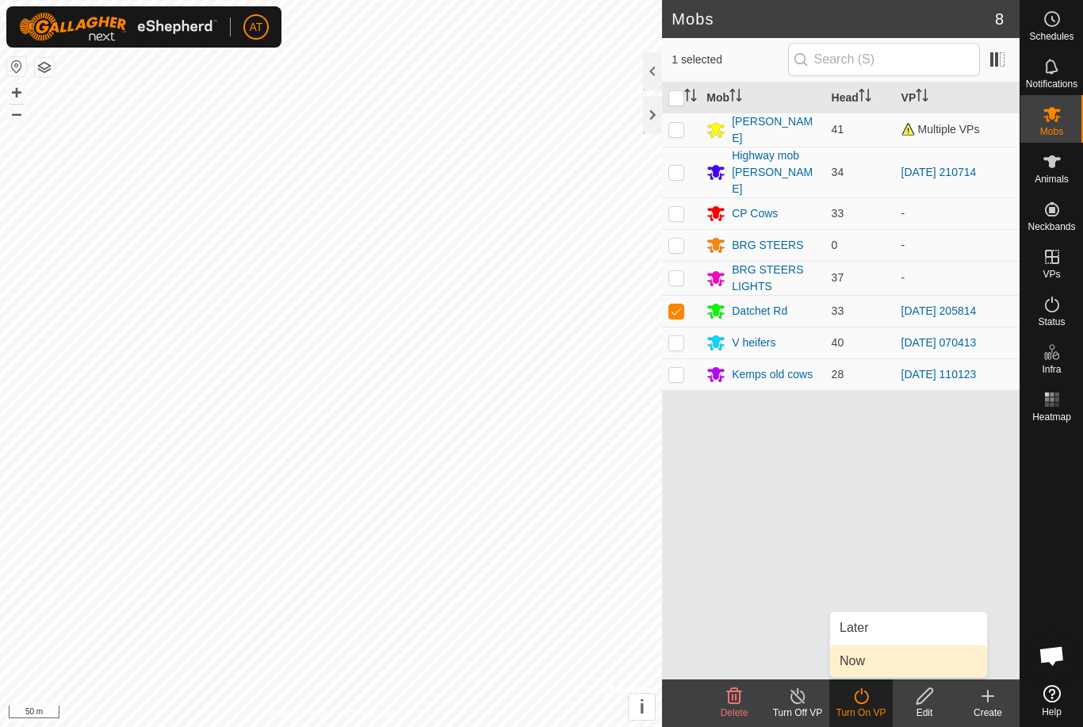
click at [864, 670] on span "Now" at bounding box center [851, 660] width 25 height 19
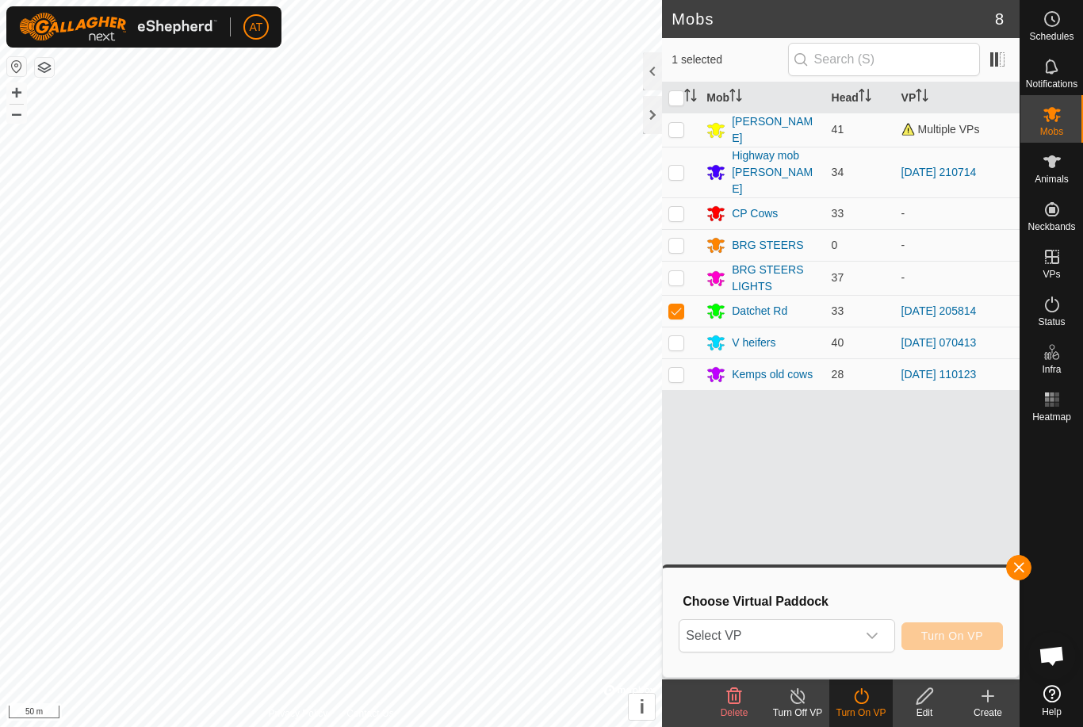
click at [796, 643] on span "Select VP" at bounding box center [767, 636] width 176 height 32
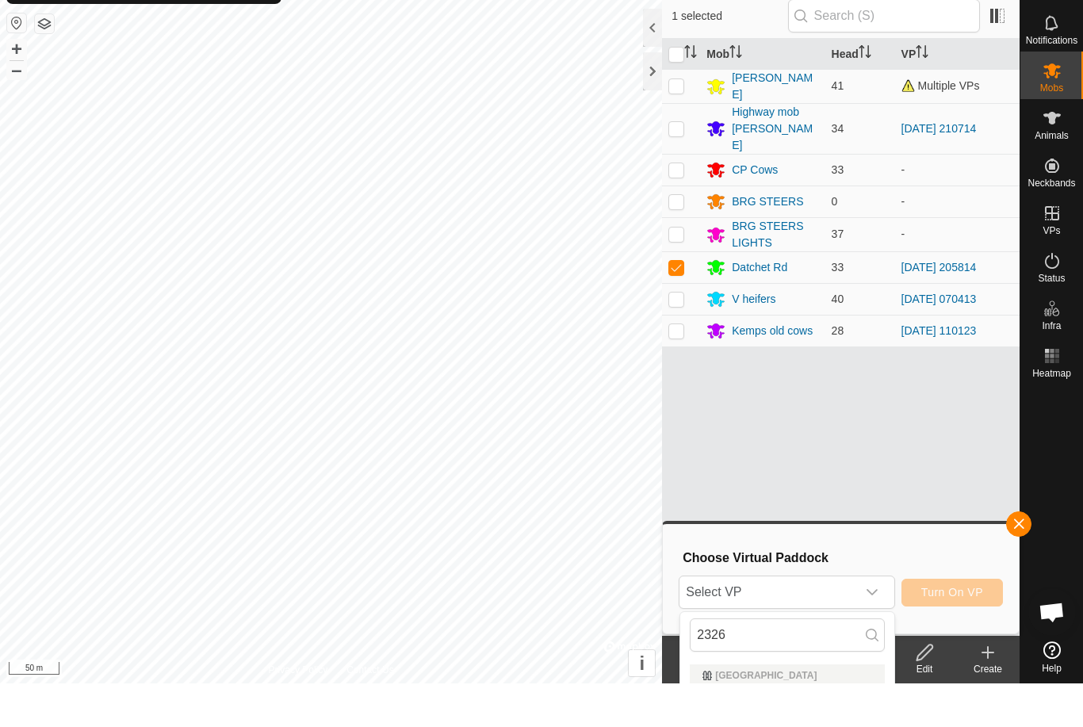
scroll to position [44, 0]
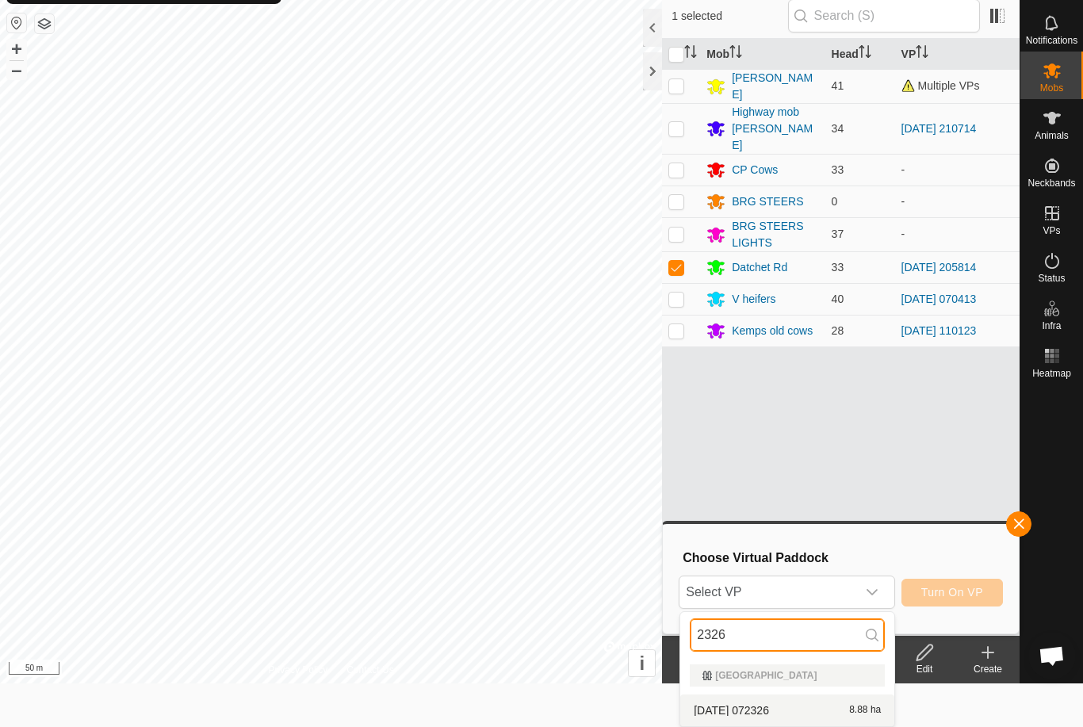
type input "2326"
click at [789, 701] on div "[DATE] 072326 8.88 ha" at bounding box center [786, 710] width 195 height 19
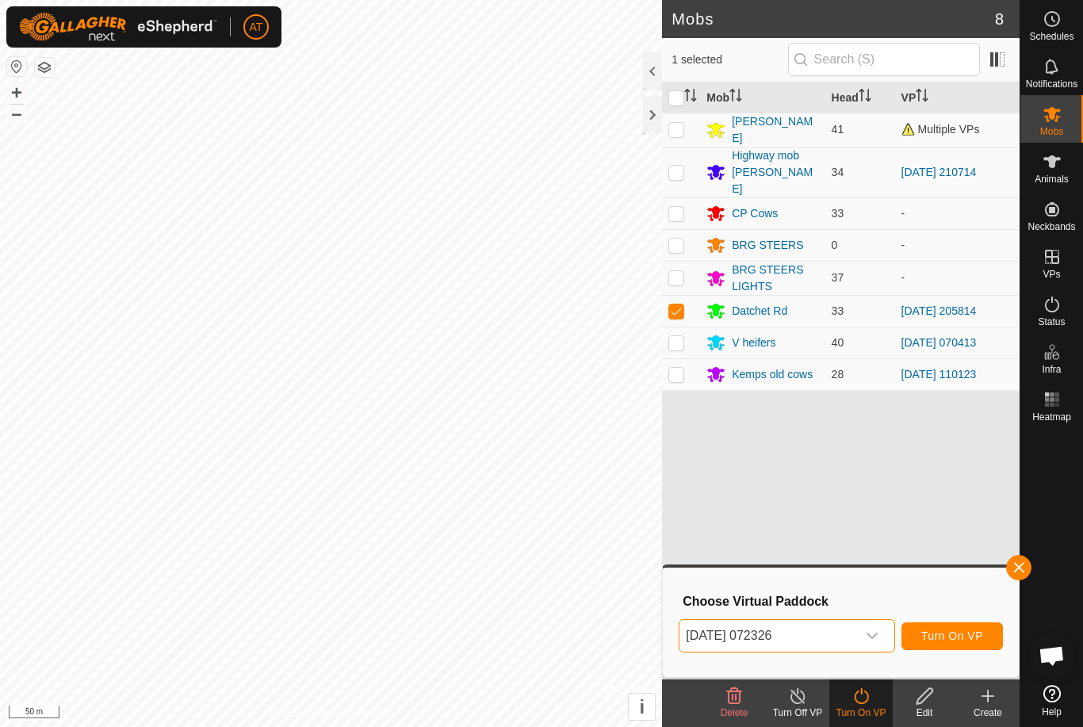
scroll to position [0, 0]
click at [960, 636] on span "Turn On VP" at bounding box center [952, 635] width 62 height 13
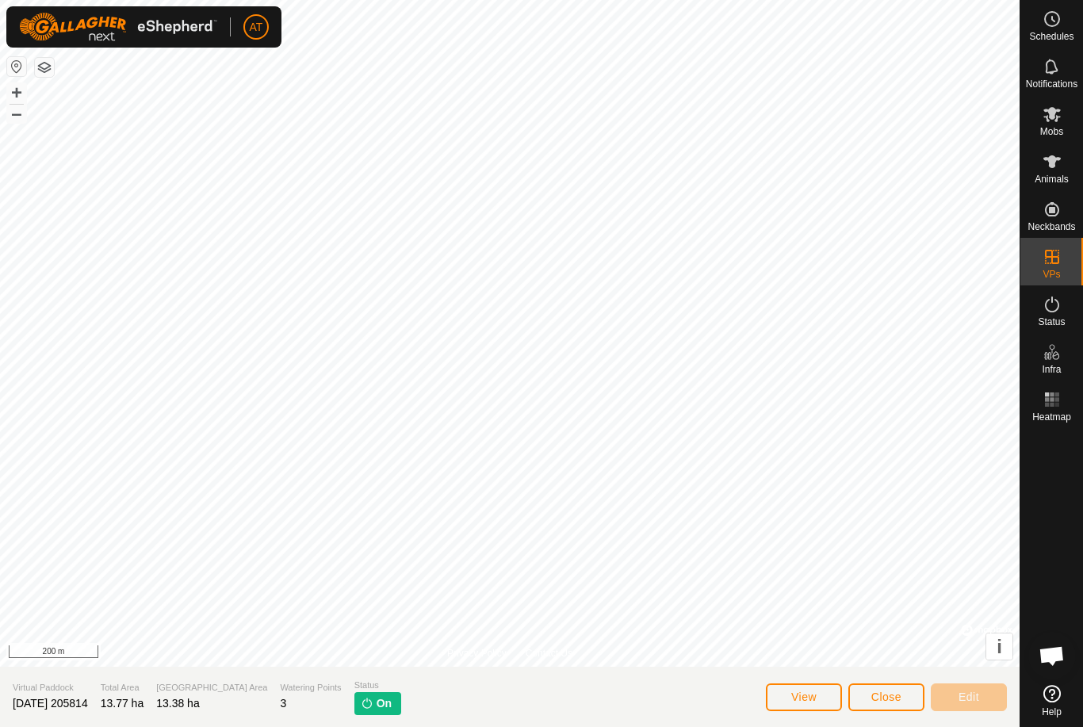
click at [880, 697] on span "Close" at bounding box center [886, 696] width 30 height 13
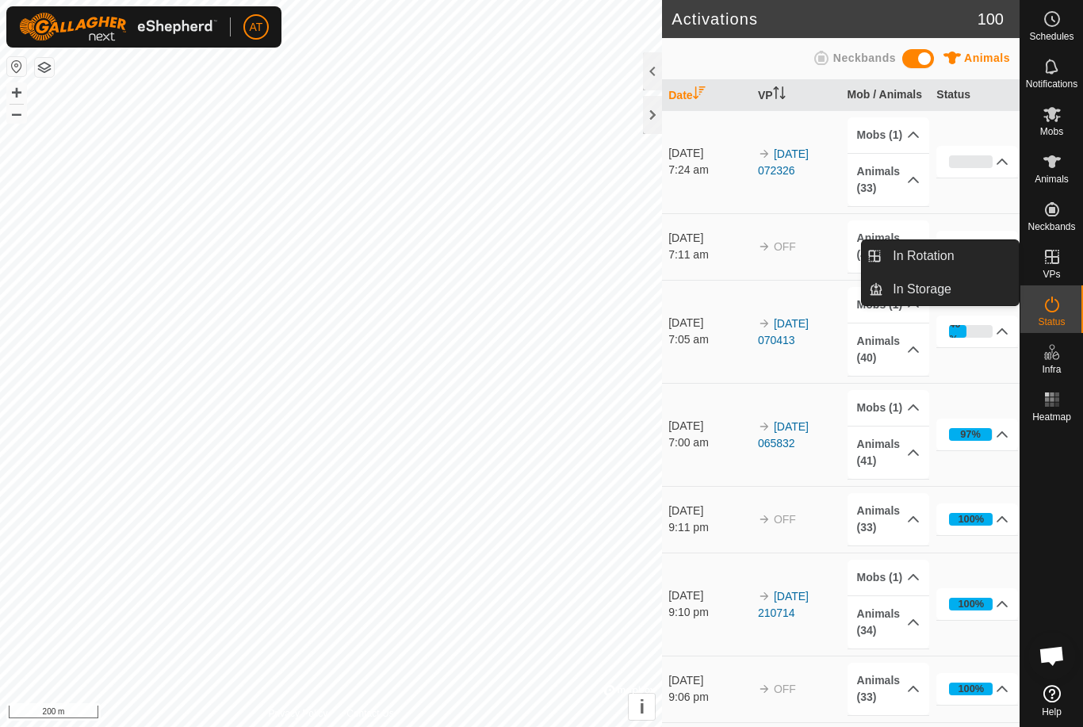
click at [957, 254] on link "In Rotation" at bounding box center [951, 256] width 136 height 32
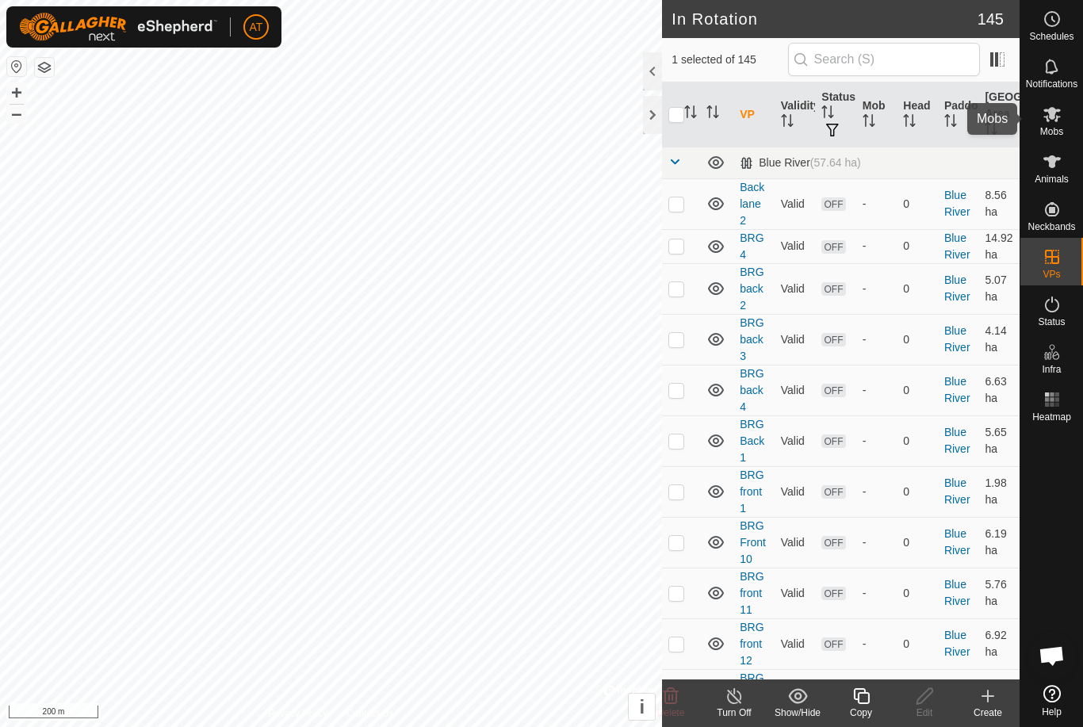
click at [1061, 110] on es-mob-svg-icon at bounding box center [1051, 113] width 29 height 25
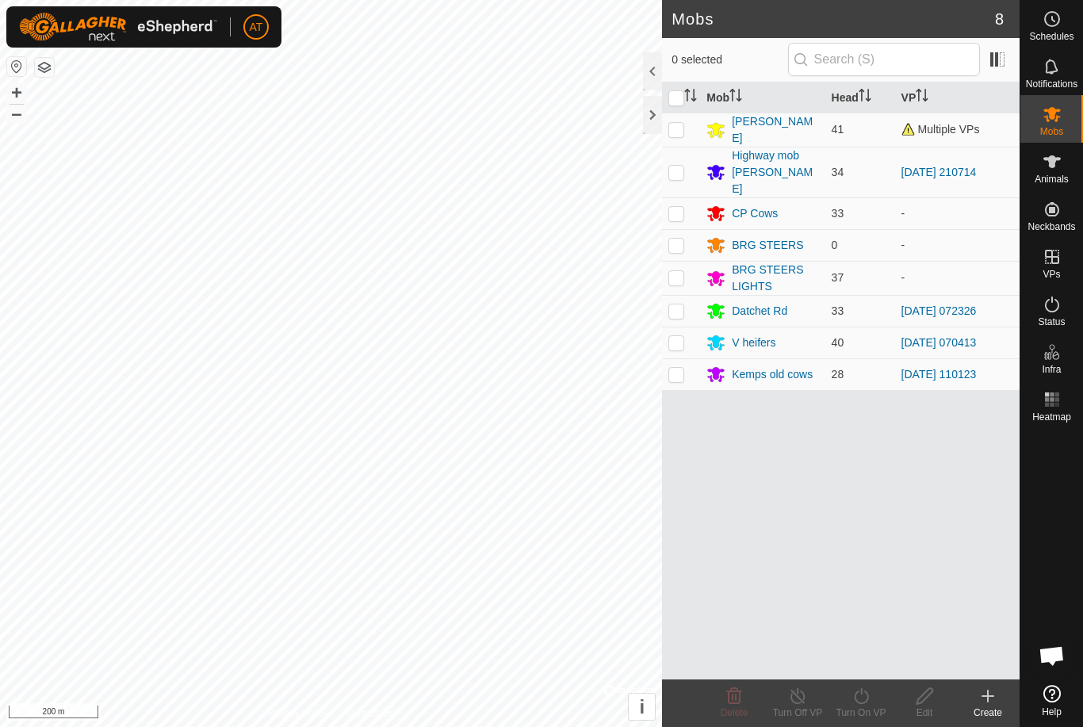
click at [684, 304] on p-checkbox at bounding box center [676, 310] width 16 height 13
checkbox input "true"
click at [867, 700] on icon at bounding box center [861, 696] width 14 height 16
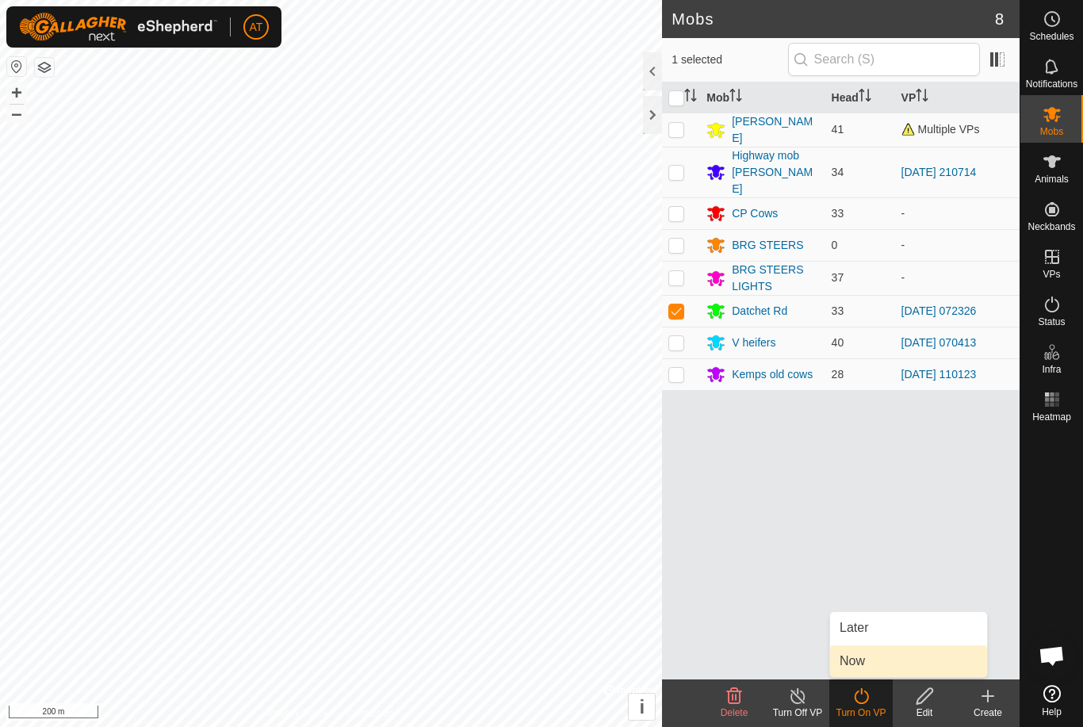
click at [870, 663] on link "Now" at bounding box center [908, 661] width 157 height 32
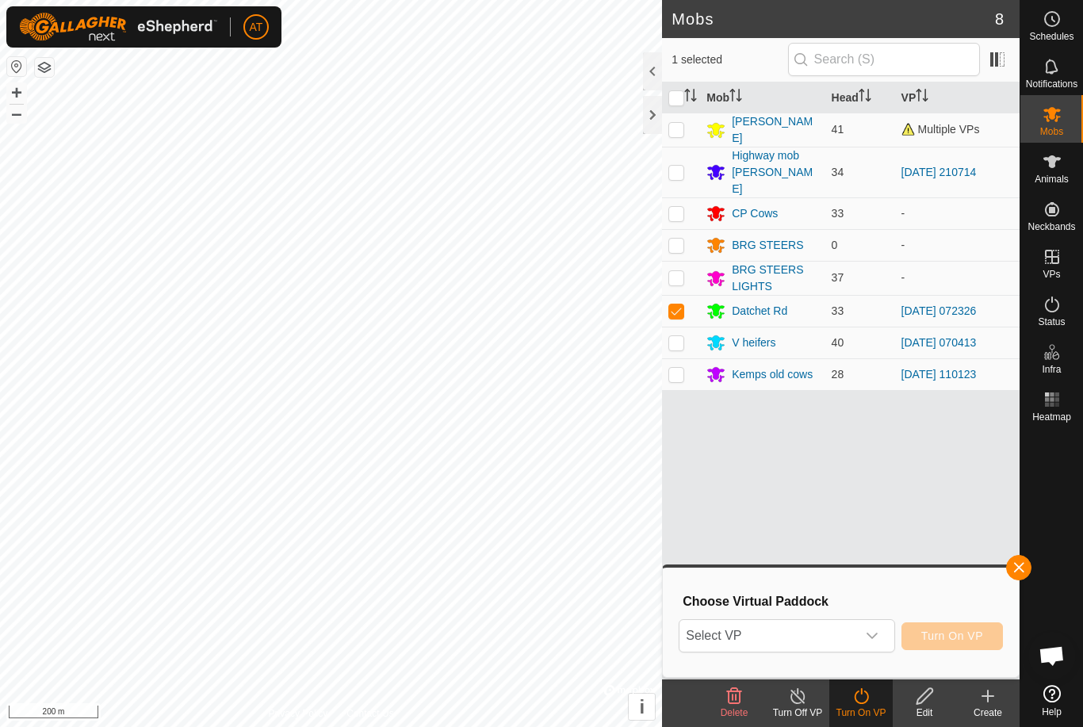
click at [823, 636] on span "Select VP" at bounding box center [767, 636] width 176 height 32
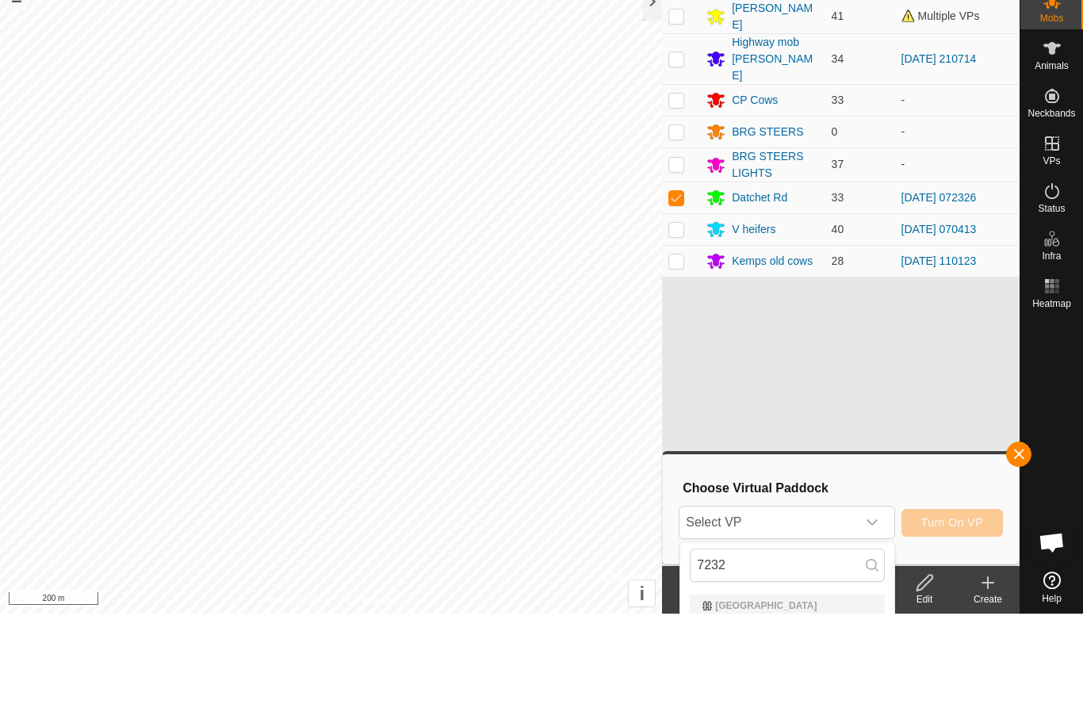
scroll to position [44, 0]
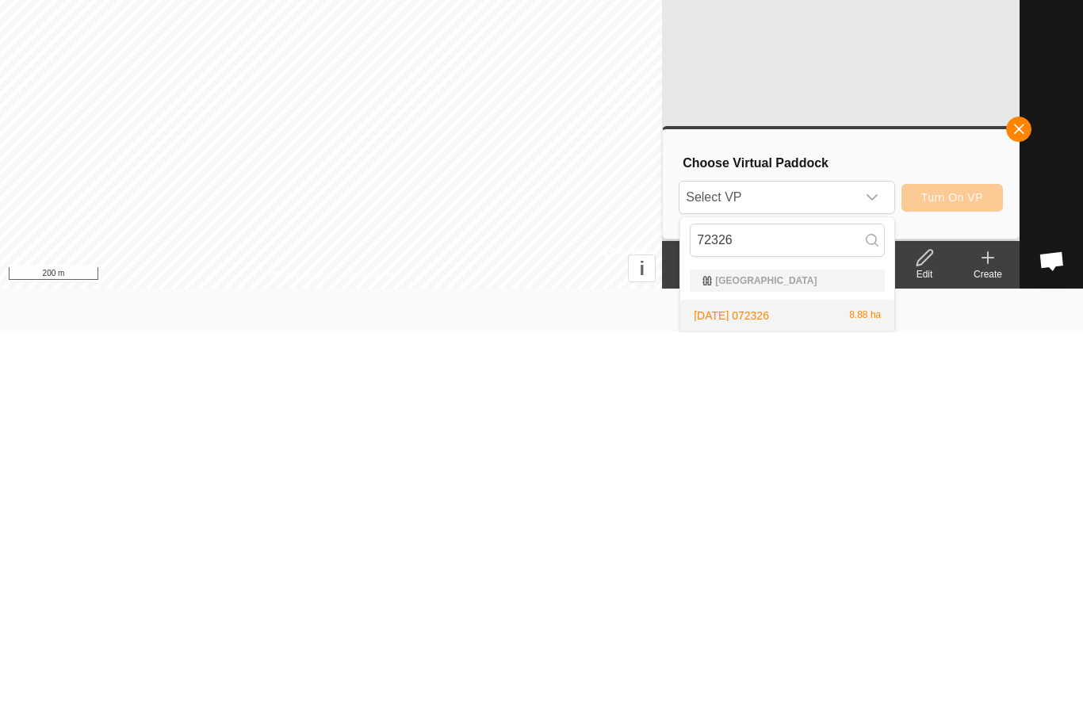
type input "72326"
click at [769, 705] on span "[DATE] 072326" at bounding box center [730, 710] width 75 height 11
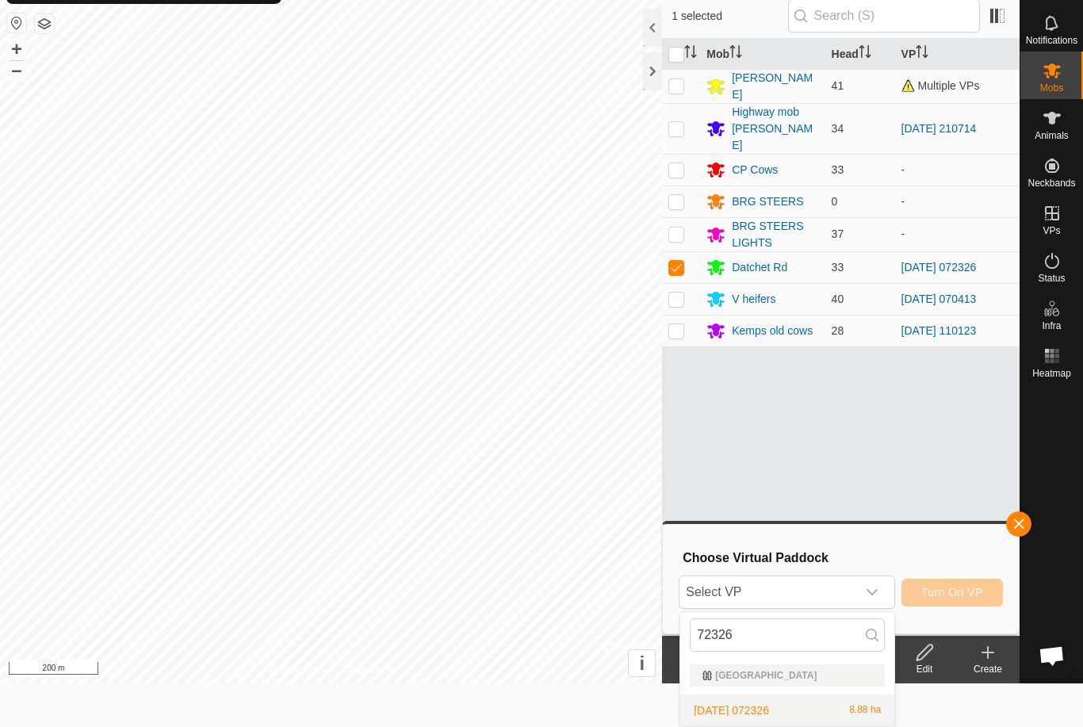
scroll to position [0, 0]
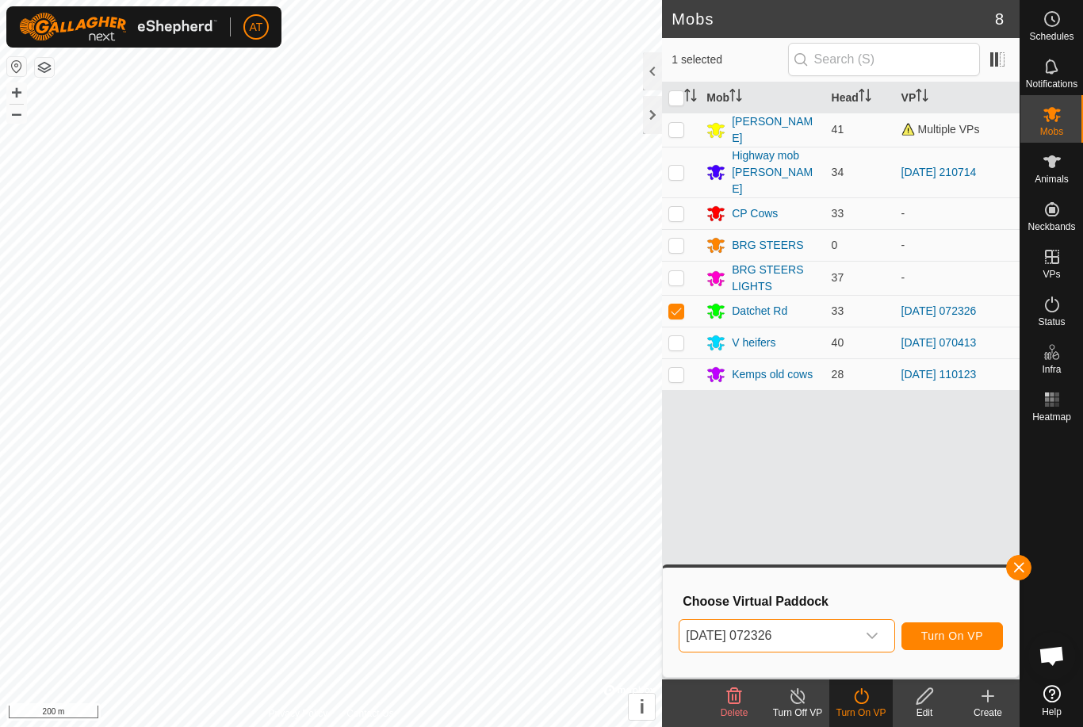
click at [961, 638] on span "Turn On VP" at bounding box center [952, 635] width 62 height 13
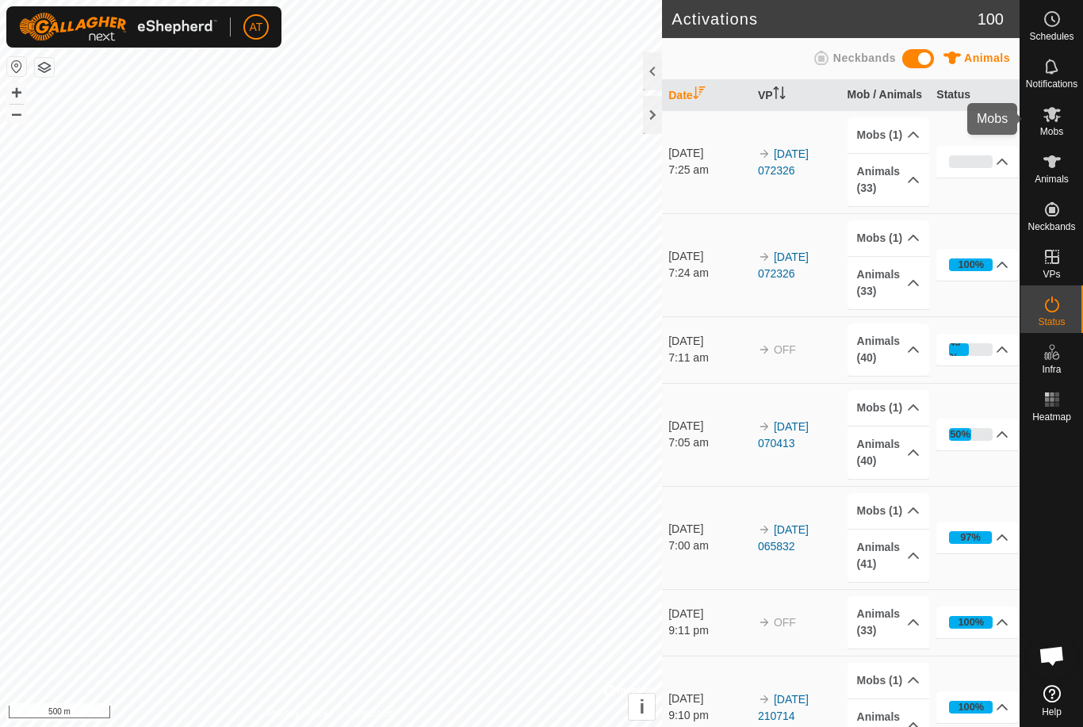
click at [1066, 113] on div "Mobs" at bounding box center [1051, 119] width 63 height 48
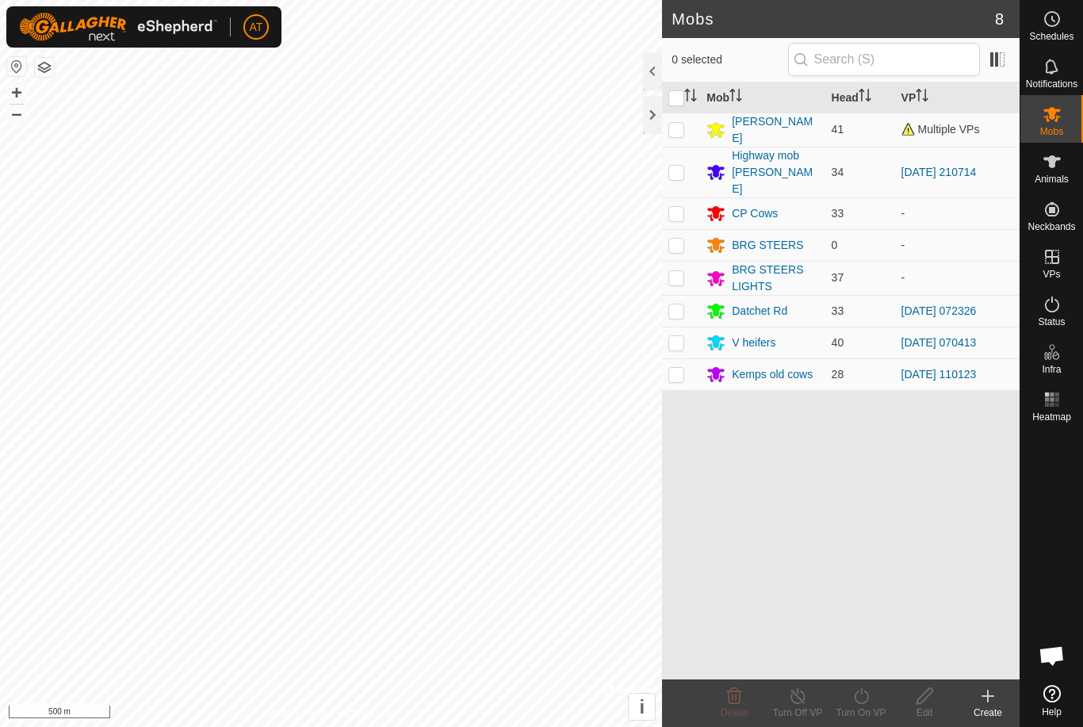
click at [644, 119] on div at bounding box center [652, 115] width 19 height 38
